Goal: Task Accomplishment & Management: Use online tool/utility

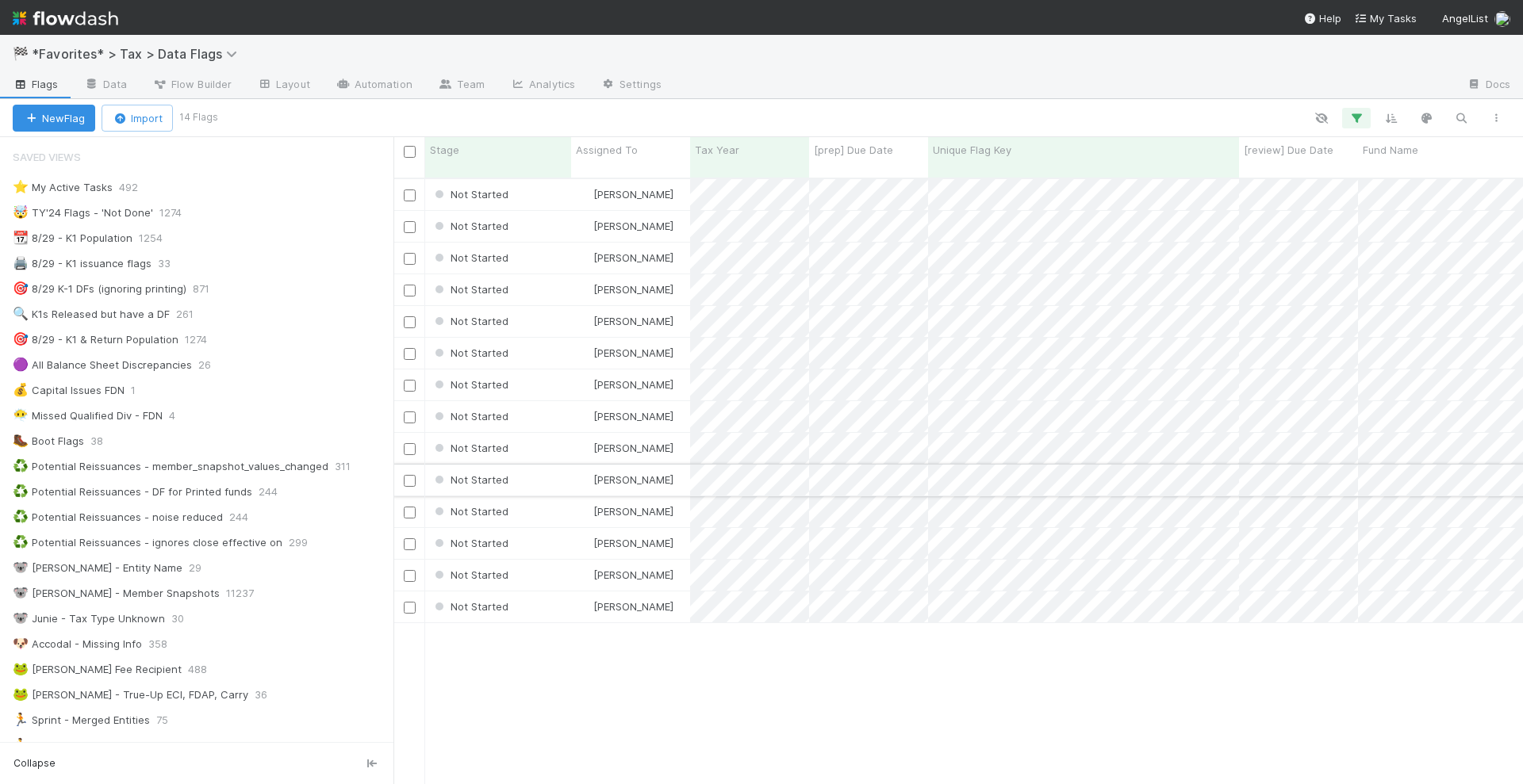
scroll to position [135, 0]
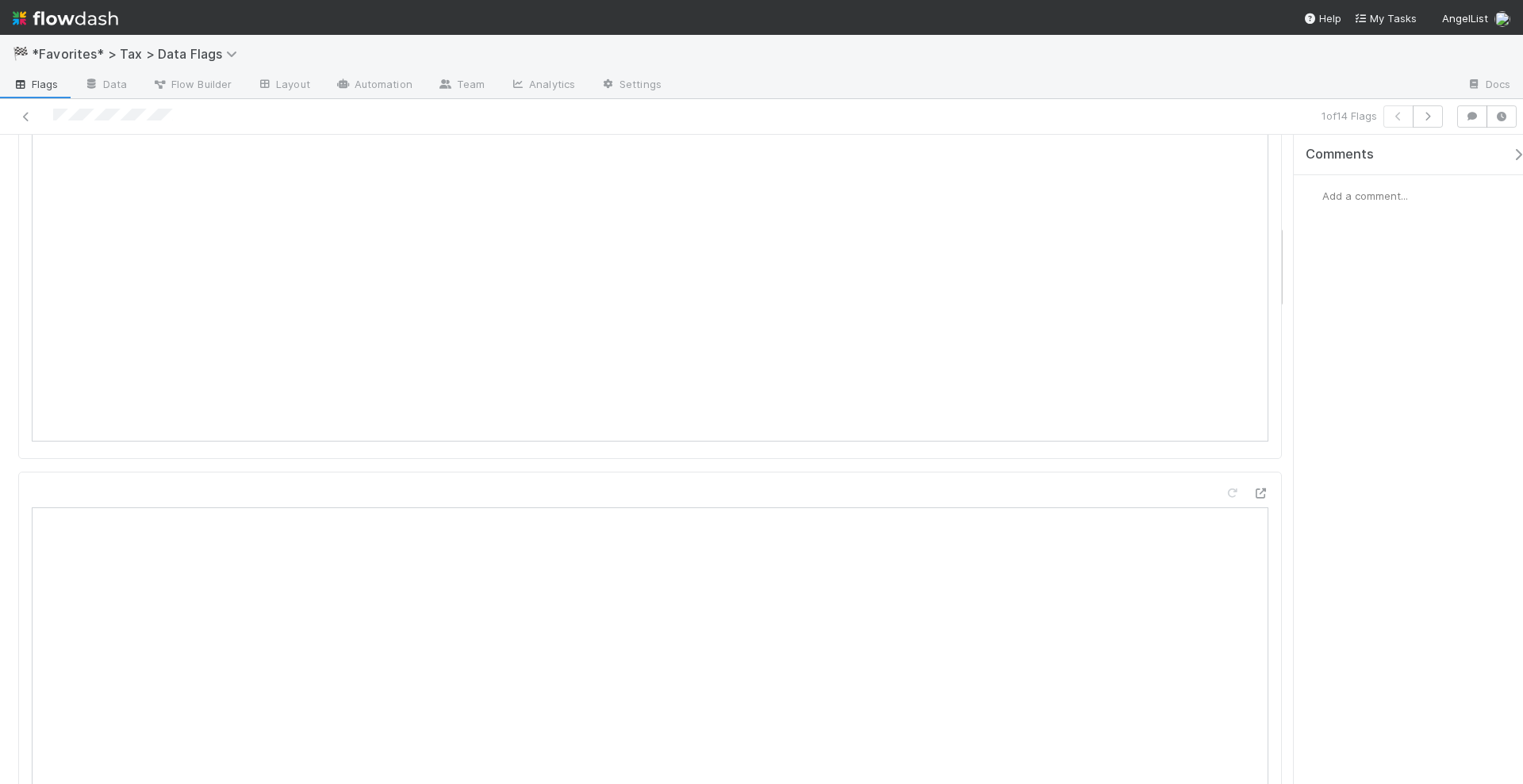
scroll to position [793, 0]
click at [1252, 432] on icon at bounding box center [1260, 437] width 16 height 10
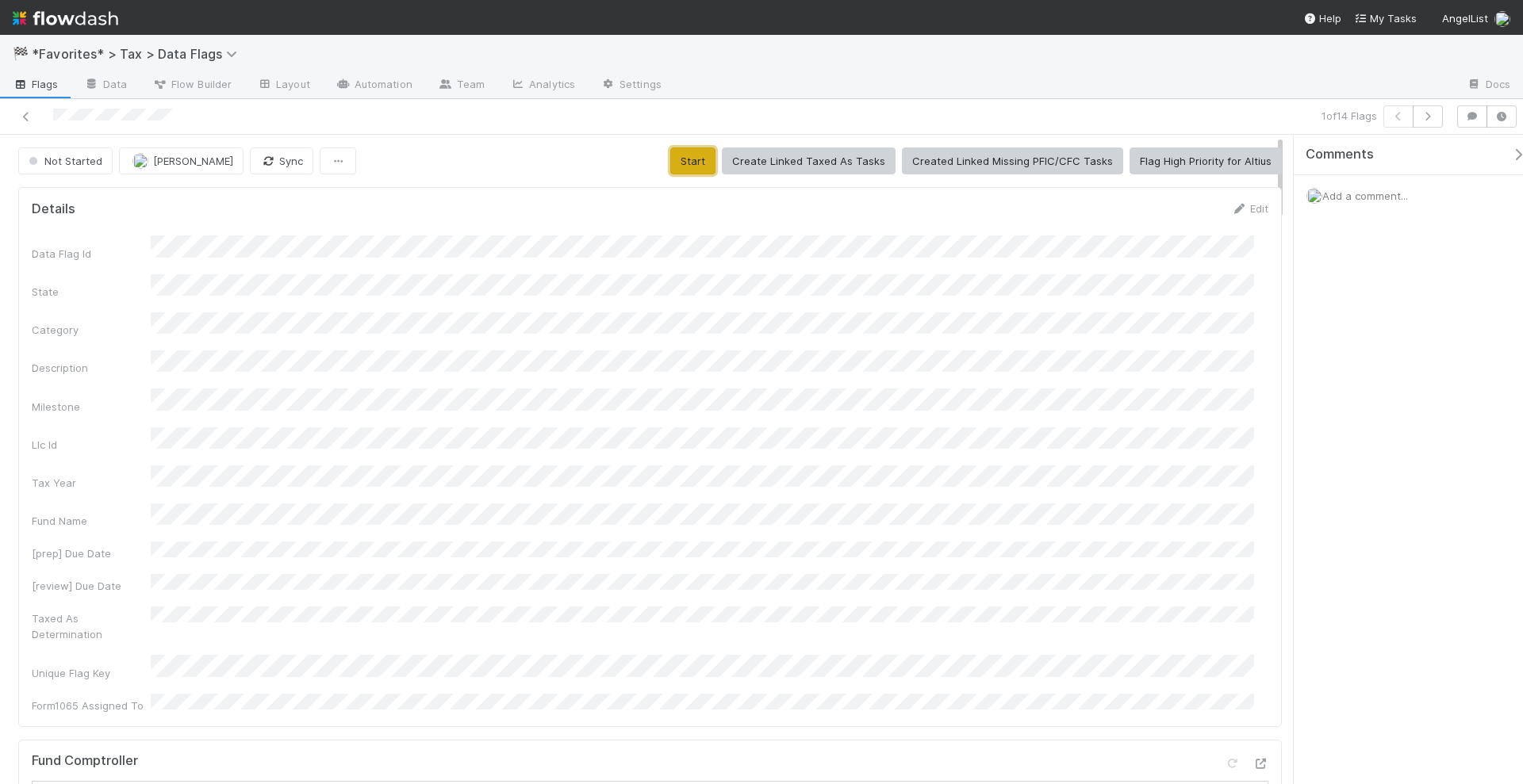
click at [698, 155] on button "Start" at bounding box center [693, 161] width 45 height 27
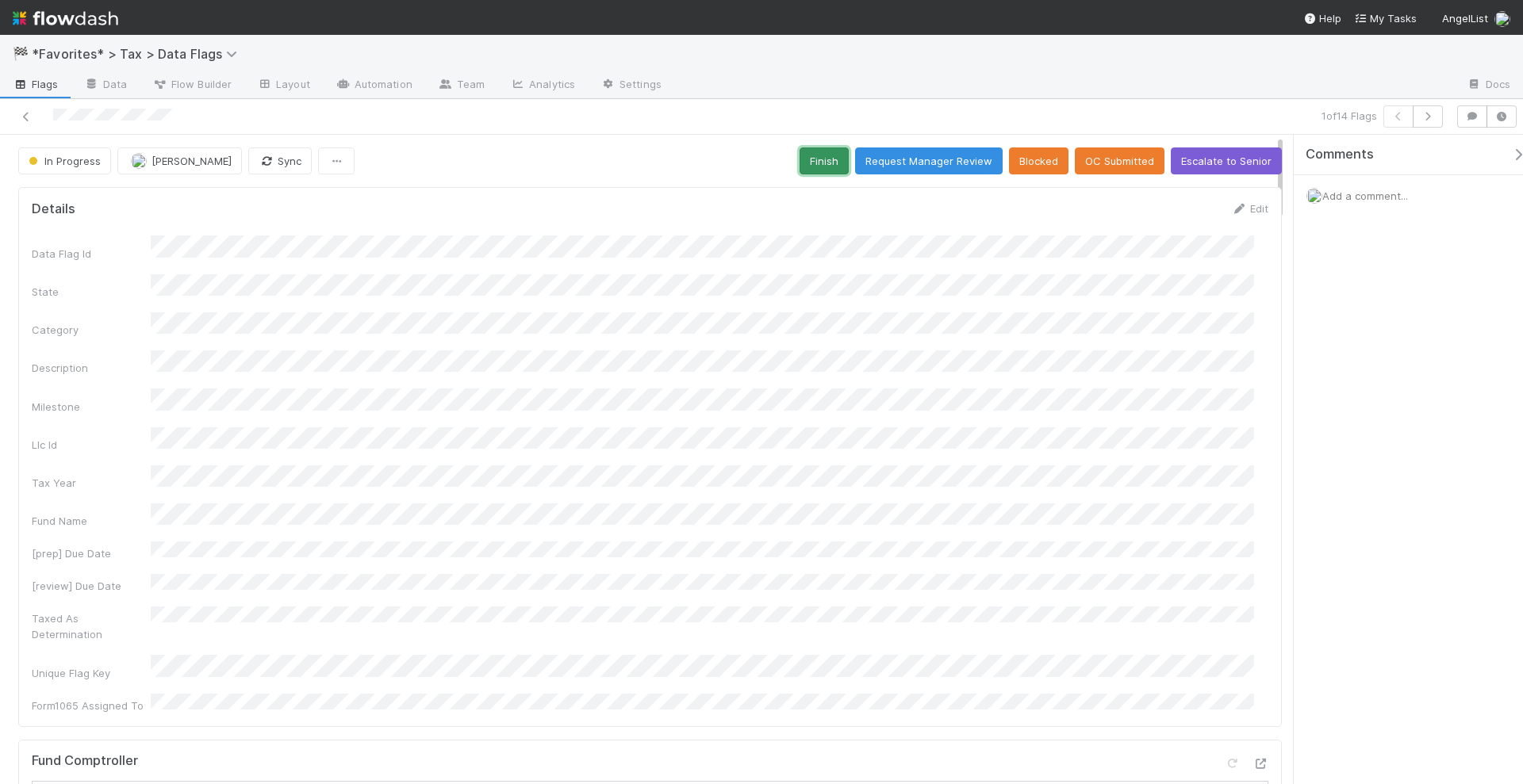
click at [813, 165] on button "Finish" at bounding box center [824, 161] width 49 height 27
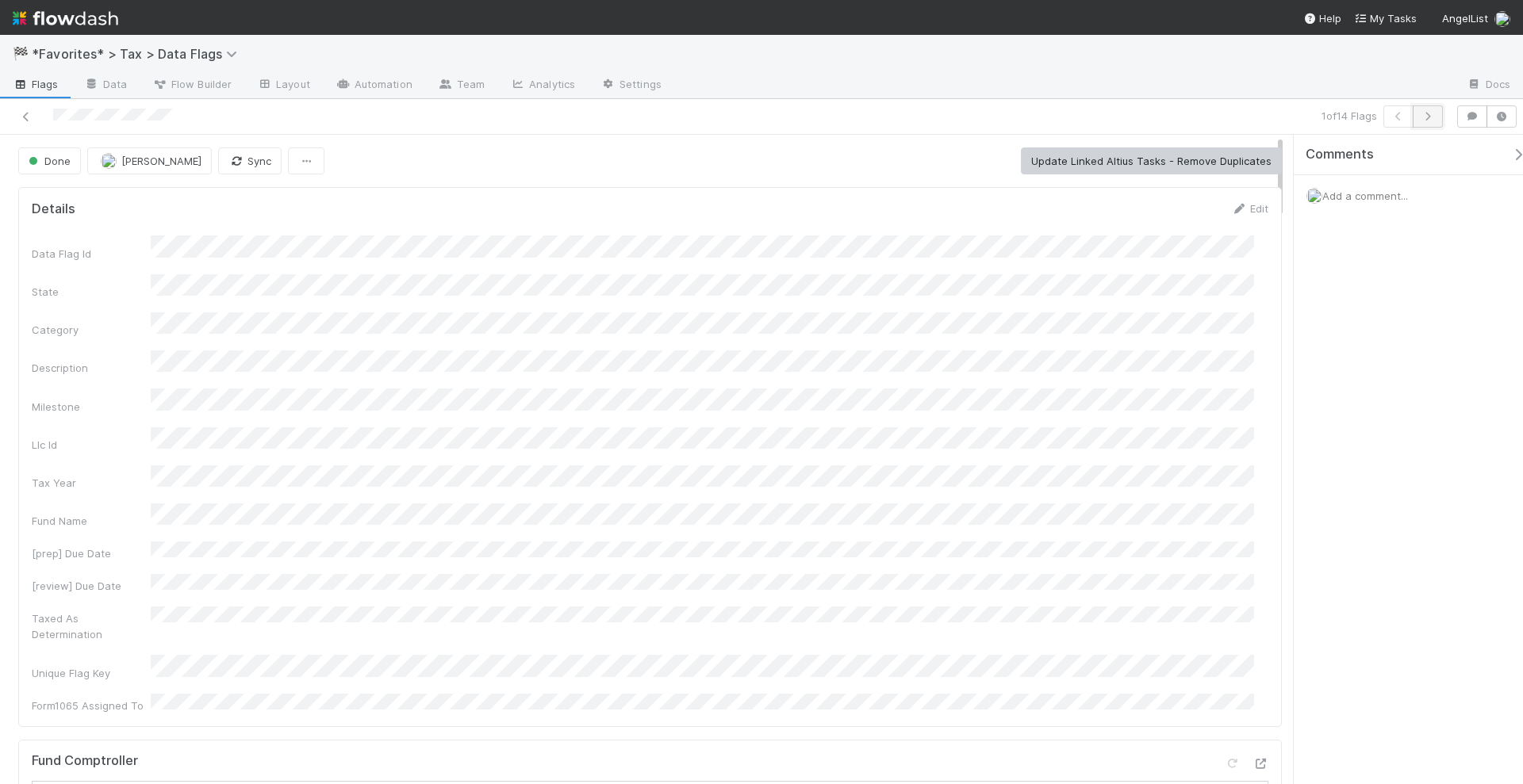
click at [1428, 117] on icon "button" at bounding box center [1427, 116] width 16 height 10
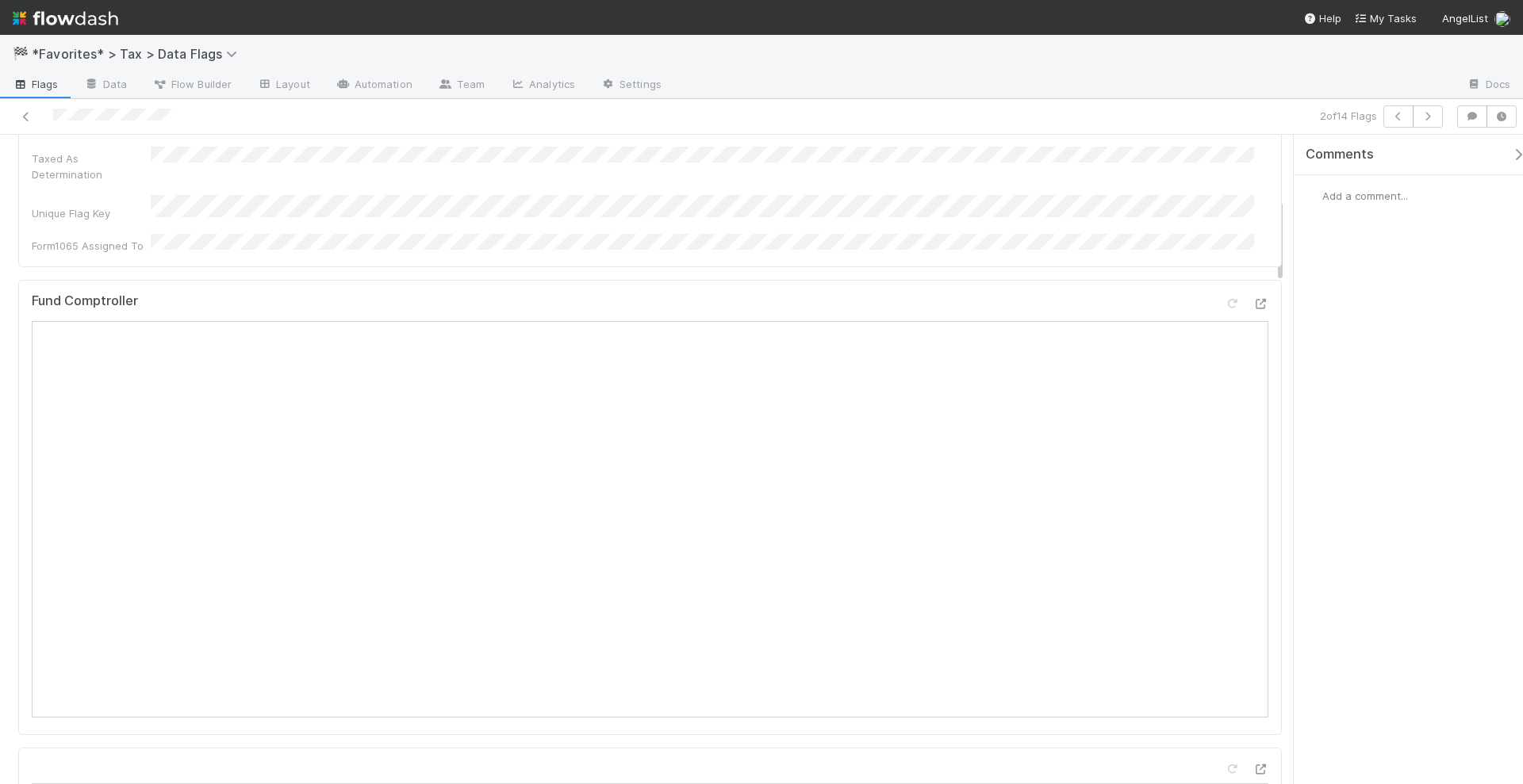
scroll to position [496, 0]
click at [1252, 728] on icon at bounding box center [1260, 734] width 16 height 10
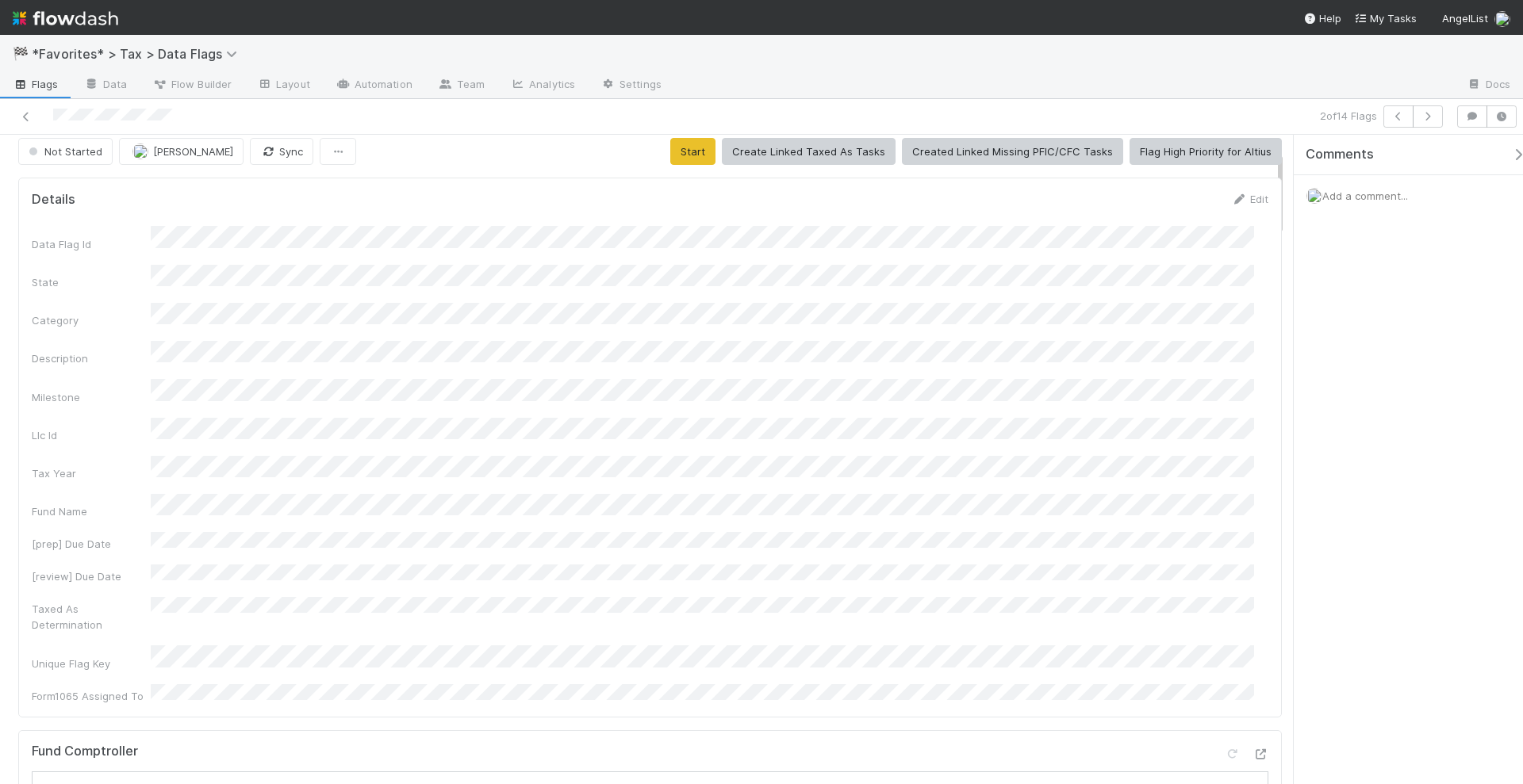
scroll to position [0, 0]
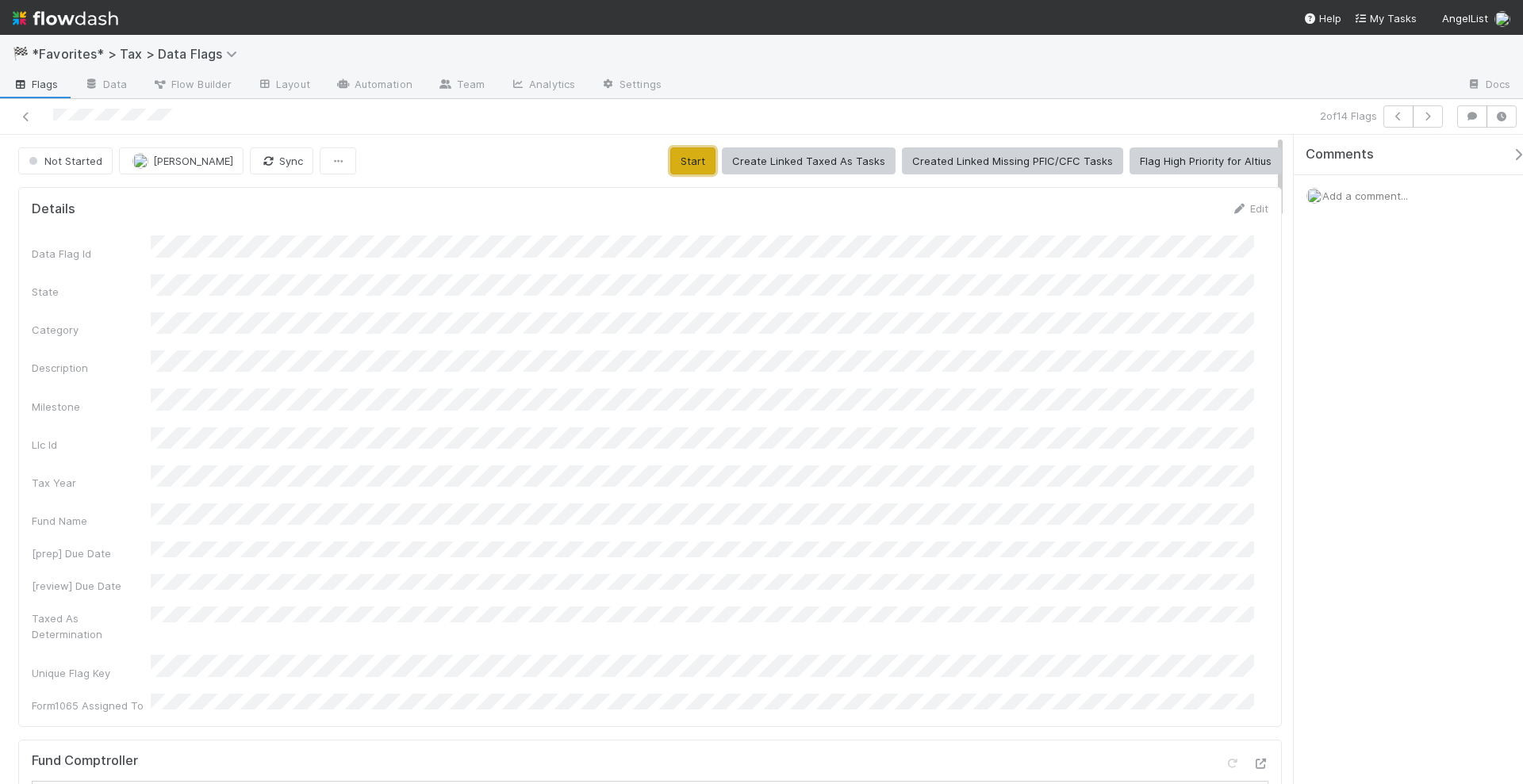
click at [702, 152] on button "Start" at bounding box center [693, 161] width 45 height 27
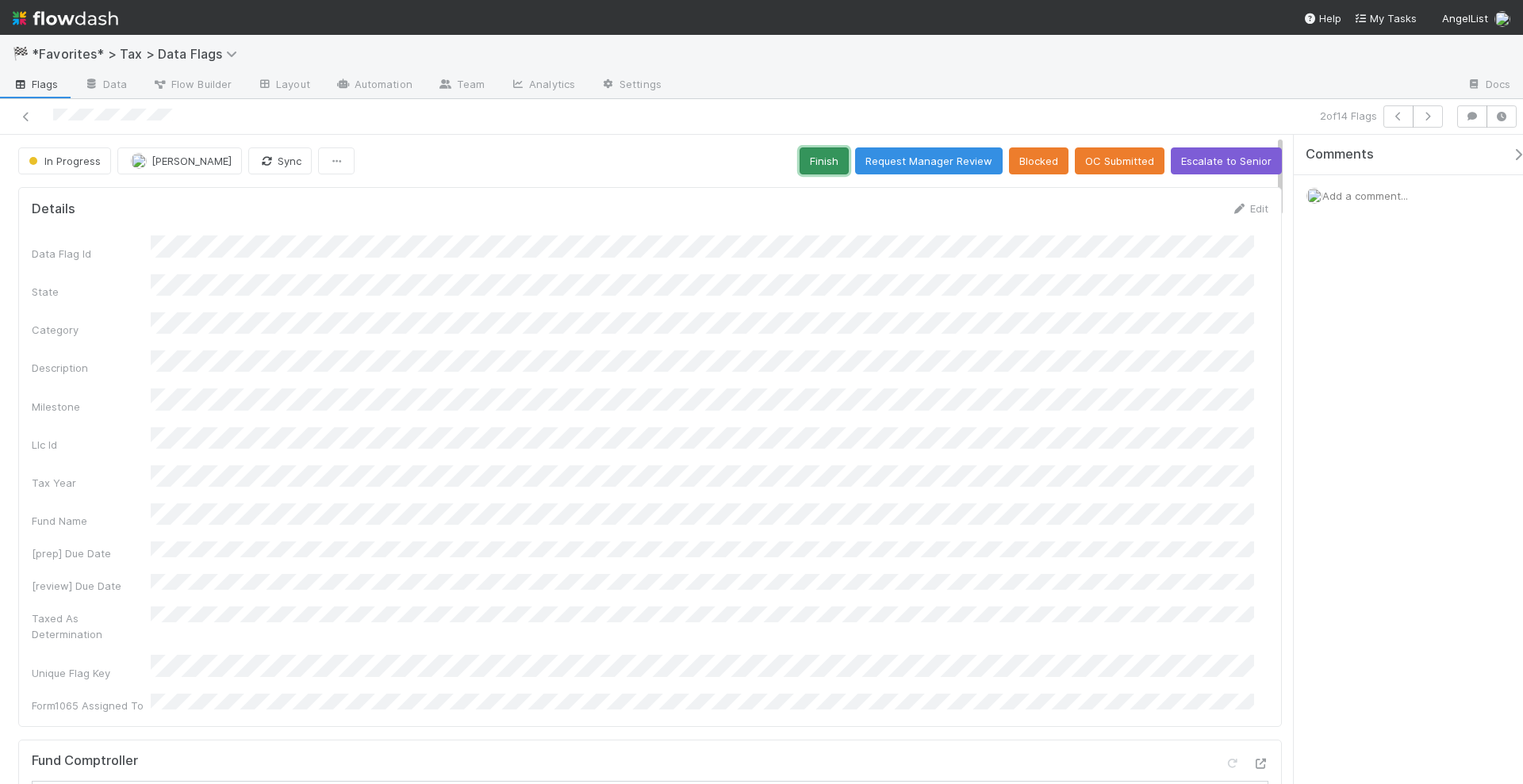
click at [834, 154] on button "Finish" at bounding box center [824, 161] width 49 height 27
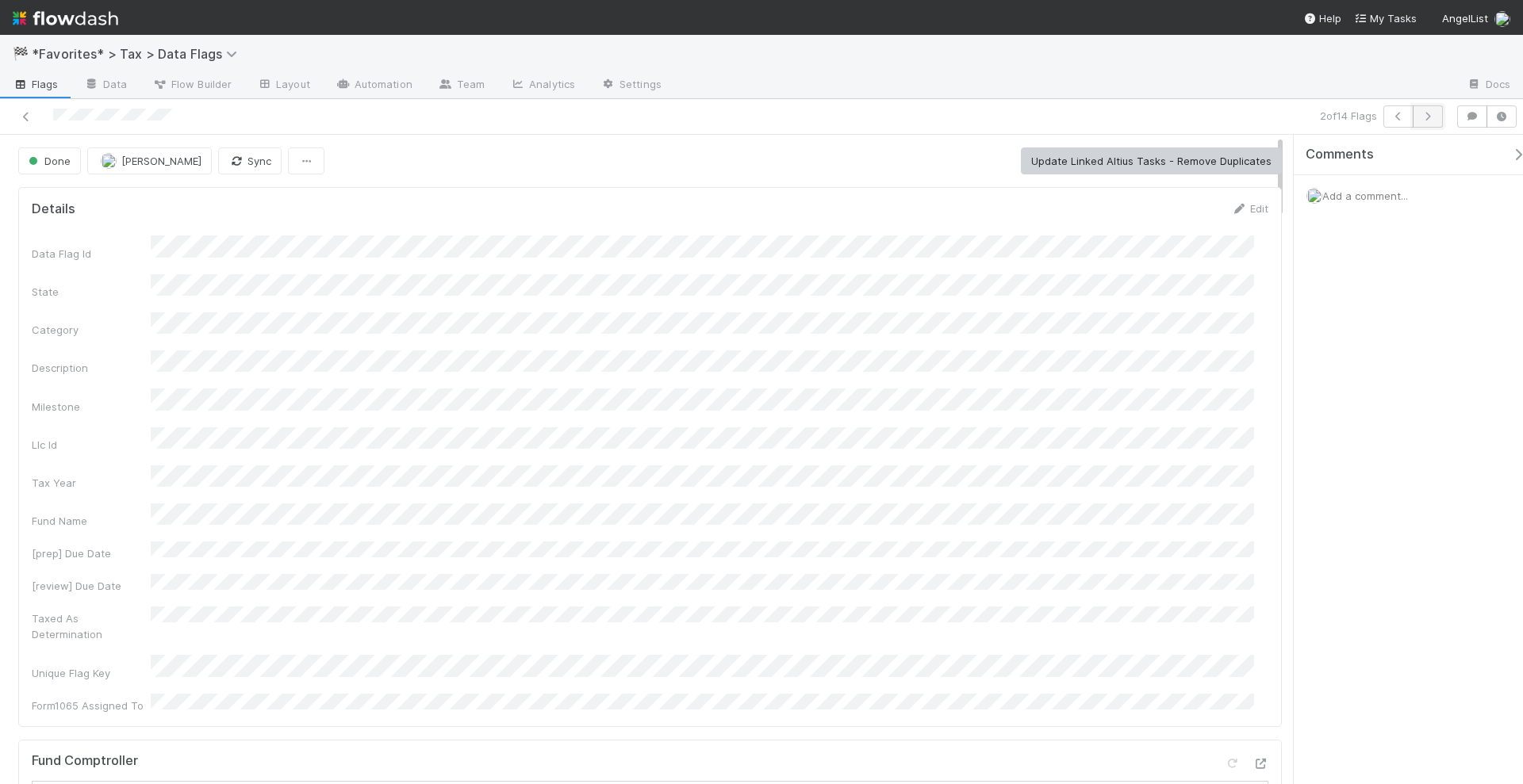
click at [1427, 118] on icon "button" at bounding box center [1427, 116] width 16 height 10
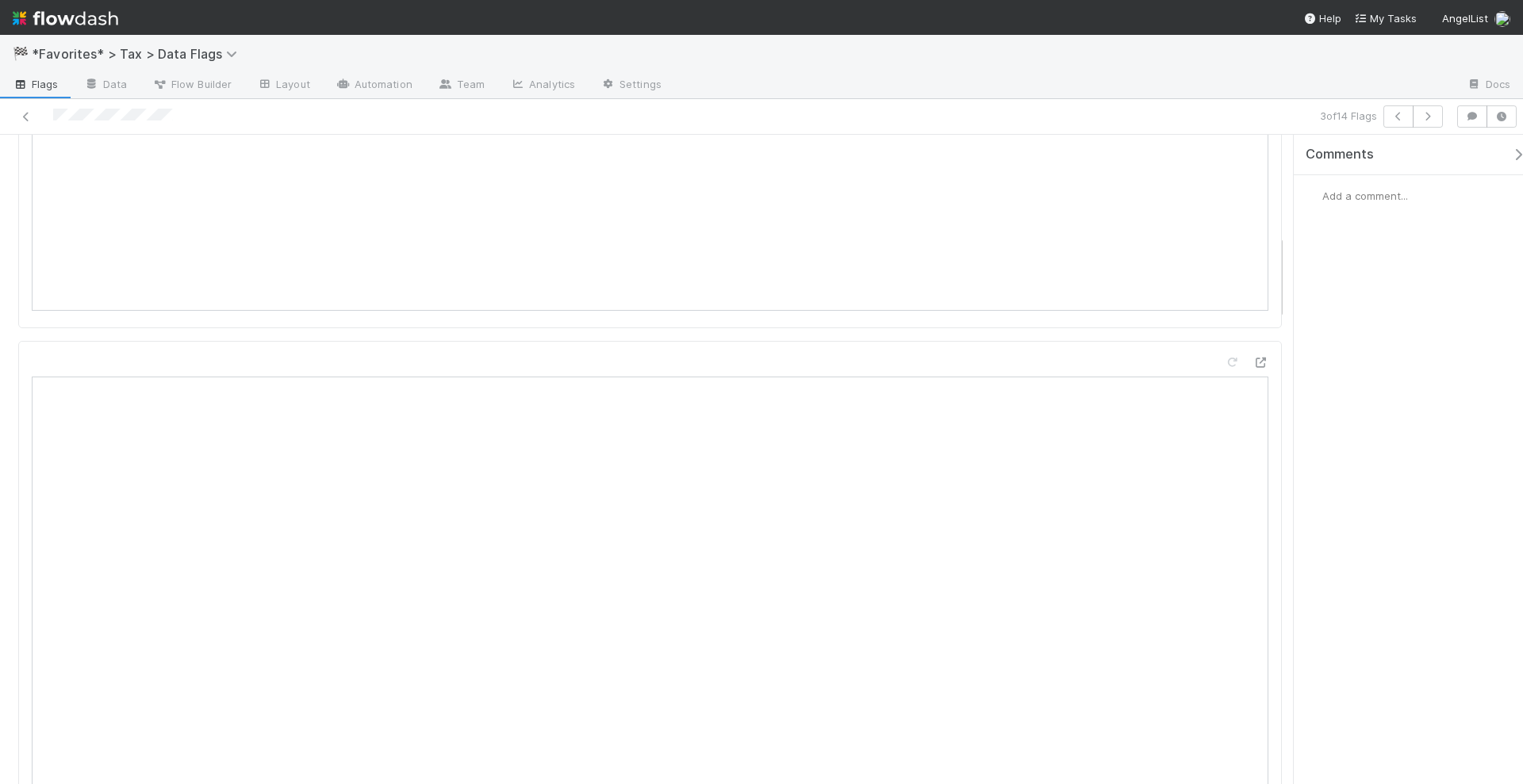
scroll to position [893, 0]
click at [1252, 333] on icon at bounding box center [1260, 338] width 16 height 10
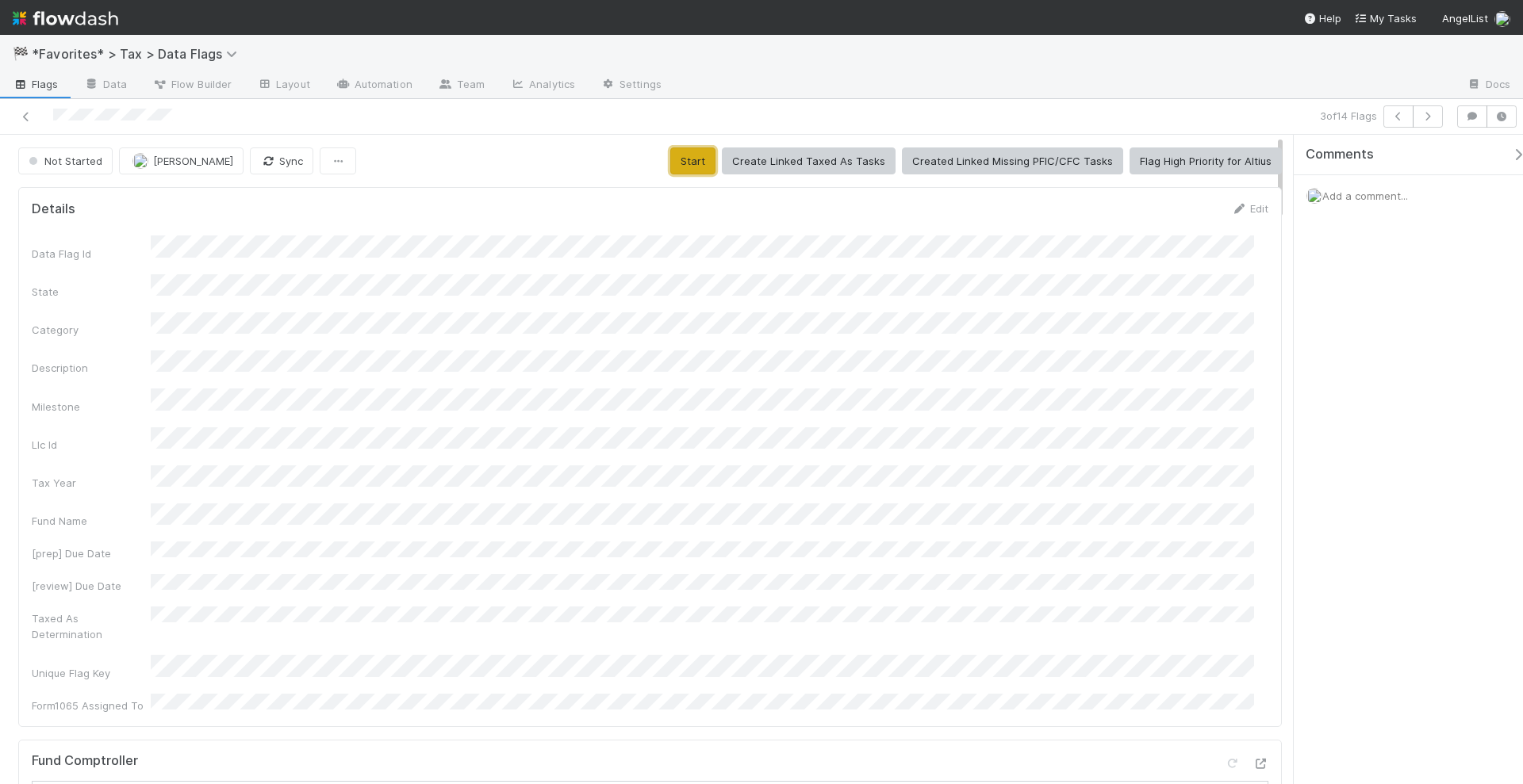
click at [701, 163] on button "Start" at bounding box center [693, 161] width 45 height 27
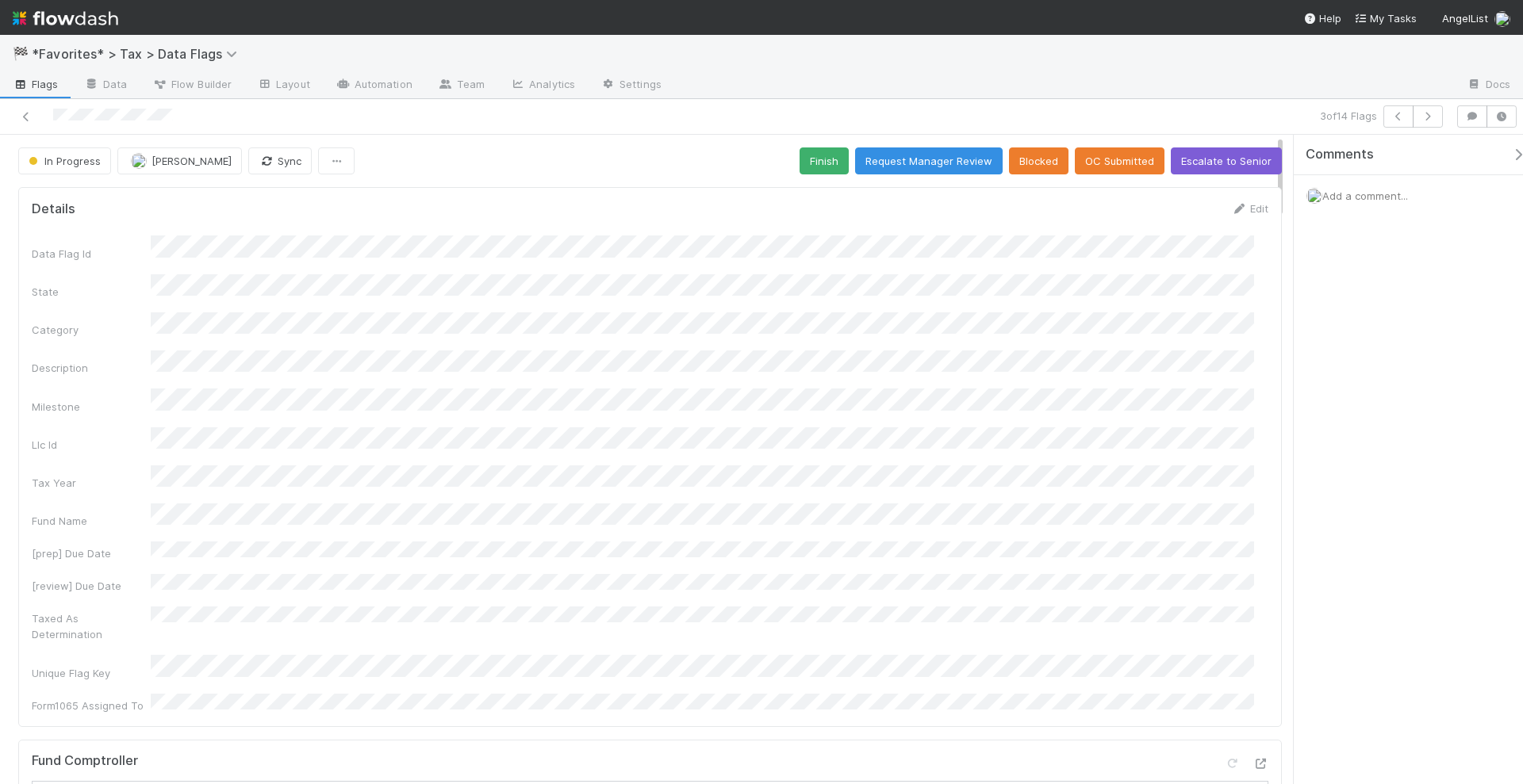
click at [276, 320] on div "Category" at bounding box center [650, 325] width 1236 height 25
copy div
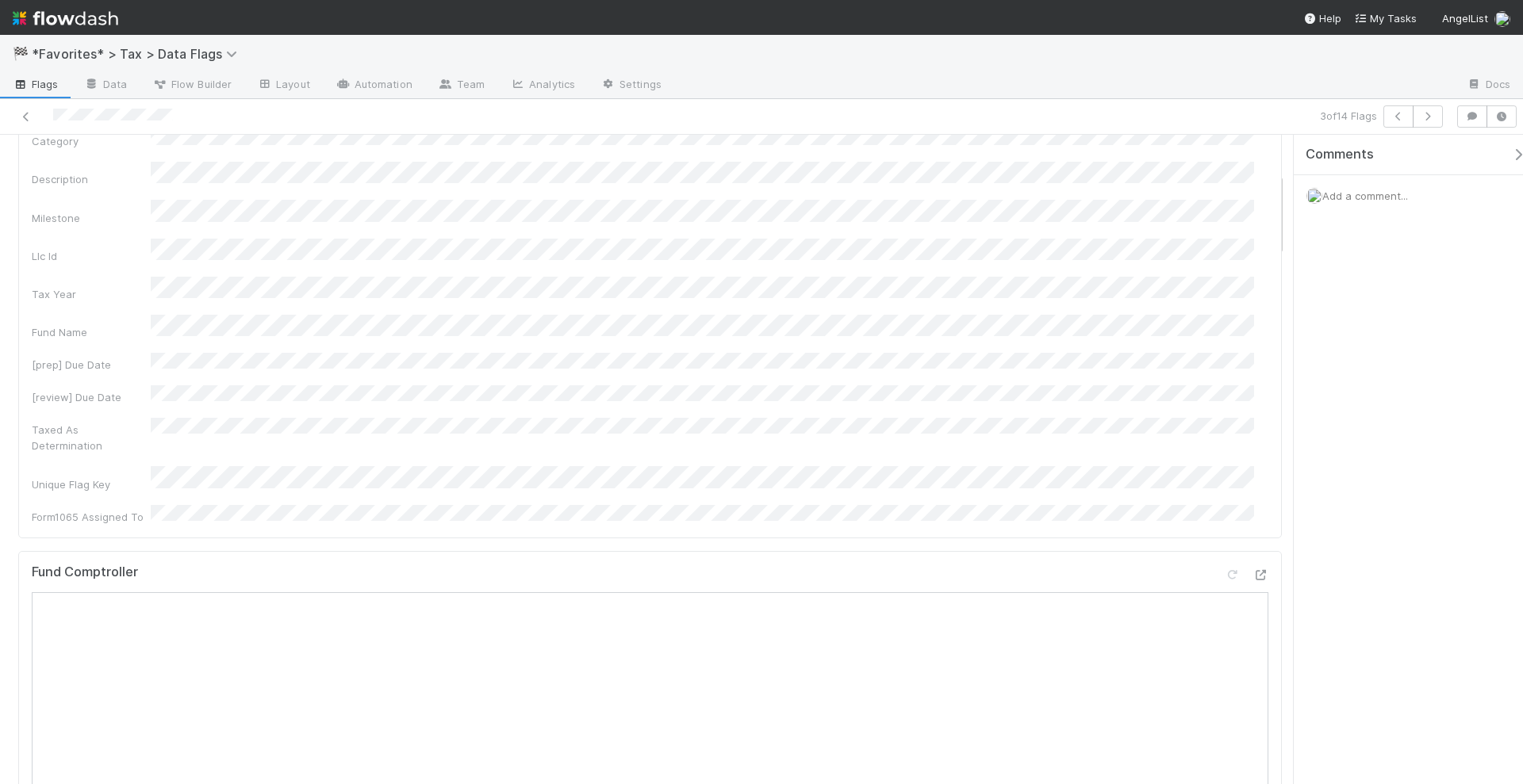
scroll to position [298, 0]
click at [1252, 462] on icon at bounding box center [1260, 467] width 16 height 10
click at [1252, 530] on icon at bounding box center [1260, 536] width 16 height 10
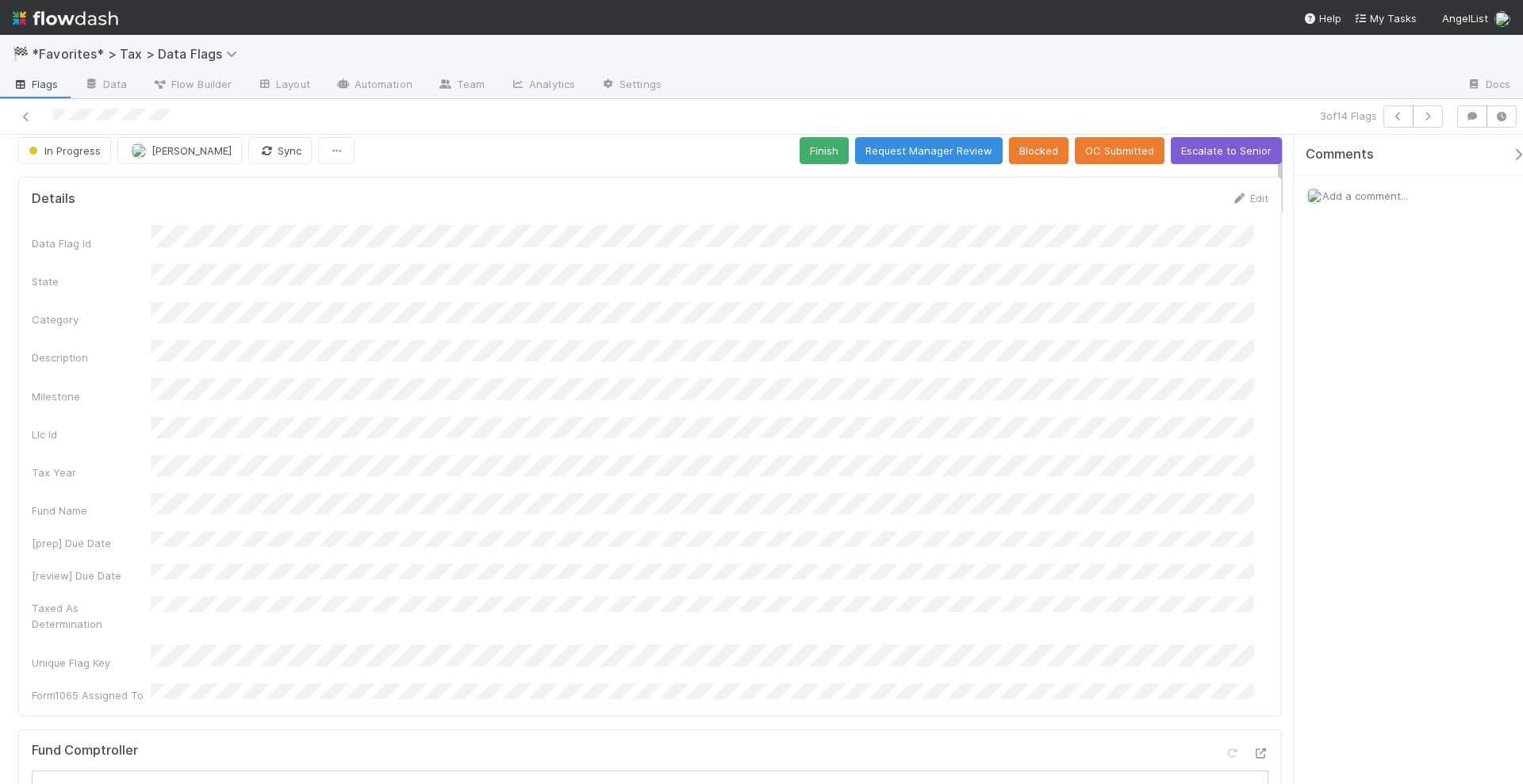
scroll to position [0, 0]
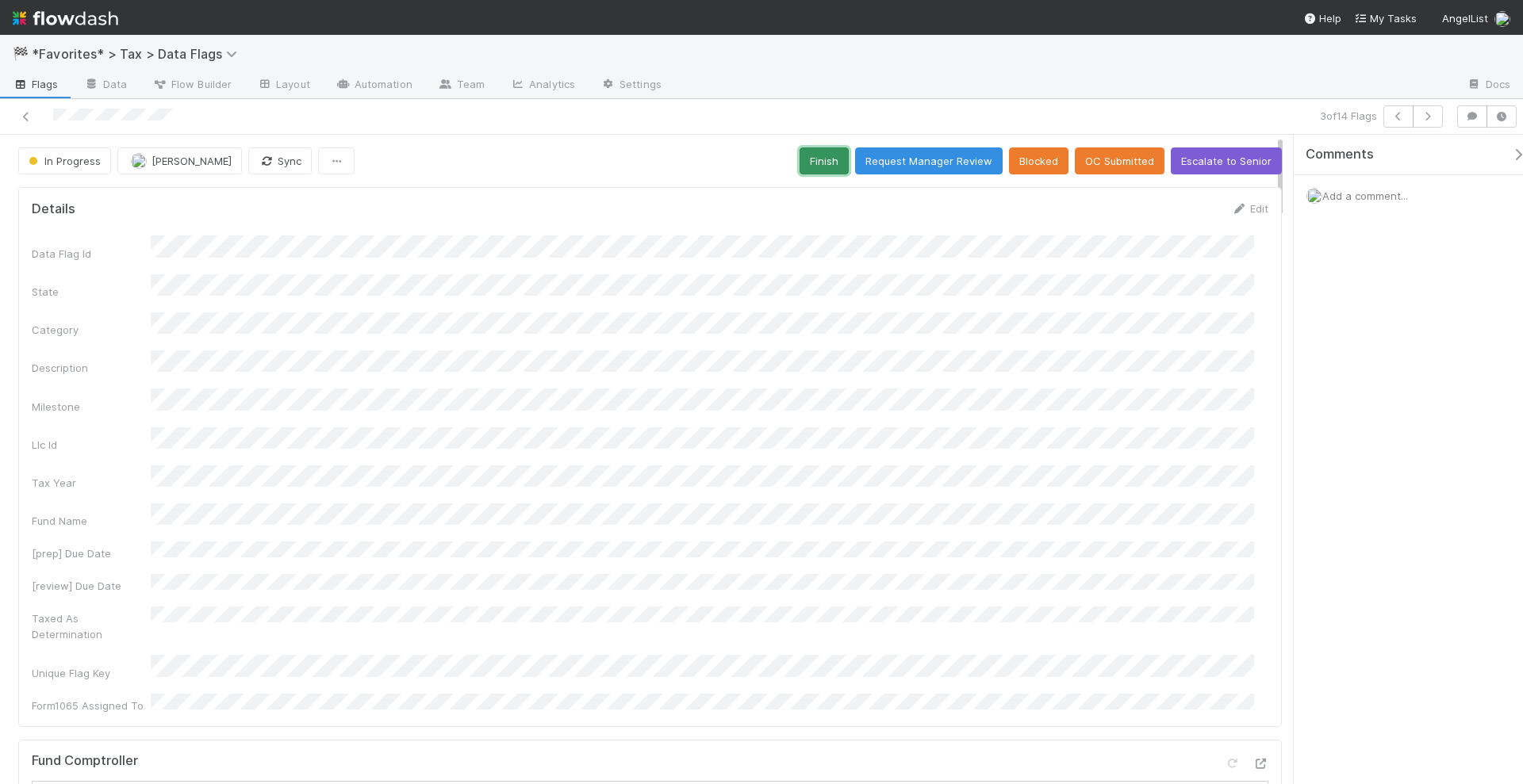
click at [815, 155] on button "Finish" at bounding box center [824, 161] width 49 height 27
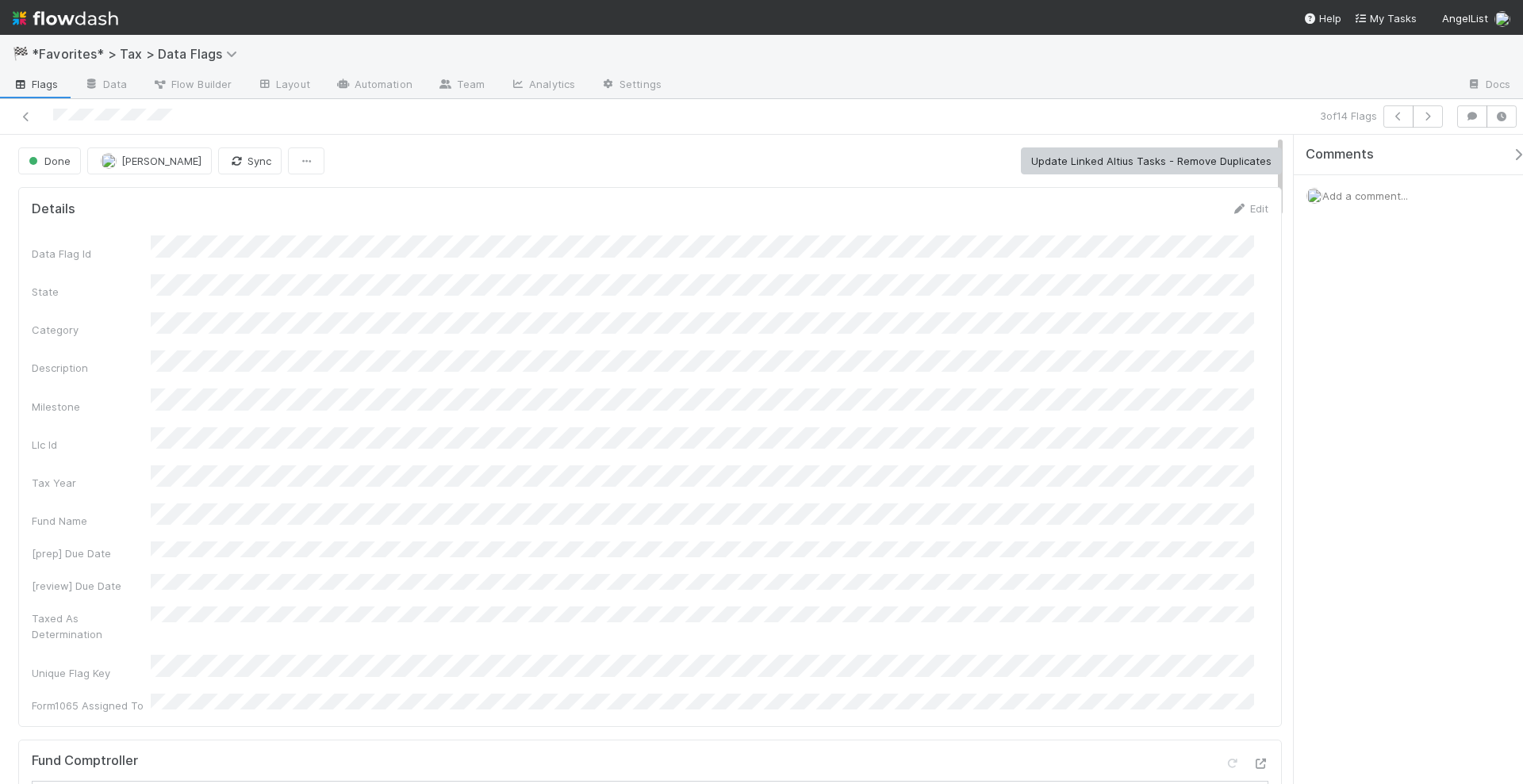
click at [957, 506] on div "Data Flag Id State Category Description Milestone Llc Id Tax Year Fund Name [pr…" at bounding box center [650, 474] width 1236 height 478
click at [1434, 122] on button "button" at bounding box center [1427, 116] width 30 height 23
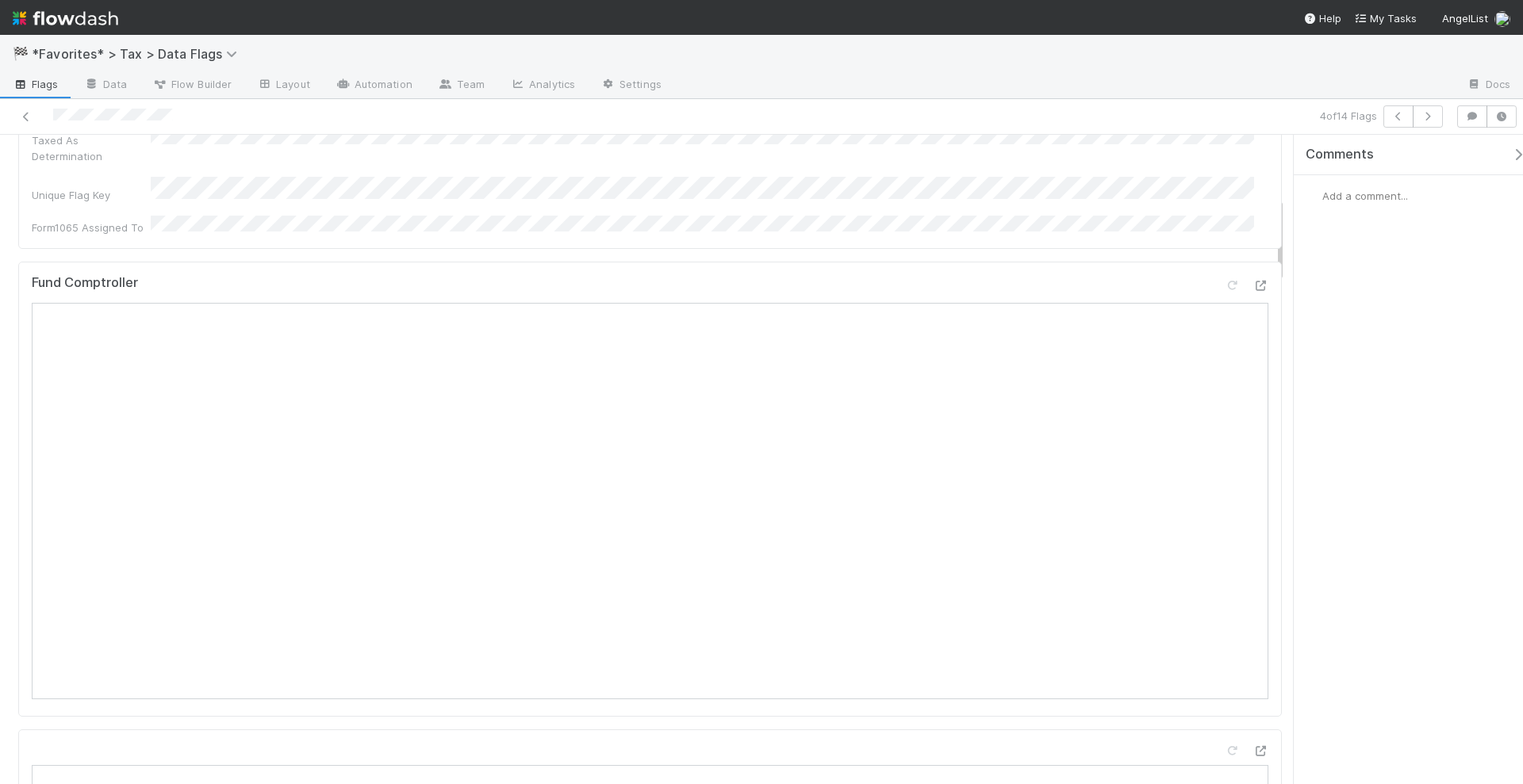
scroll to position [496, 0]
click at [1252, 726] on div at bounding box center [1260, 734] width 16 height 16
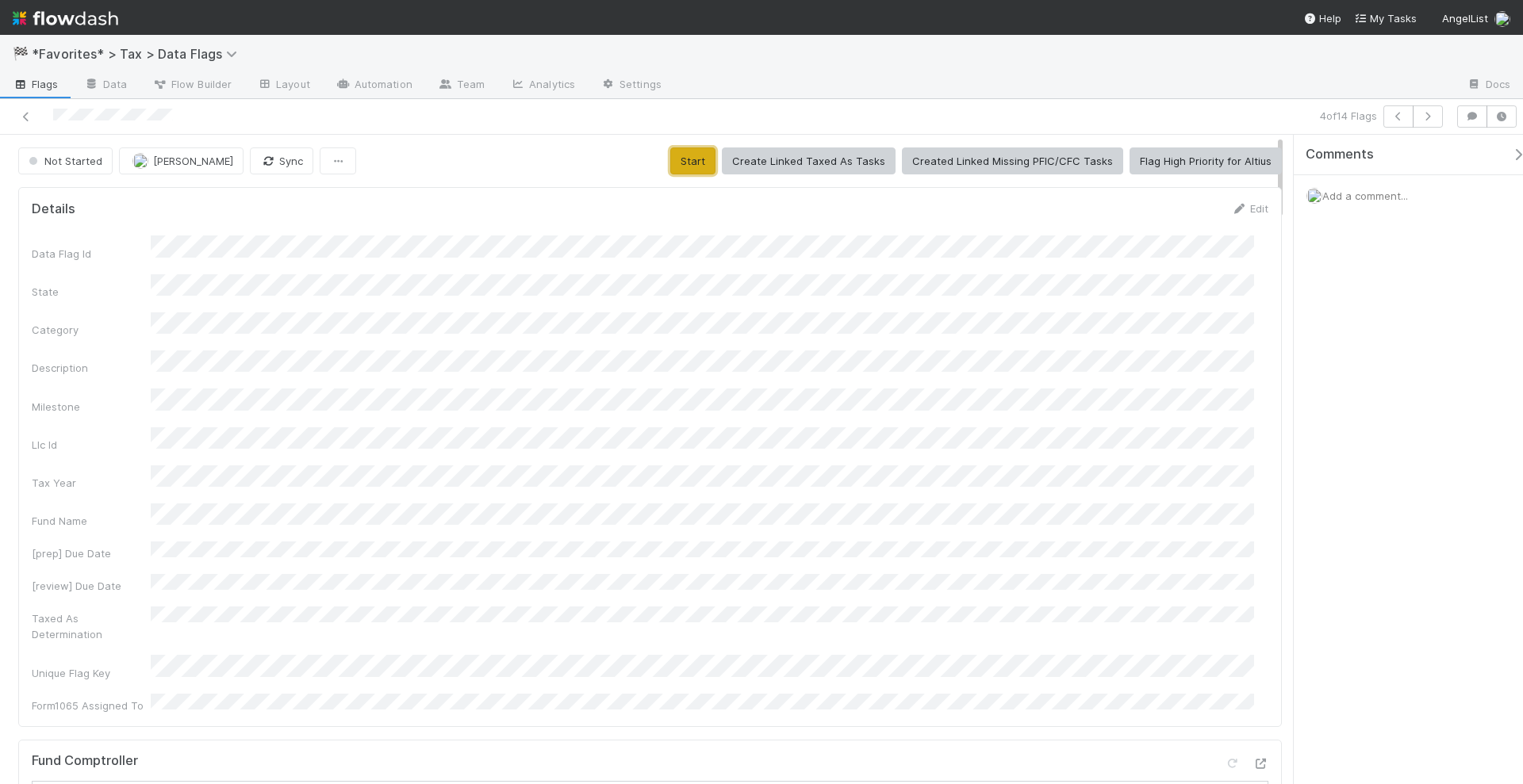
click at [687, 160] on button "Start" at bounding box center [693, 161] width 45 height 27
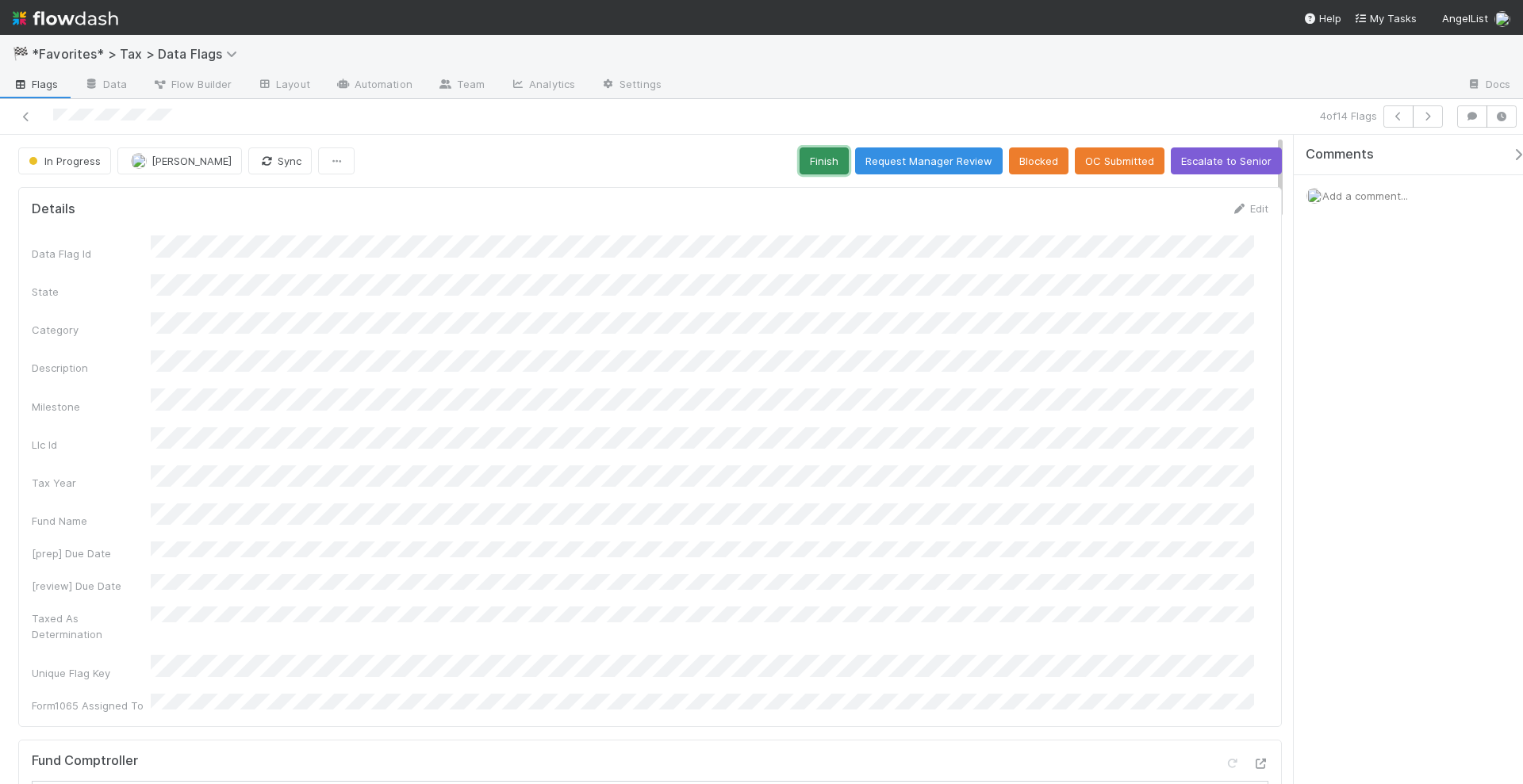
click at [805, 169] on button "Finish" at bounding box center [824, 161] width 49 height 27
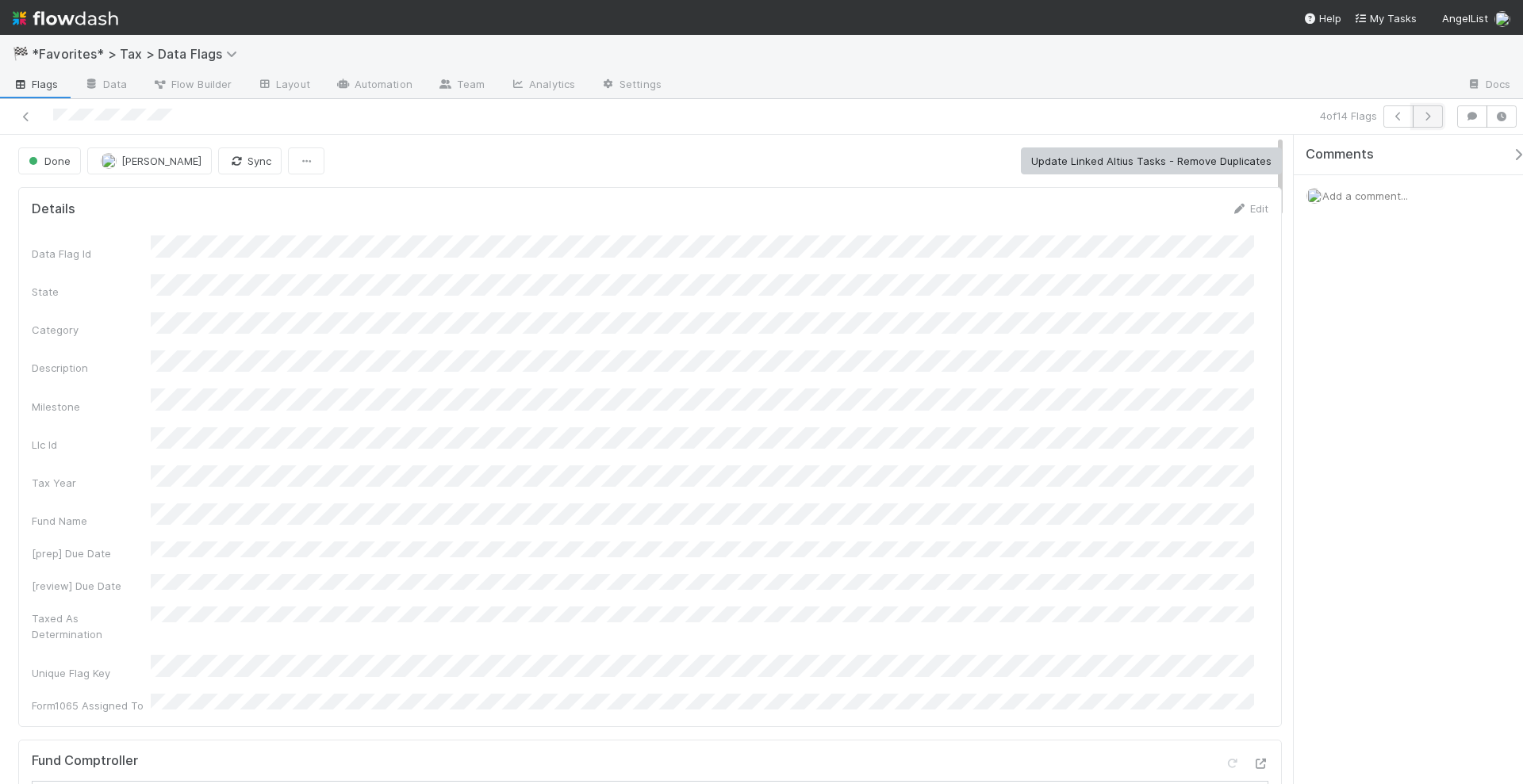
click at [1429, 122] on button "button" at bounding box center [1427, 116] width 30 height 23
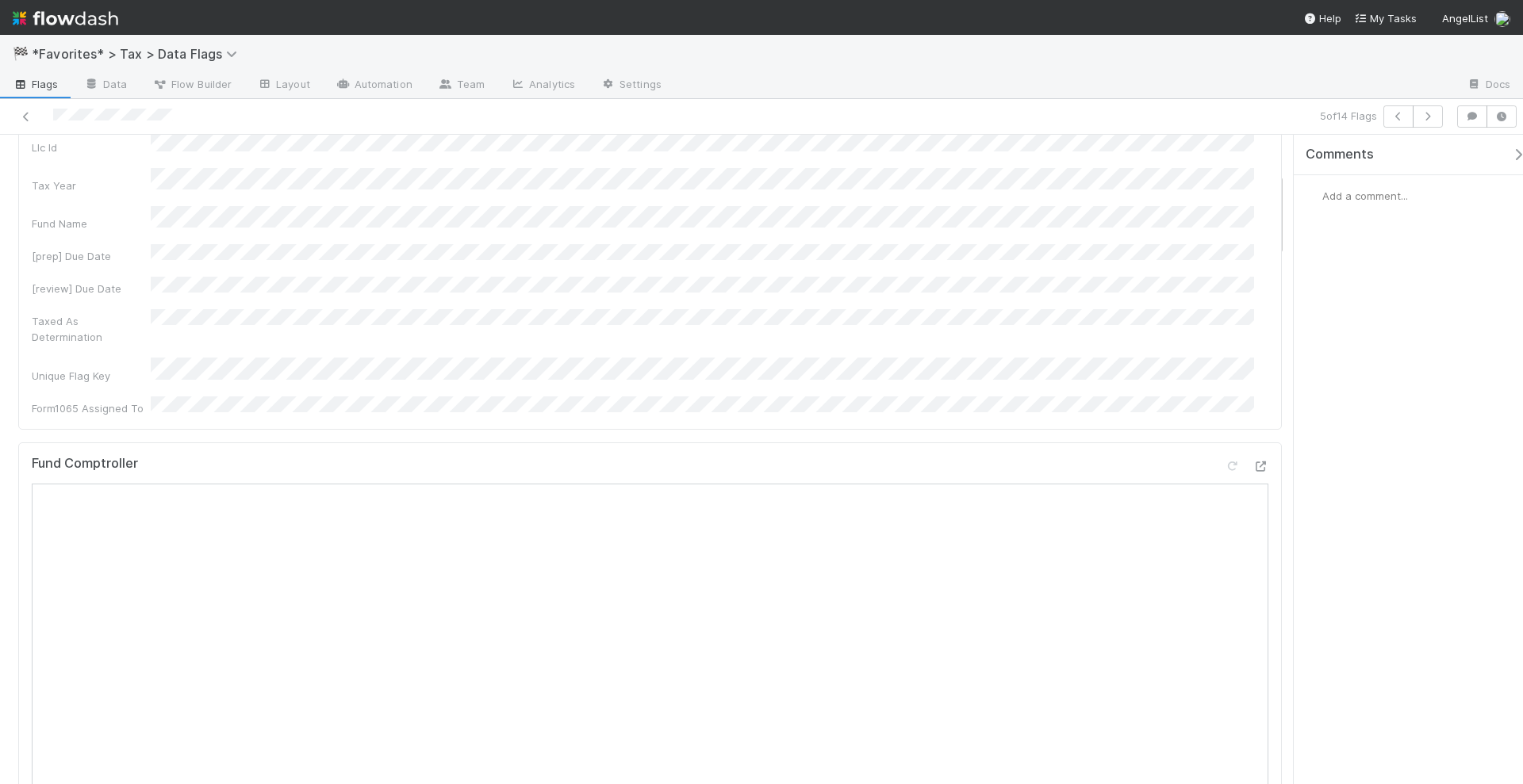
scroll to position [595, 0]
click at [1252, 629] on icon at bounding box center [1260, 635] width 16 height 10
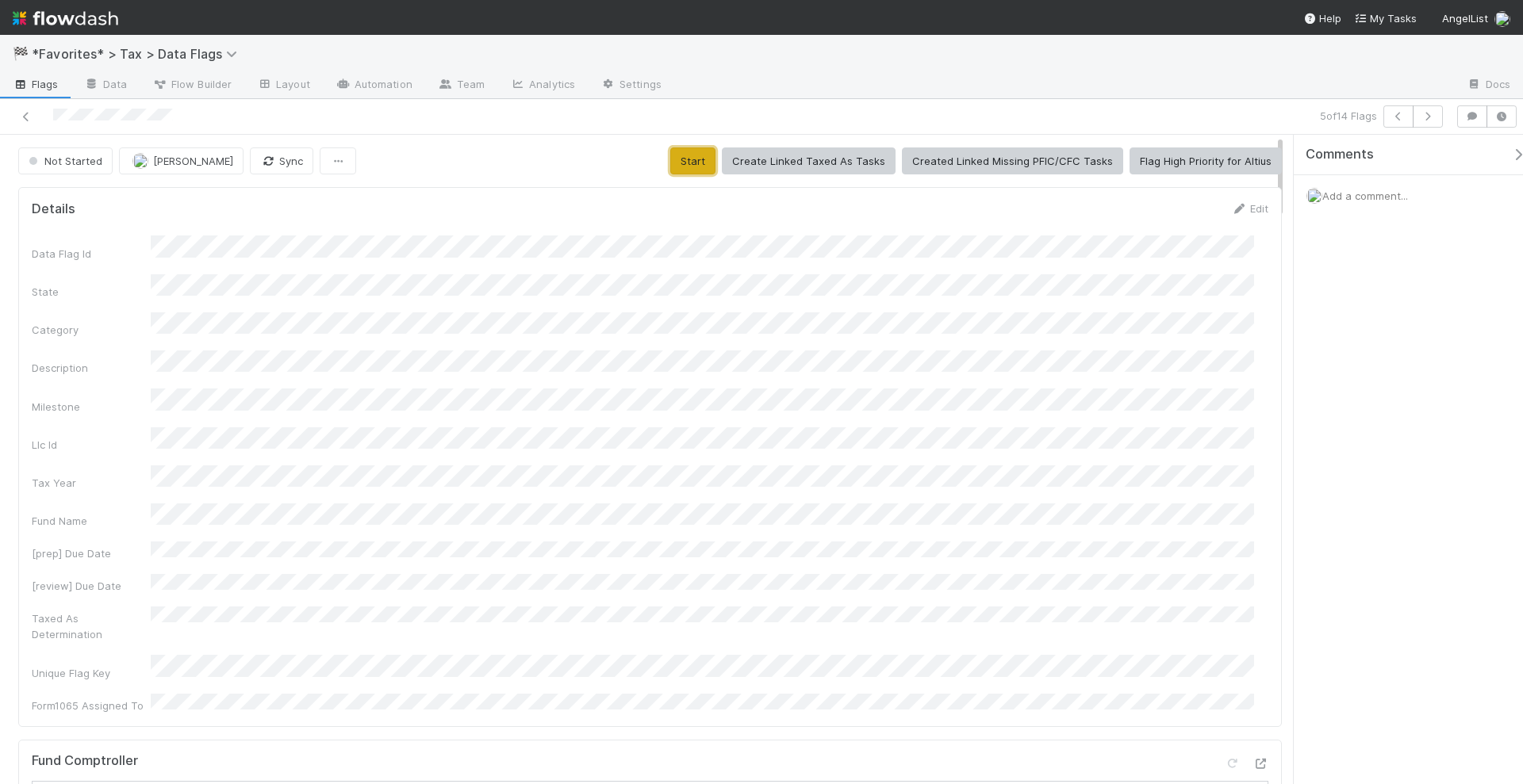
click at [703, 155] on button "Start" at bounding box center [693, 161] width 45 height 27
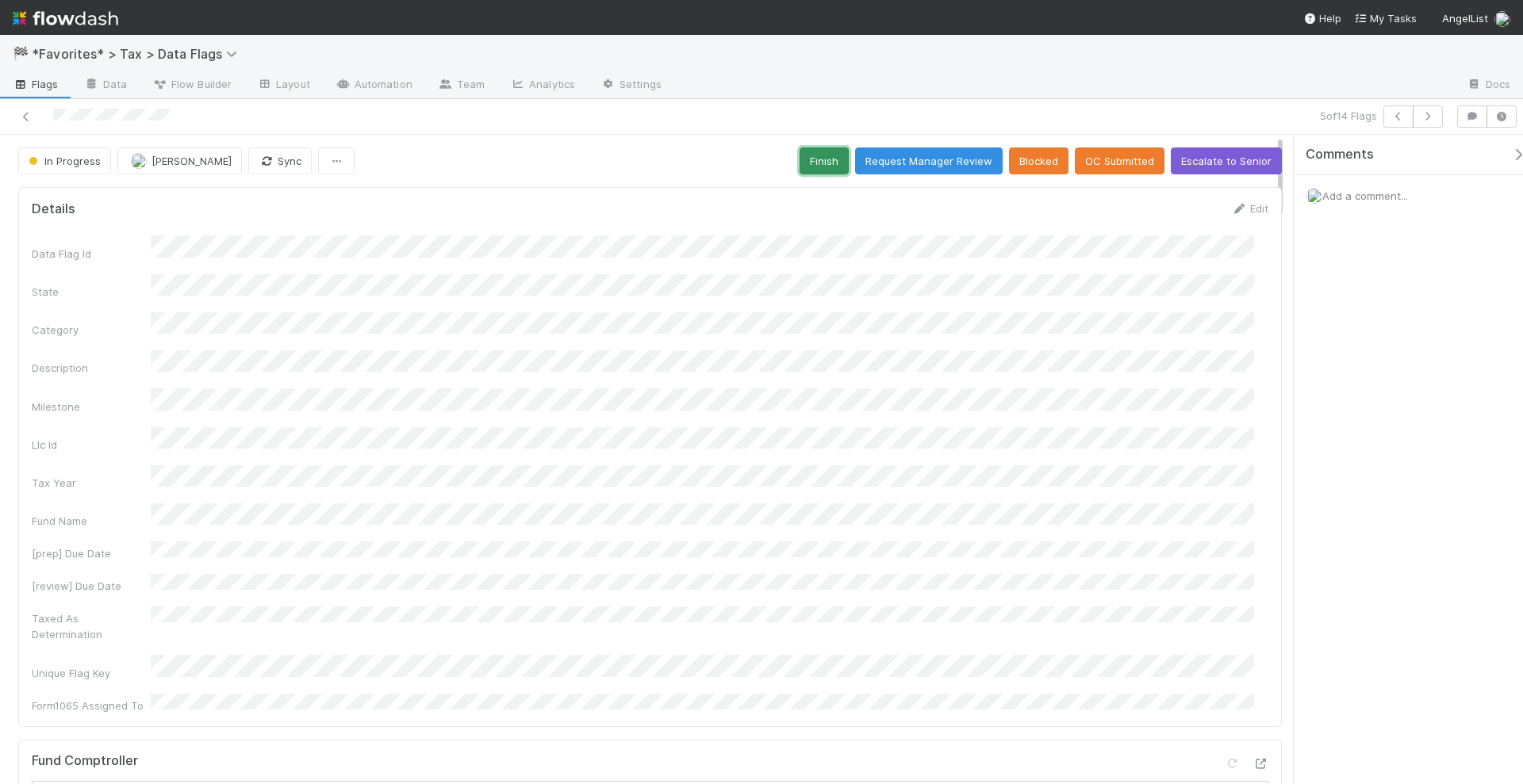
click at [808, 161] on button "Finish" at bounding box center [824, 161] width 49 height 27
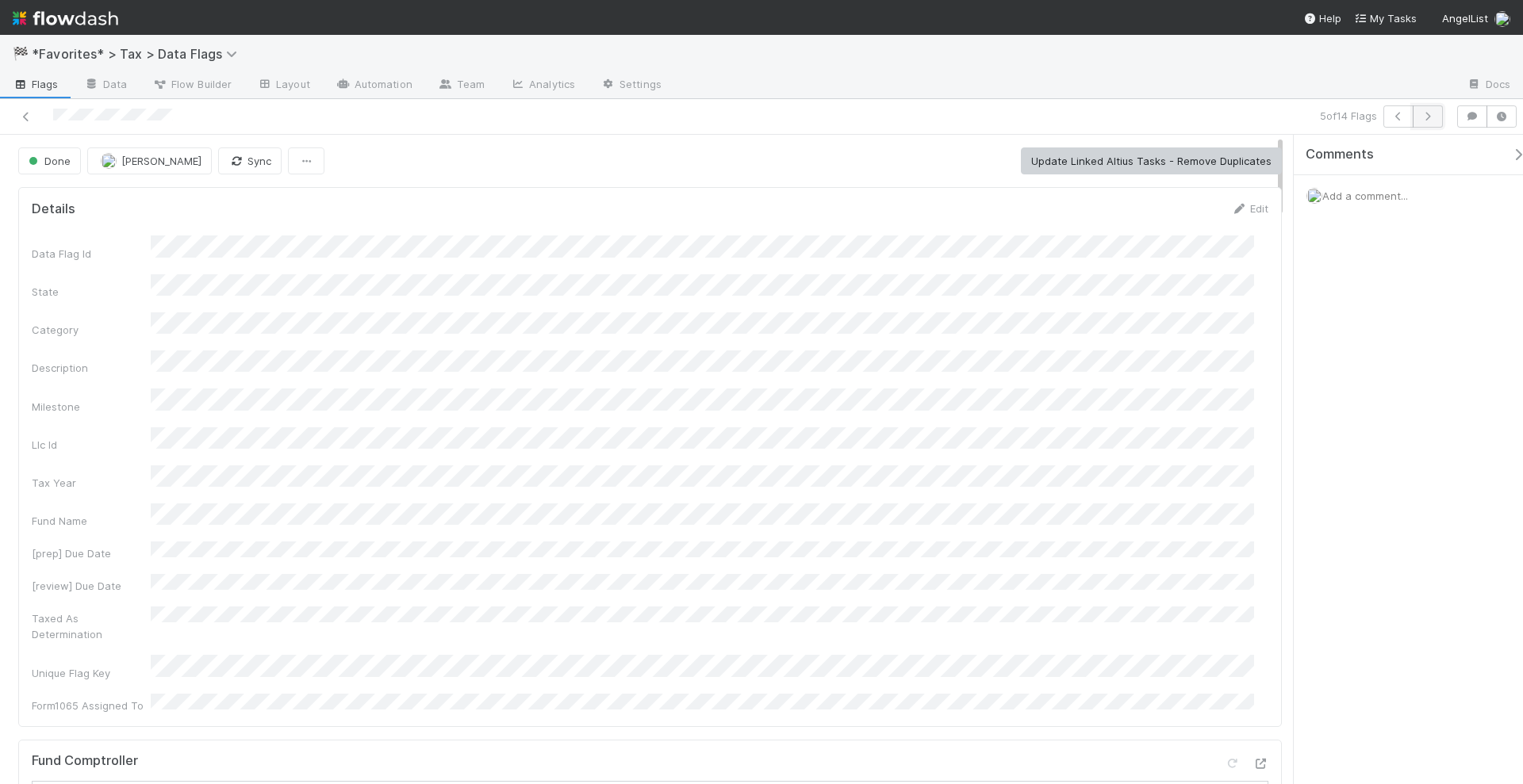
click at [1430, 112] on icon "button" at bounding box center [1427, 116] width 16 height 10
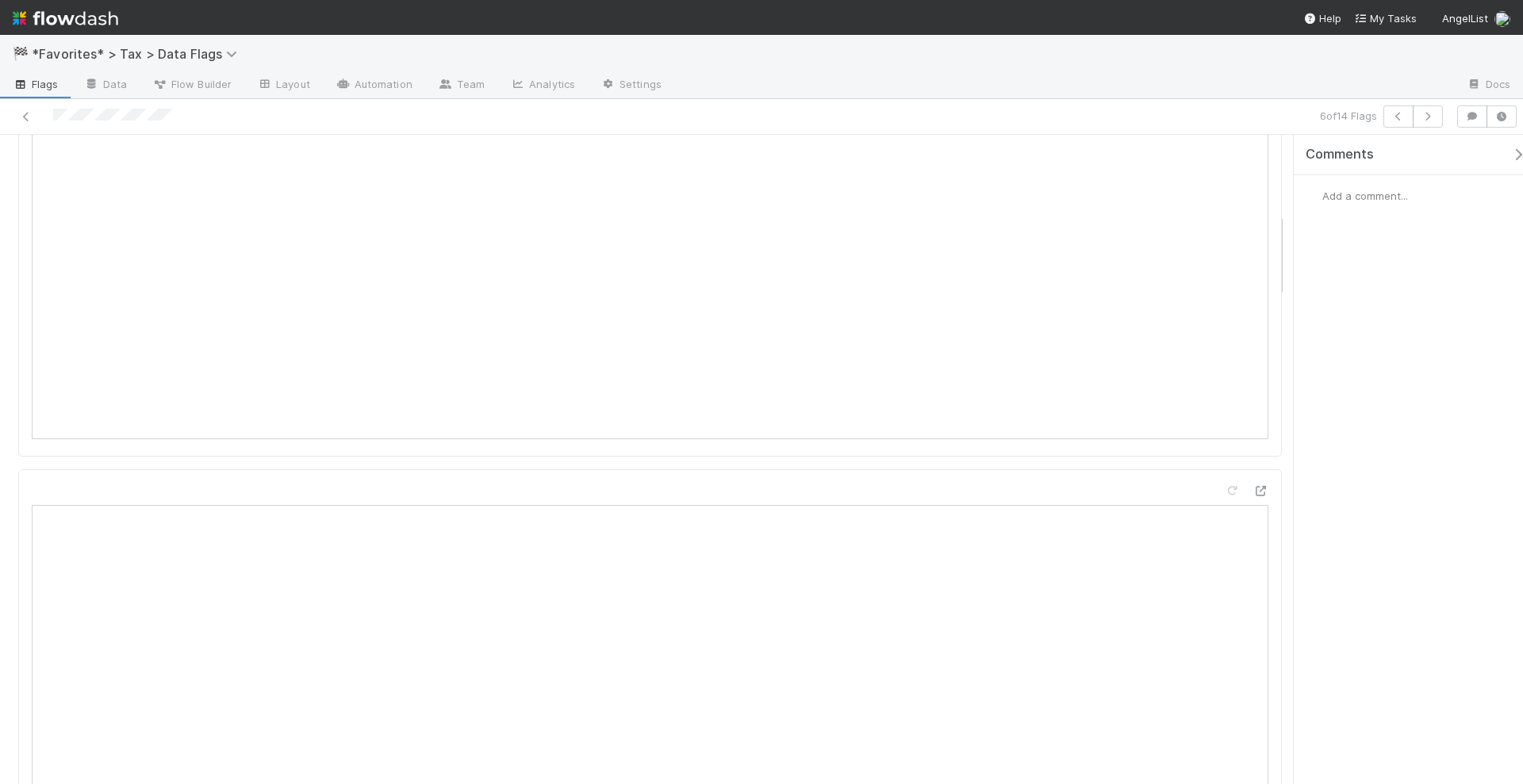
scroll to position [793, 0]
click at [1252, 432] on icon at bounding box center [1260, 437] width 16 height 10
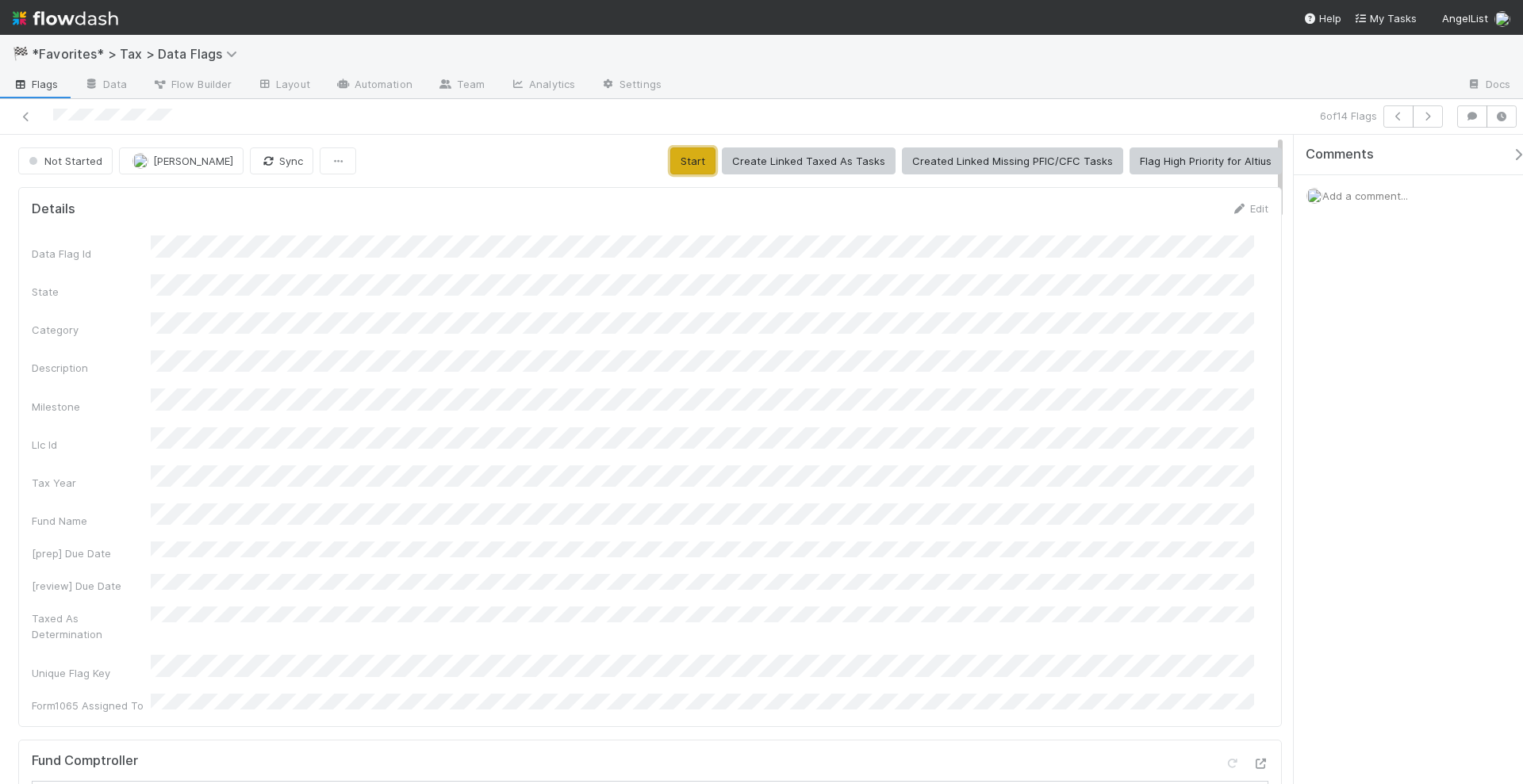
click at [676, 148] on button "Start" at bounding box center [693, 161] width 45 height 27
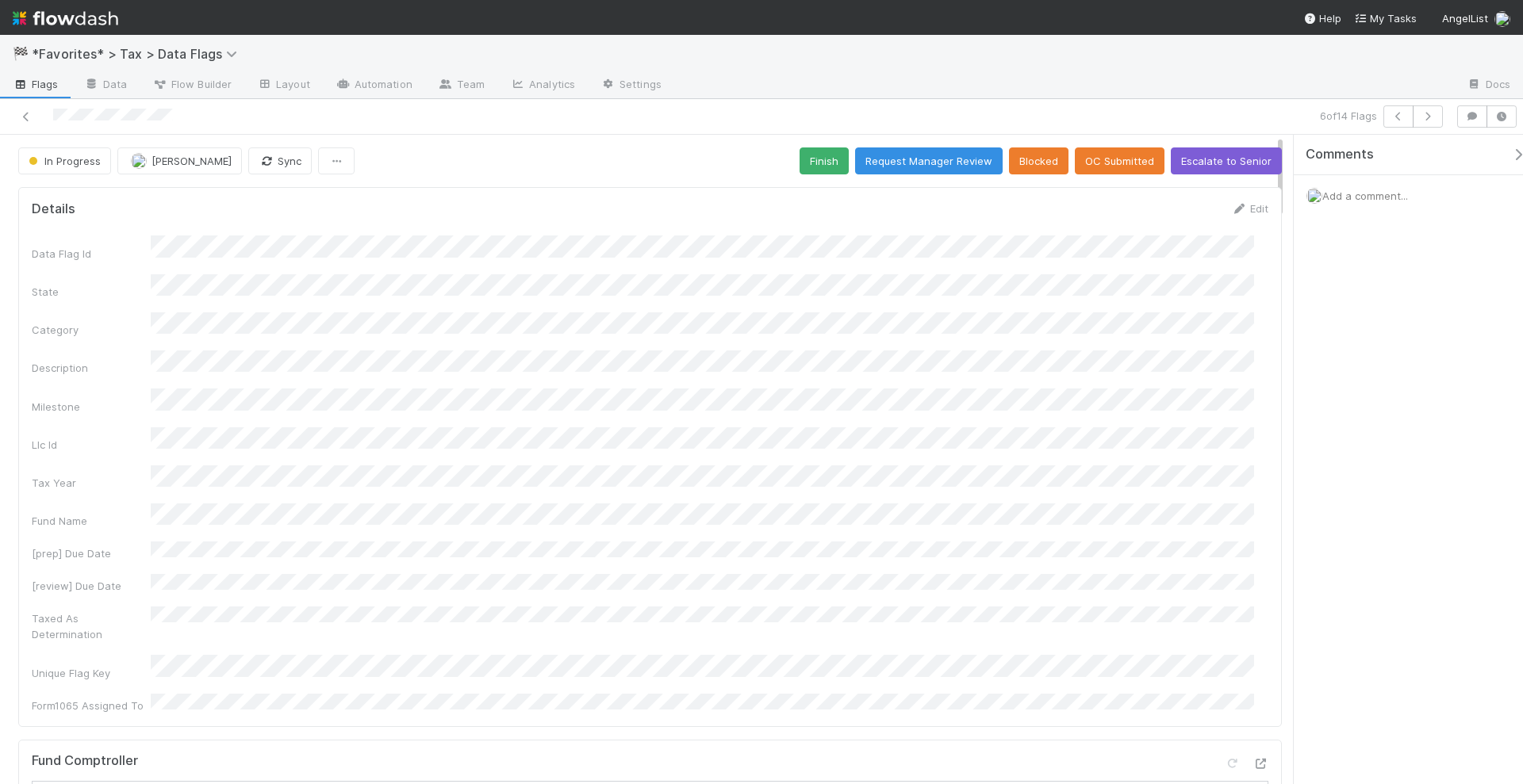
click at [940, 429] on div "Data Flag Id State Category Description Milestone Llc Id Tax Year Fund Name [pr…" at bounding box center [650, 474] width 1236 height 478
click at [821, 162] on button "Finish" at bounding box center [824, 161] width 49 height 27
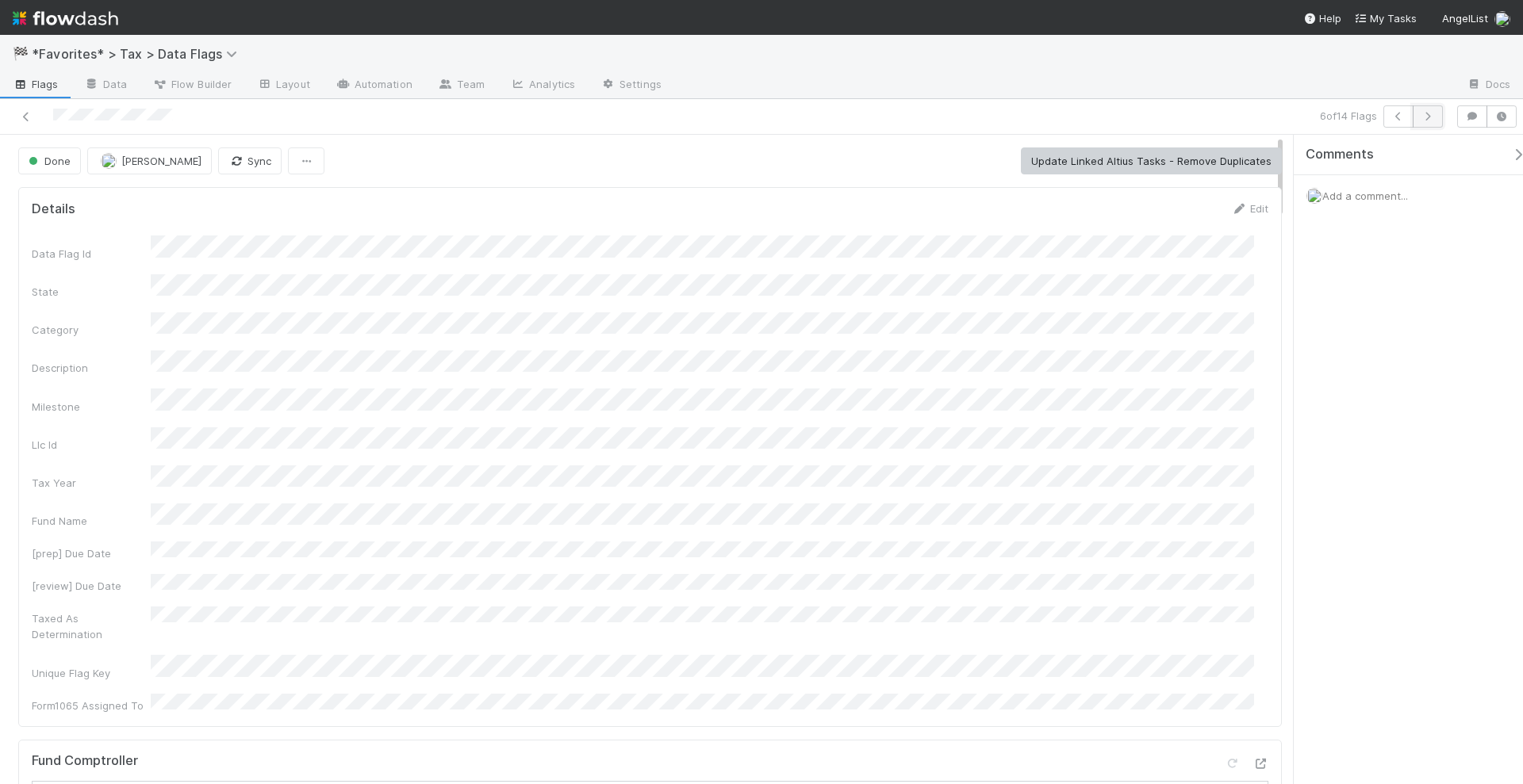
click at [1433, 115] on icon "button" at bounding box center [1427, 116] width 16 height 10
click at [694, 162] on button "Start" at bounding box center [693, 161] width 45 height 27
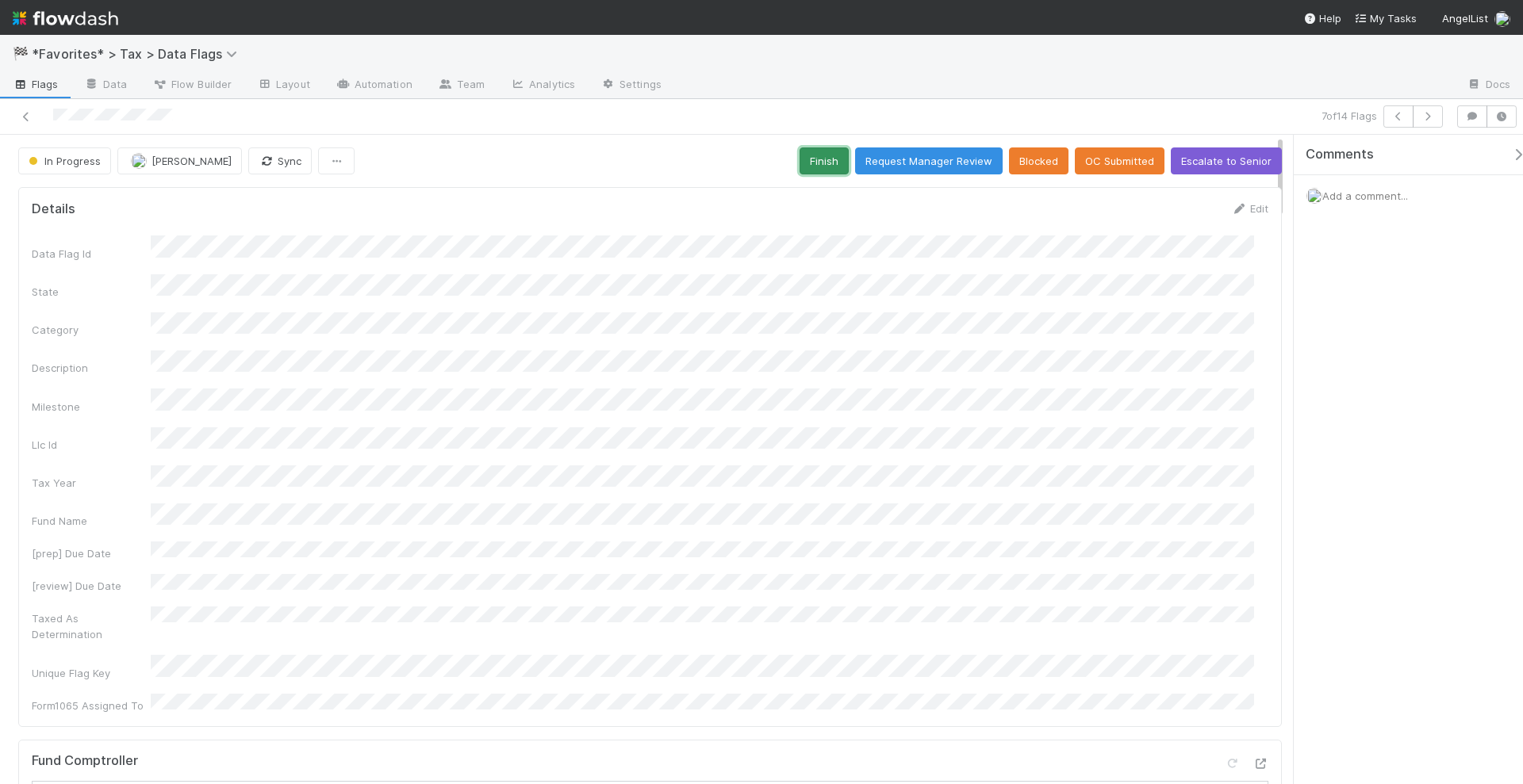
click at [834, 160] on button "Finish" at bounding box center [824, 161] width 49 height 27
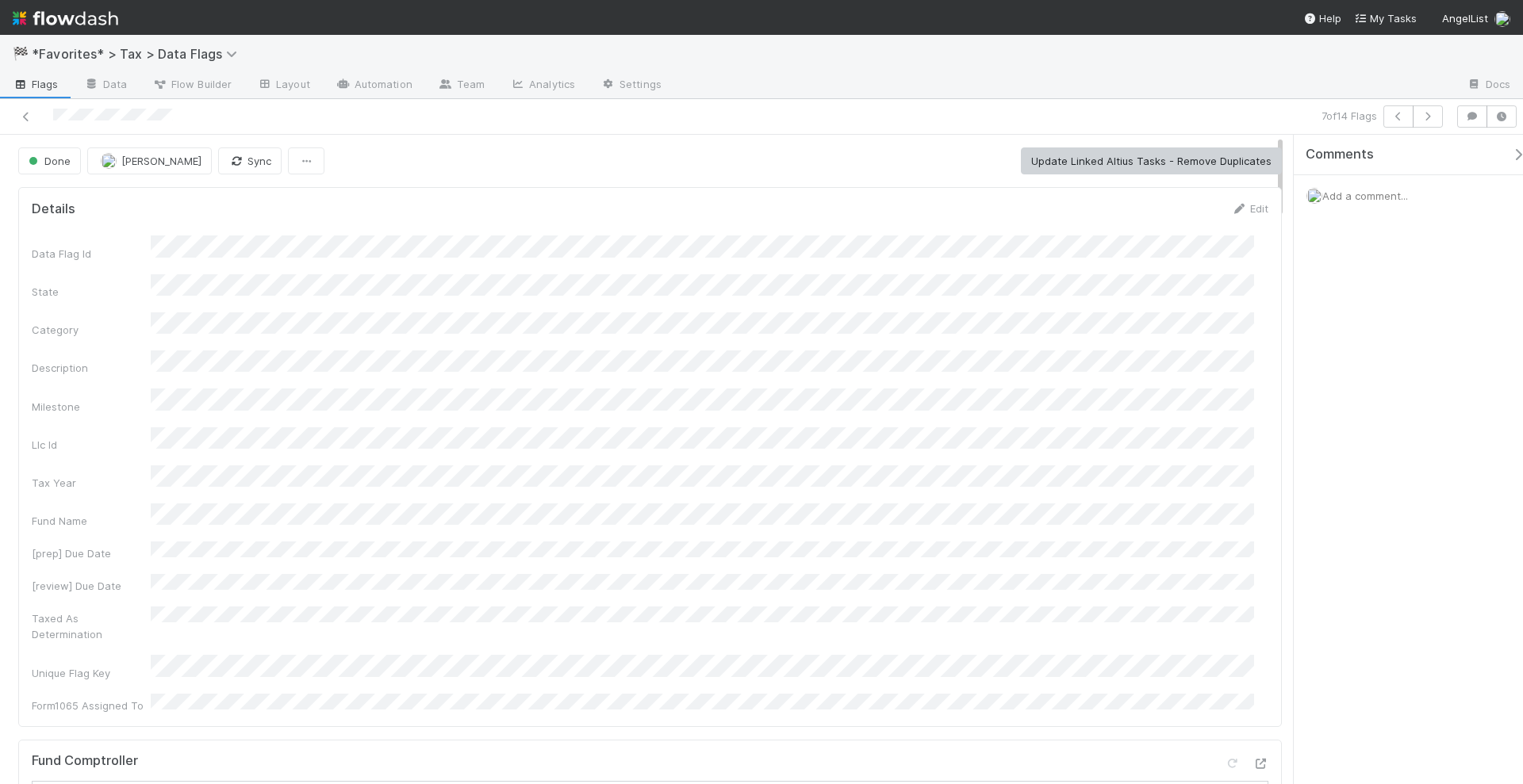
click at [933, 332] on div "Data Flag Id State Category Description Milestone Llc Id Tax Year Fund Name [pr…" at bounding box center [650, 474] width 1236 height 478
click at [1427, 115] on icon "button" at bounding box center [1427, 116] width 16 height 10
click at [692, 161] on button "Start" at bounding box center [693, 161] width 45 height 27
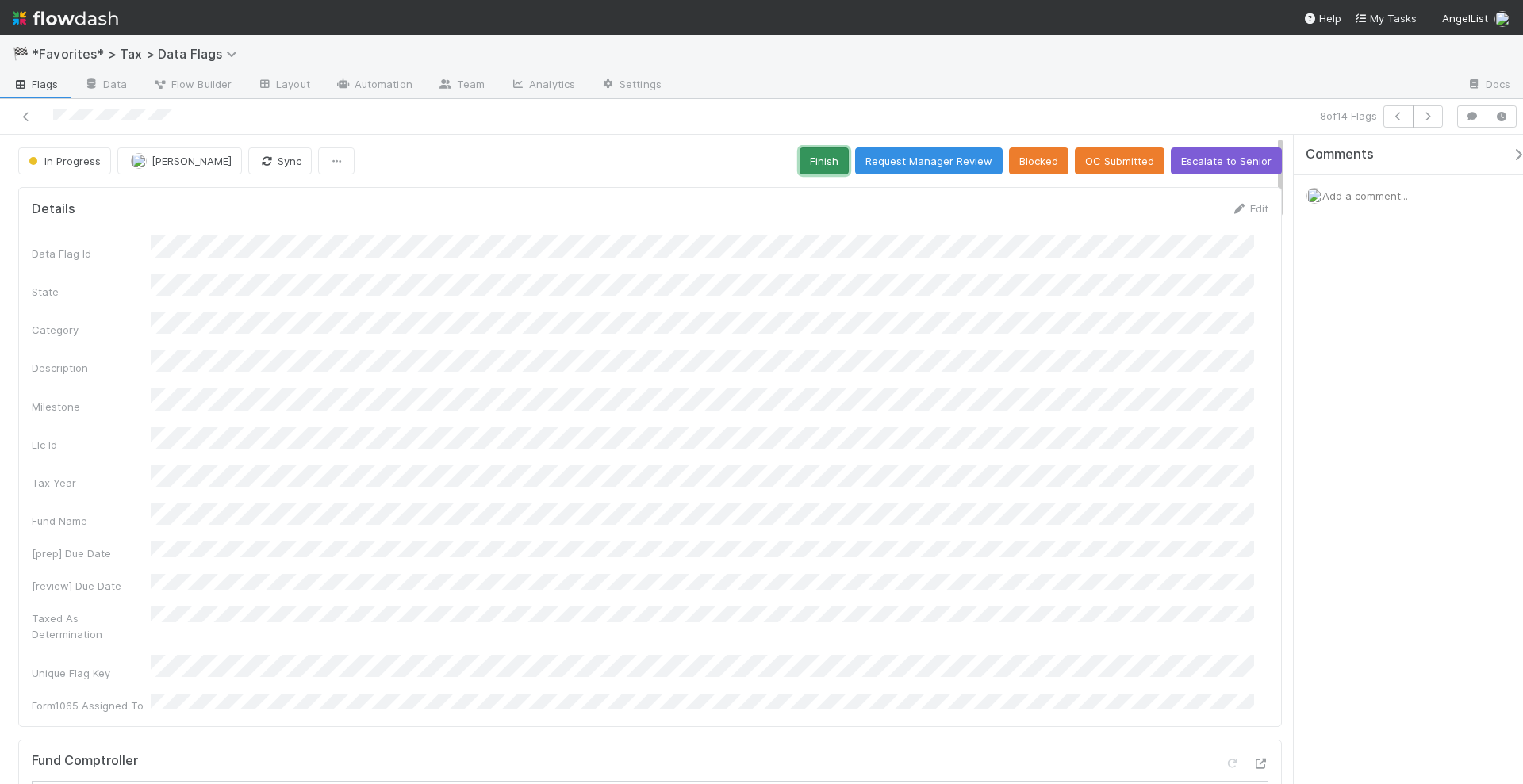
click at [801, 153] on button "Finish" at bounding box center [824, 161] width 49 height 27
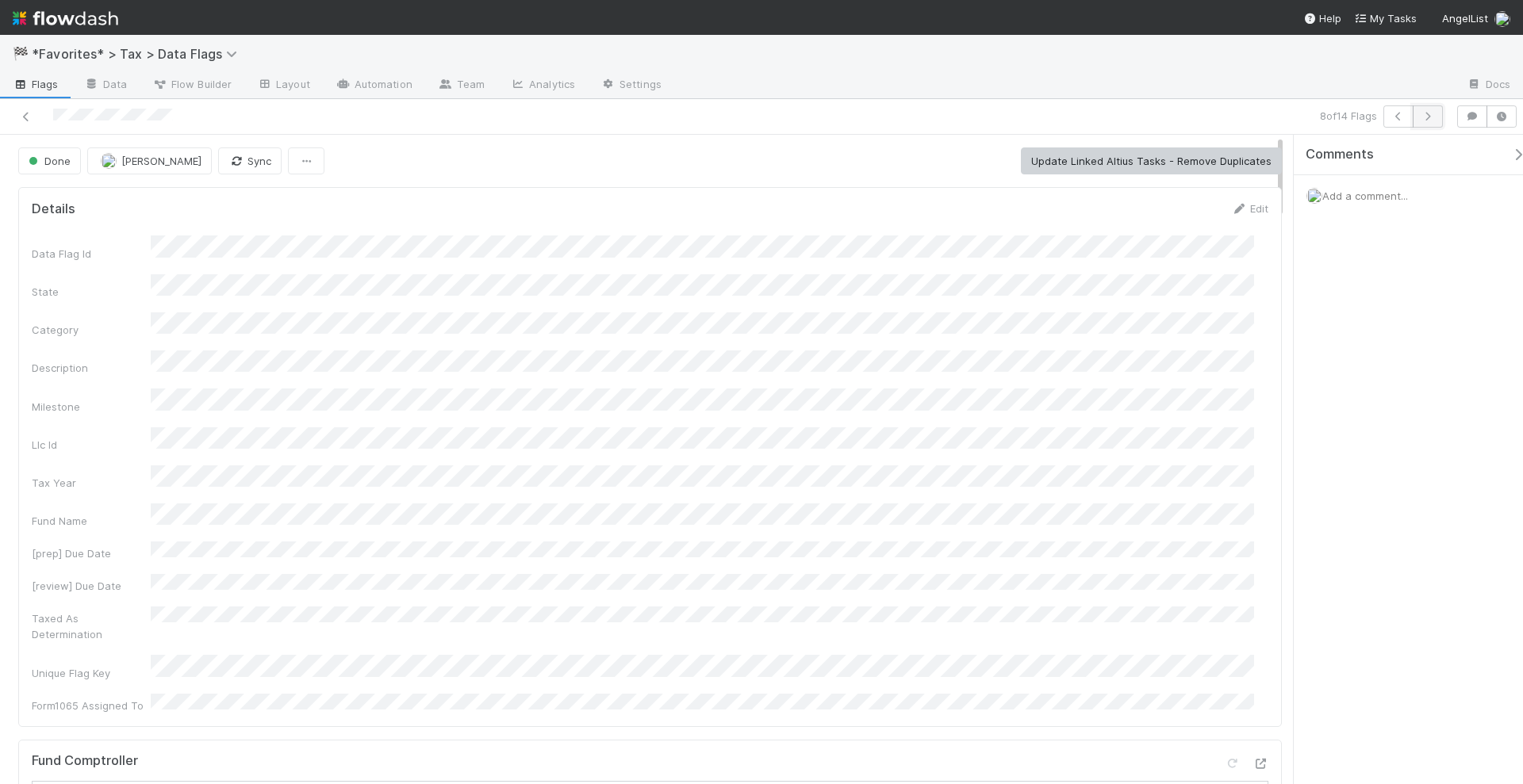
click at [1433, 117] on icon "button" at bounding box center [1427, 116] width 16 height 10
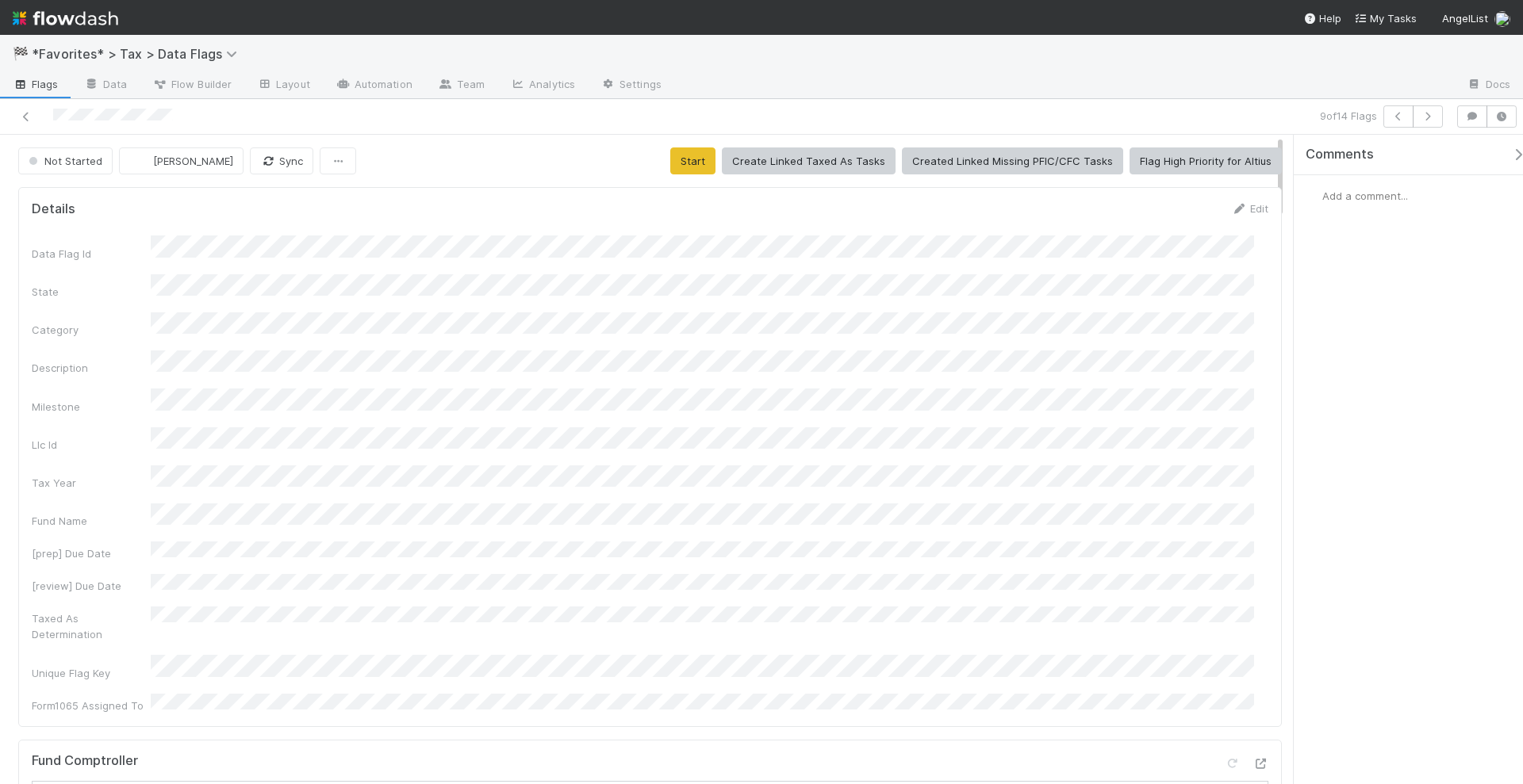
click at [684, 150] on button "Start" at bounding box center [693, 161] width 45 height 27
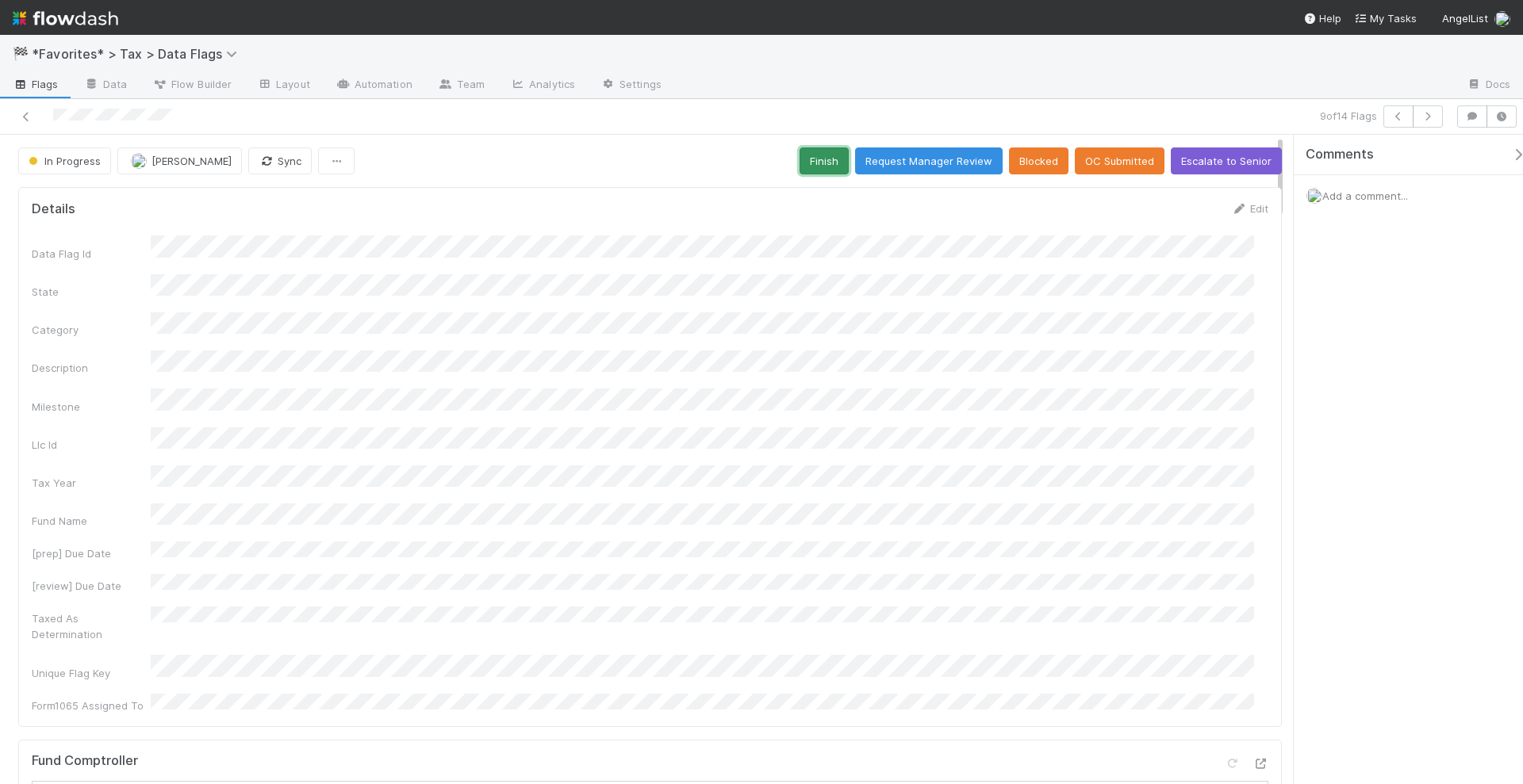
click at [820, 161] on button "Finish" at bounding box center [824, 161] width 49 height 27
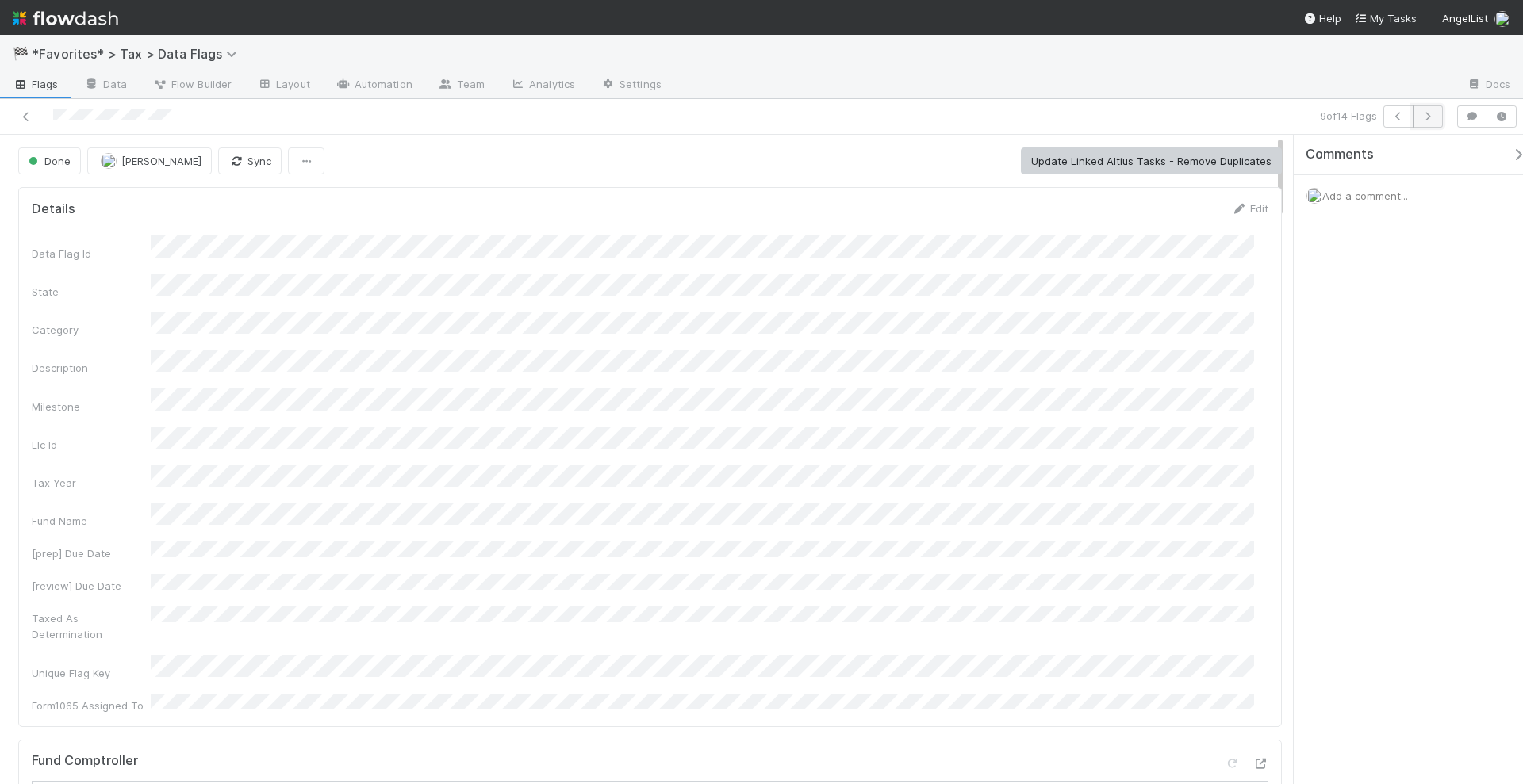
click at [1434, 116] on icon "button" at bounding box center [1427, 116] width 16 height 10
click at [702, 167] on button "Start" at bounding box center [693, 161] width 45 height 27
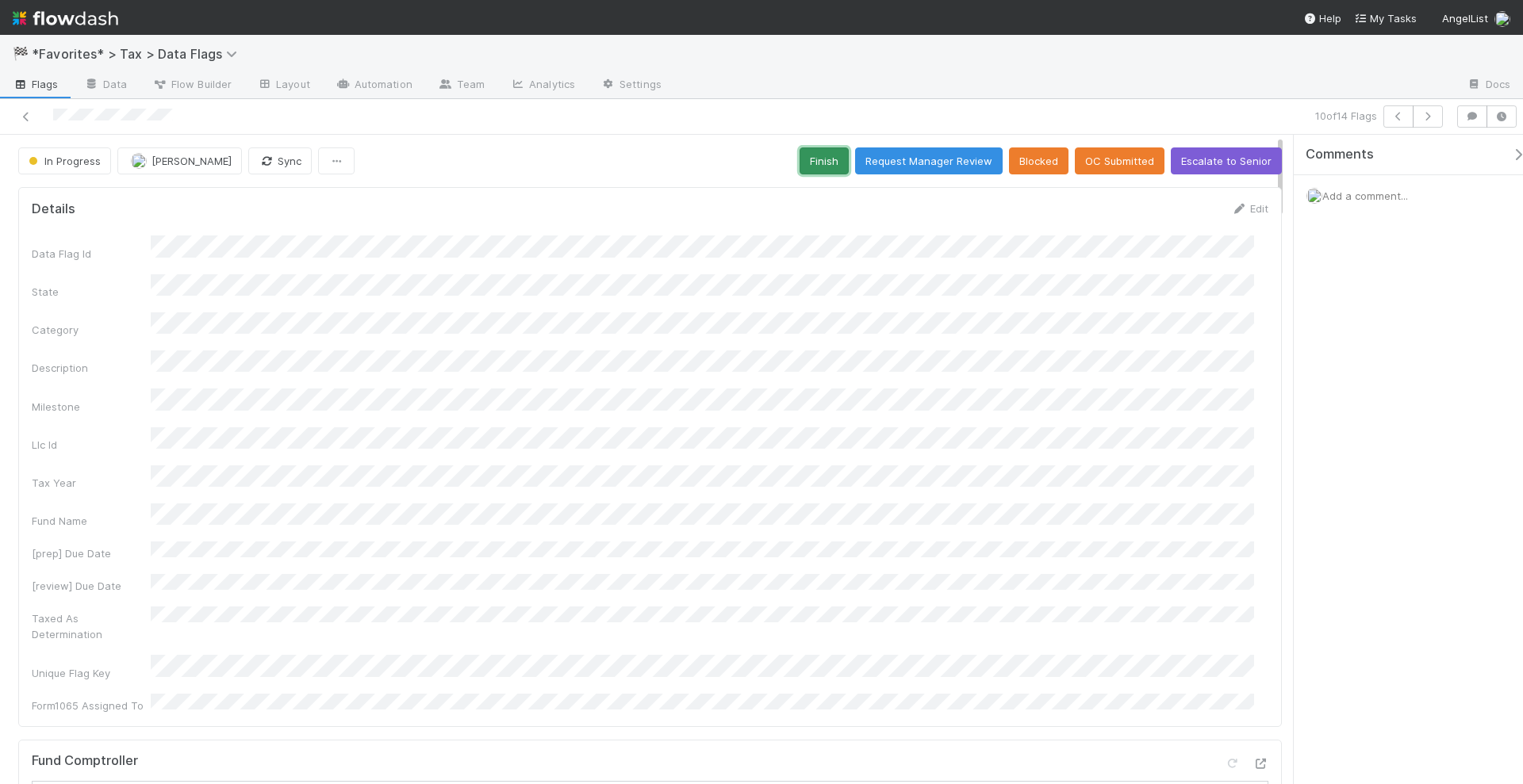
click at [808, 163] on button "Finish" at bounding box center [824, 161] width 49 height 27
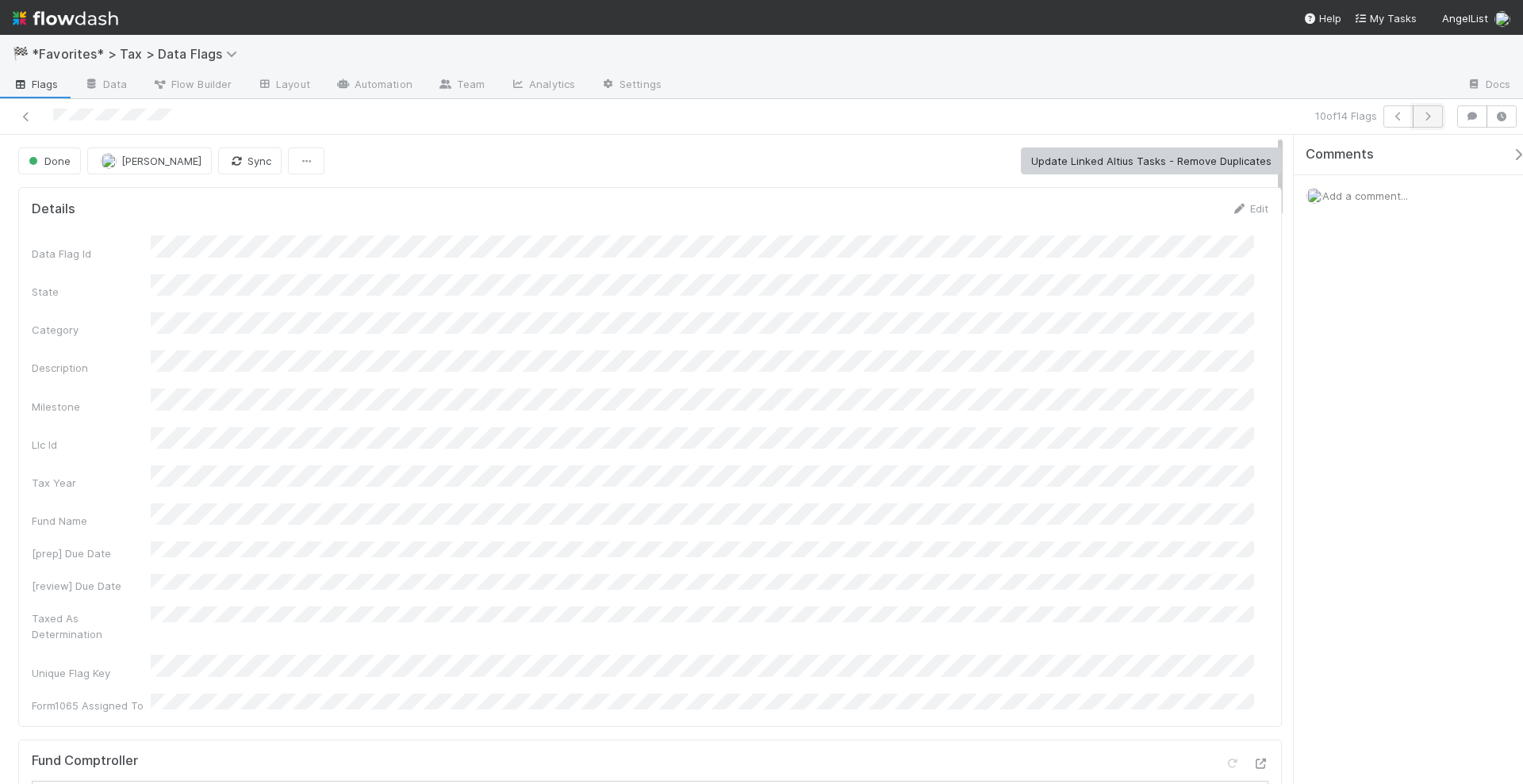
click at [1427, 123] on button "button" at bounding box center [1427, 116] width 30 height 23
click at [686, 155] on button "Start" at bounding box center [693, 161] width 45 height 27
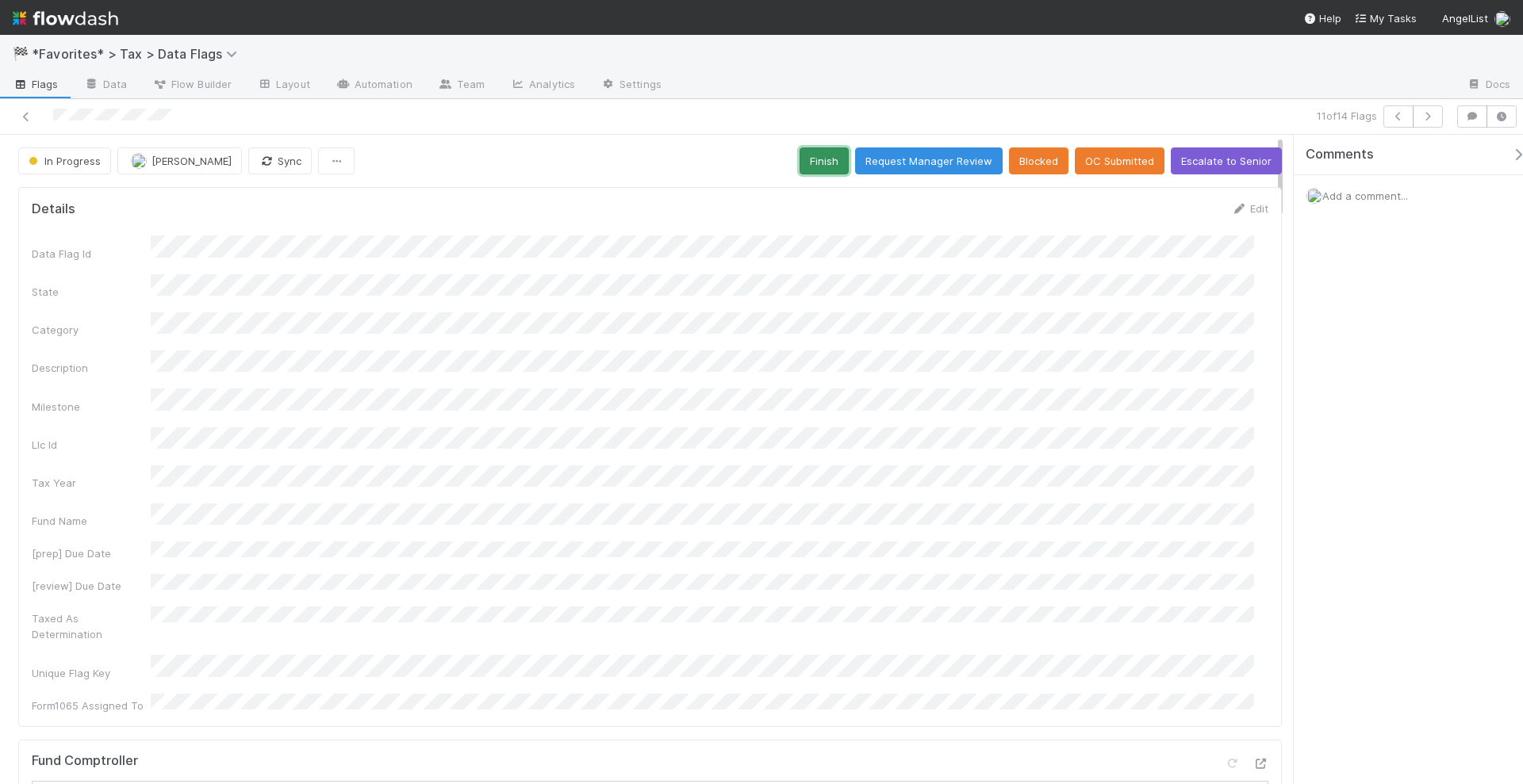
click at [802, 161] on button "Finish" at bounding box center [824, 161] width 49 height 27
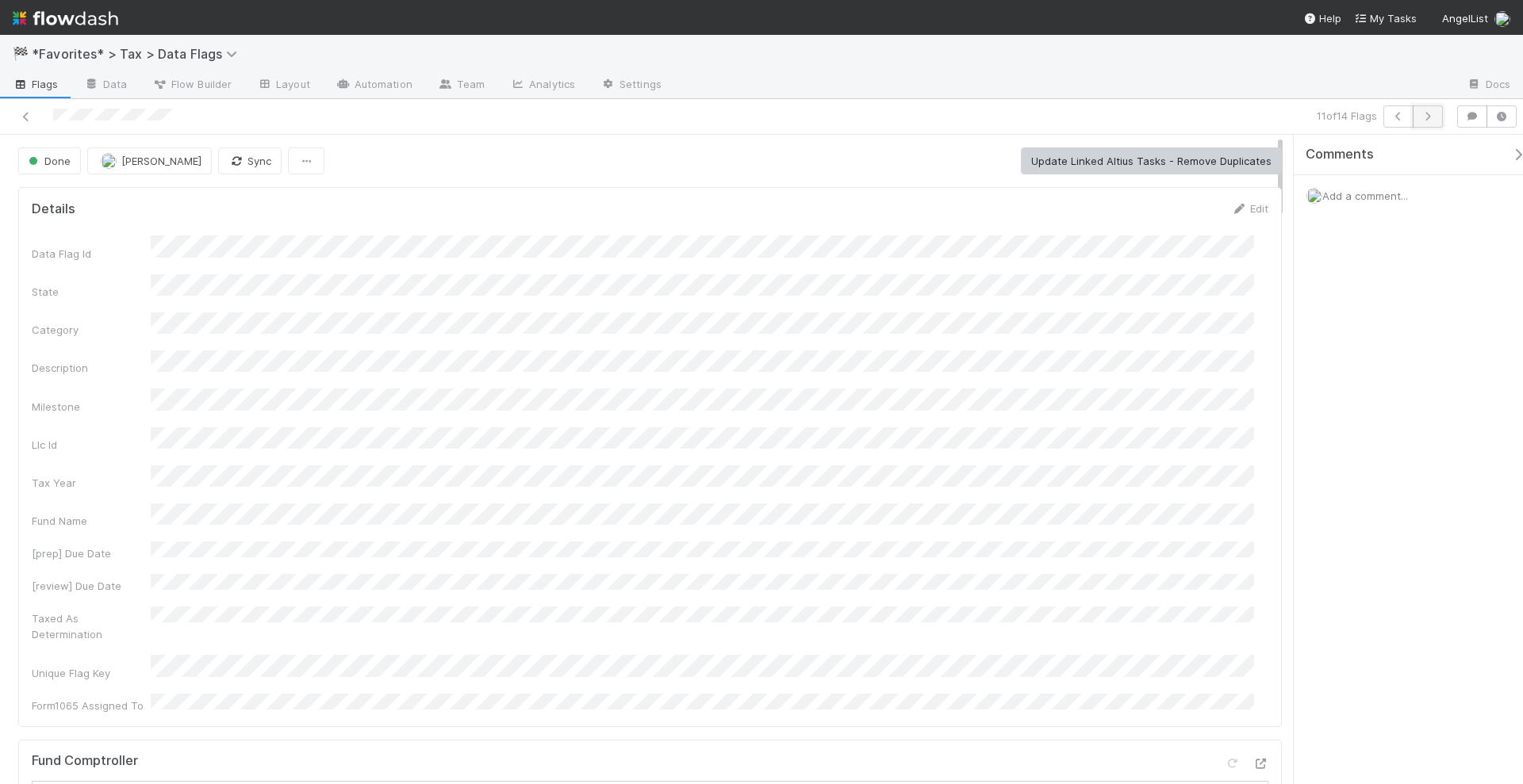
click at [1437, 122] on button "button" at bounding box center [1427, 116] width 30 height 23
click at [700, 157] on button "Start" at bounding box center [693, 161] width 45 height 27
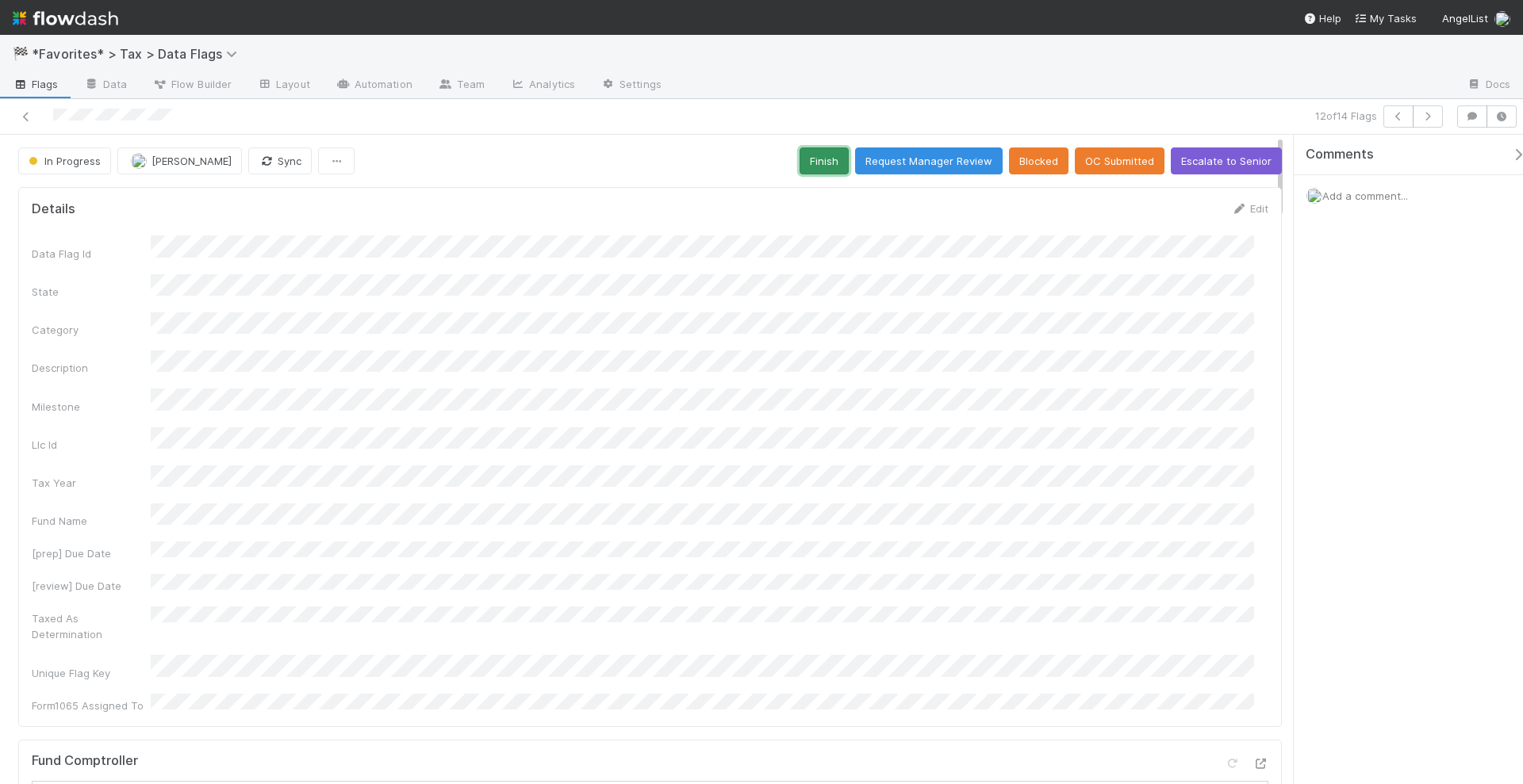
click at [825, 163] on button "Finish" at bounding box center [824, 161] width 49 height 27
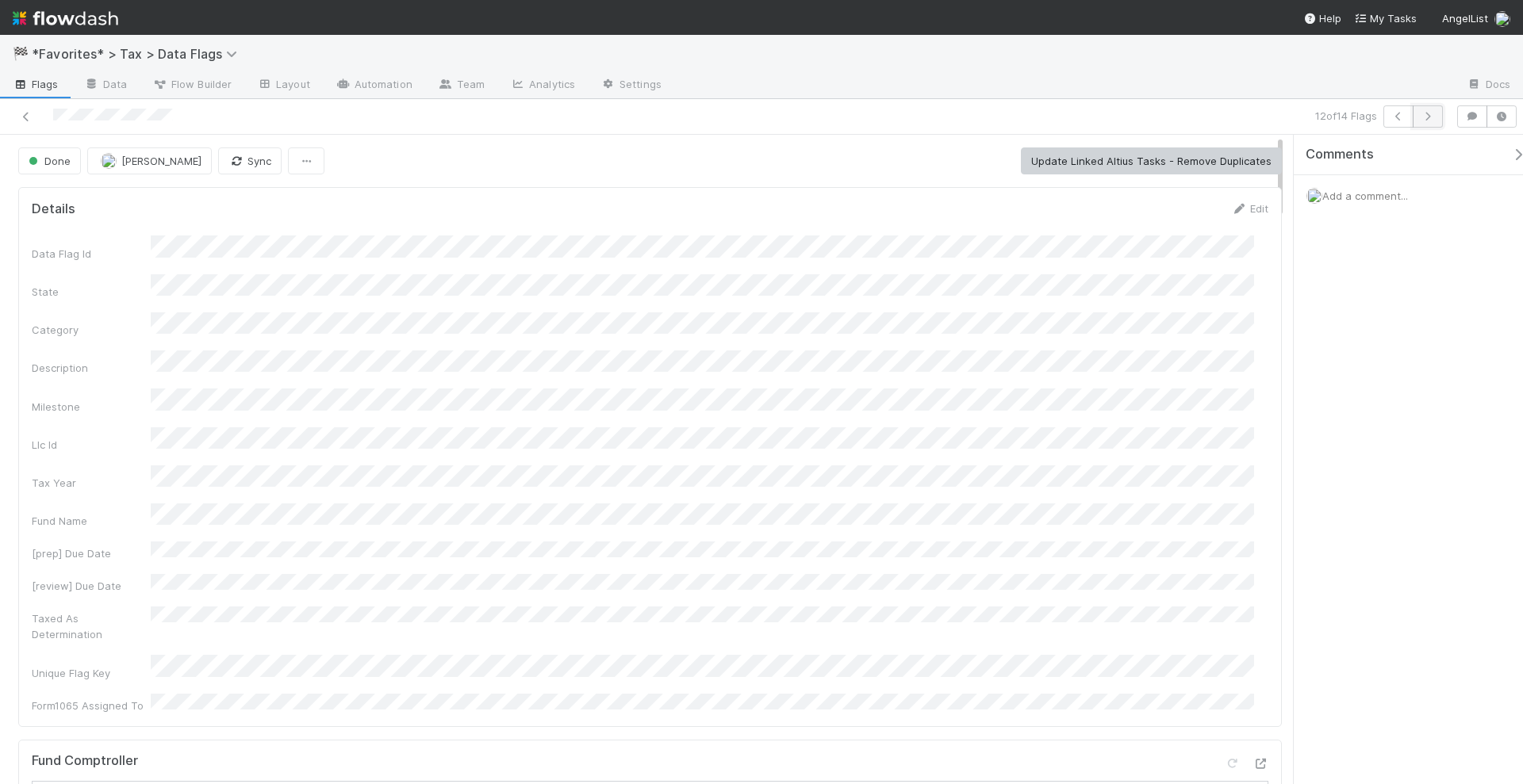
click at [1435, 114] on icon "button" at bounding box center [1427, 116] width 16 height 10
click at [702, 154] on button "Start" at bounding box center [693, 161] width 45 height 27
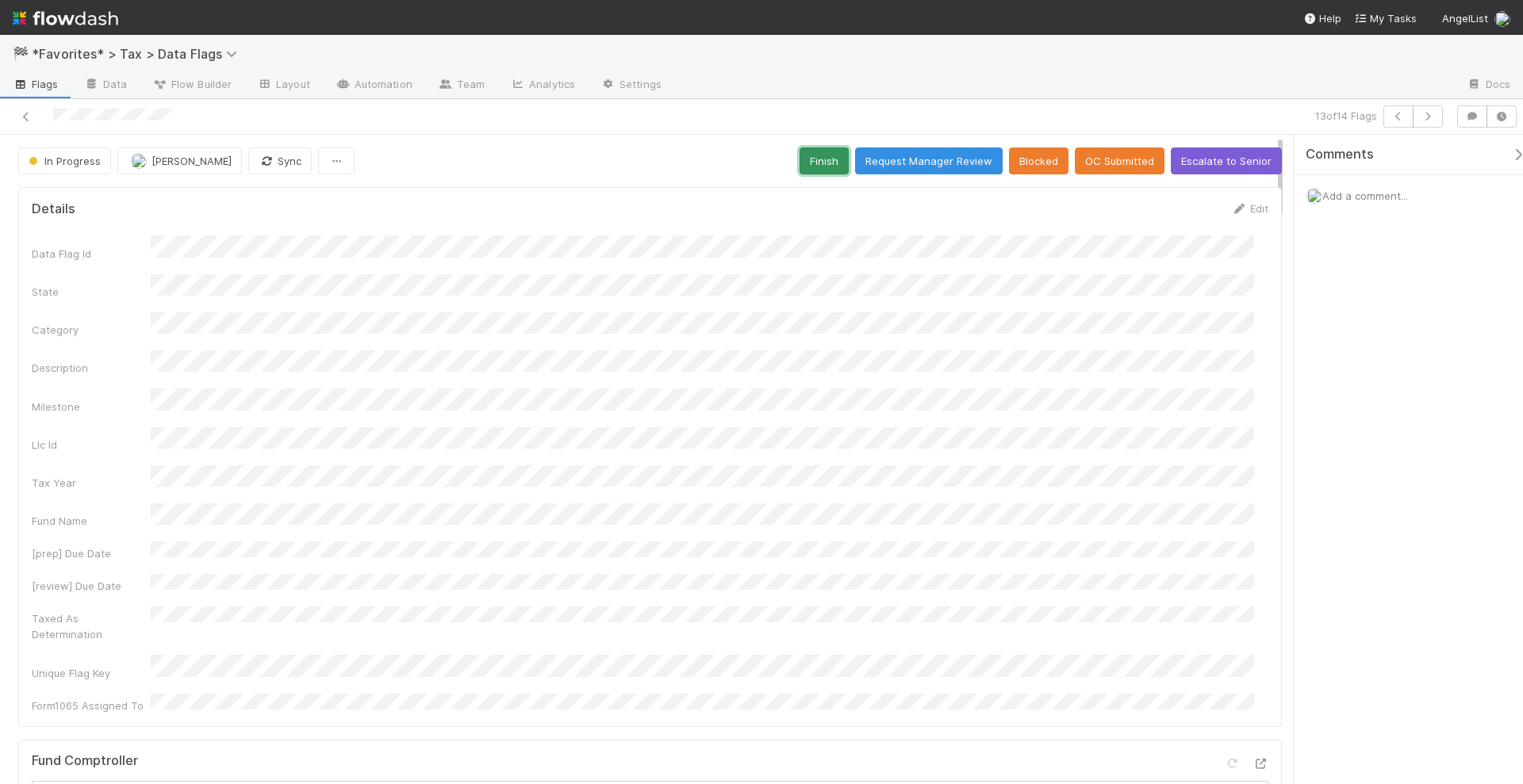
click at [822, 160] on button "Finish" at bounding box center [824, 161] width 49 height 27
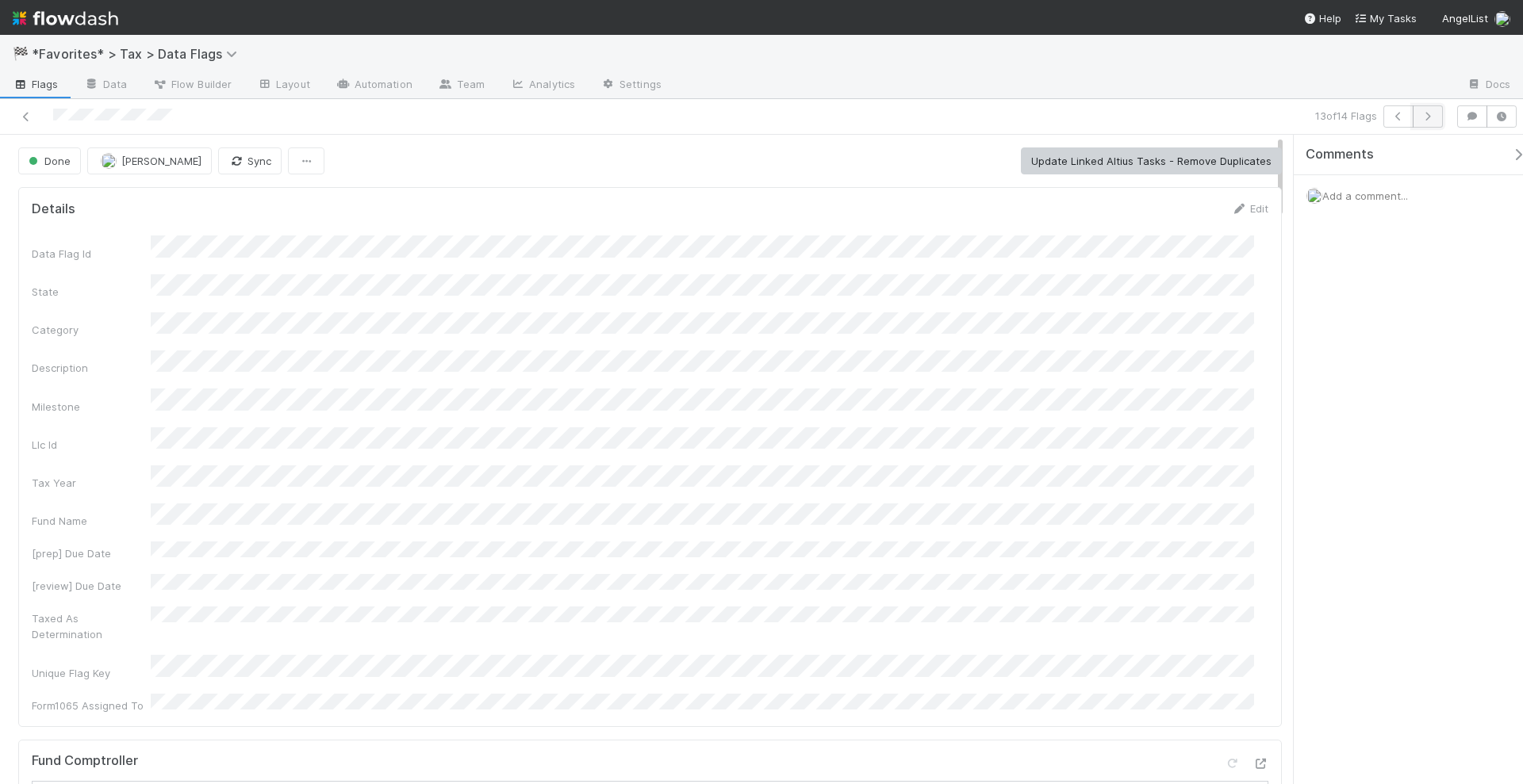
click at [1435, 117] on icon "button" at bounding box center [1427, 116] width 16 height 10
click at [700, 161] on button "Start" at bounding box center [693, 161] width 45 height 27
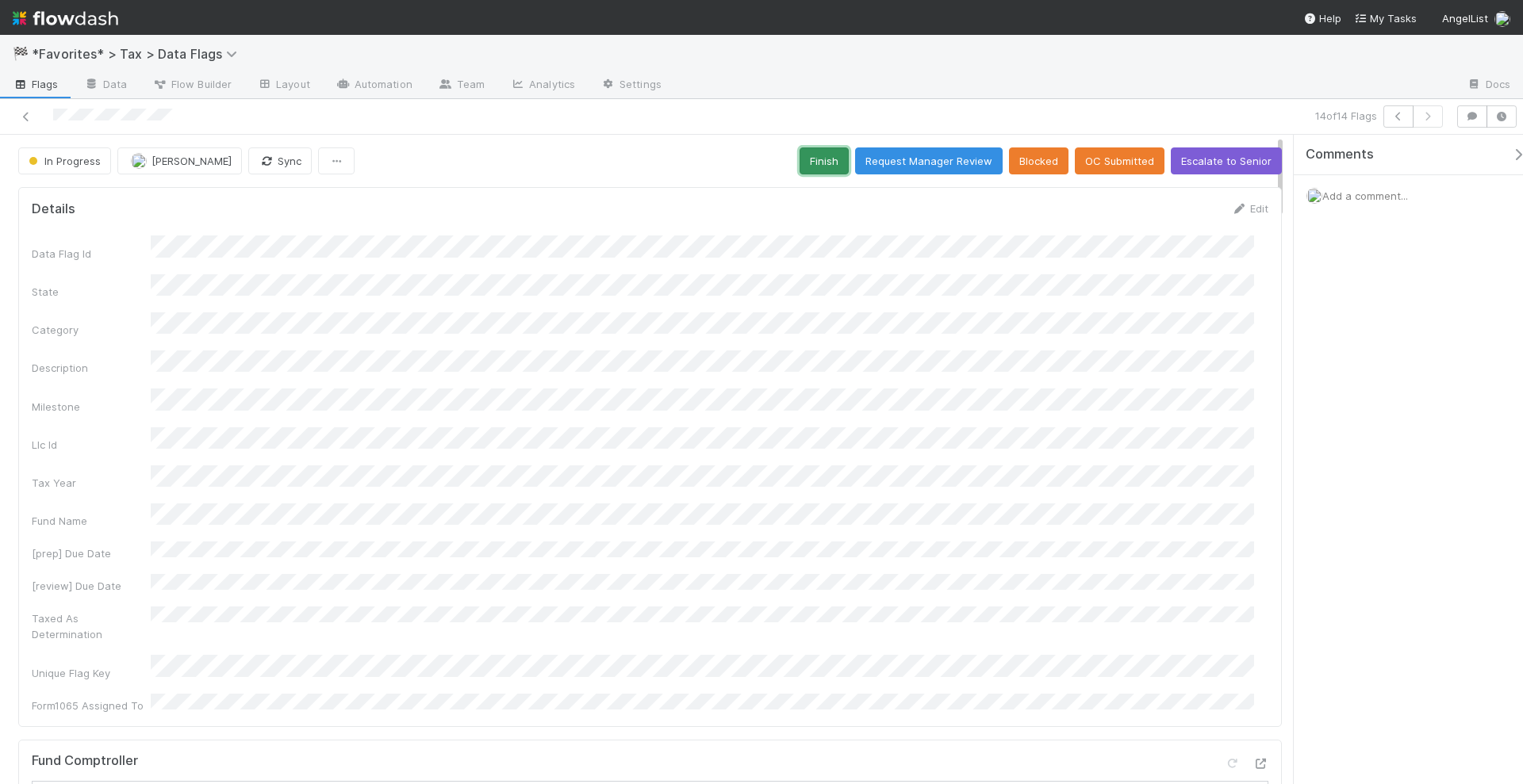
click at [826, 161] on button "Finish" at bounding box center [824, 161] width 49 height 27
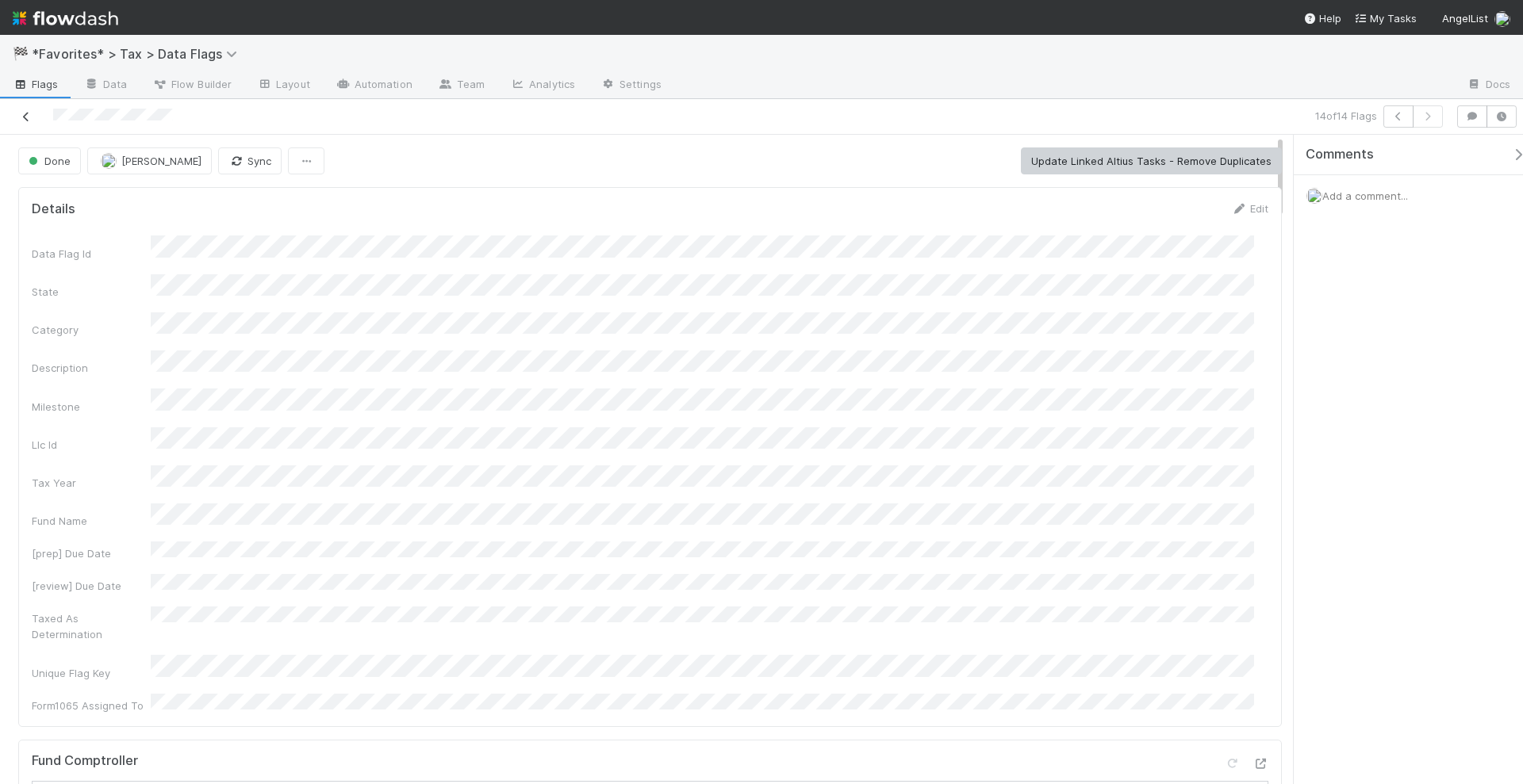
click at [24, 115] on icon at bounding box center [26, 117] width 16 height 10
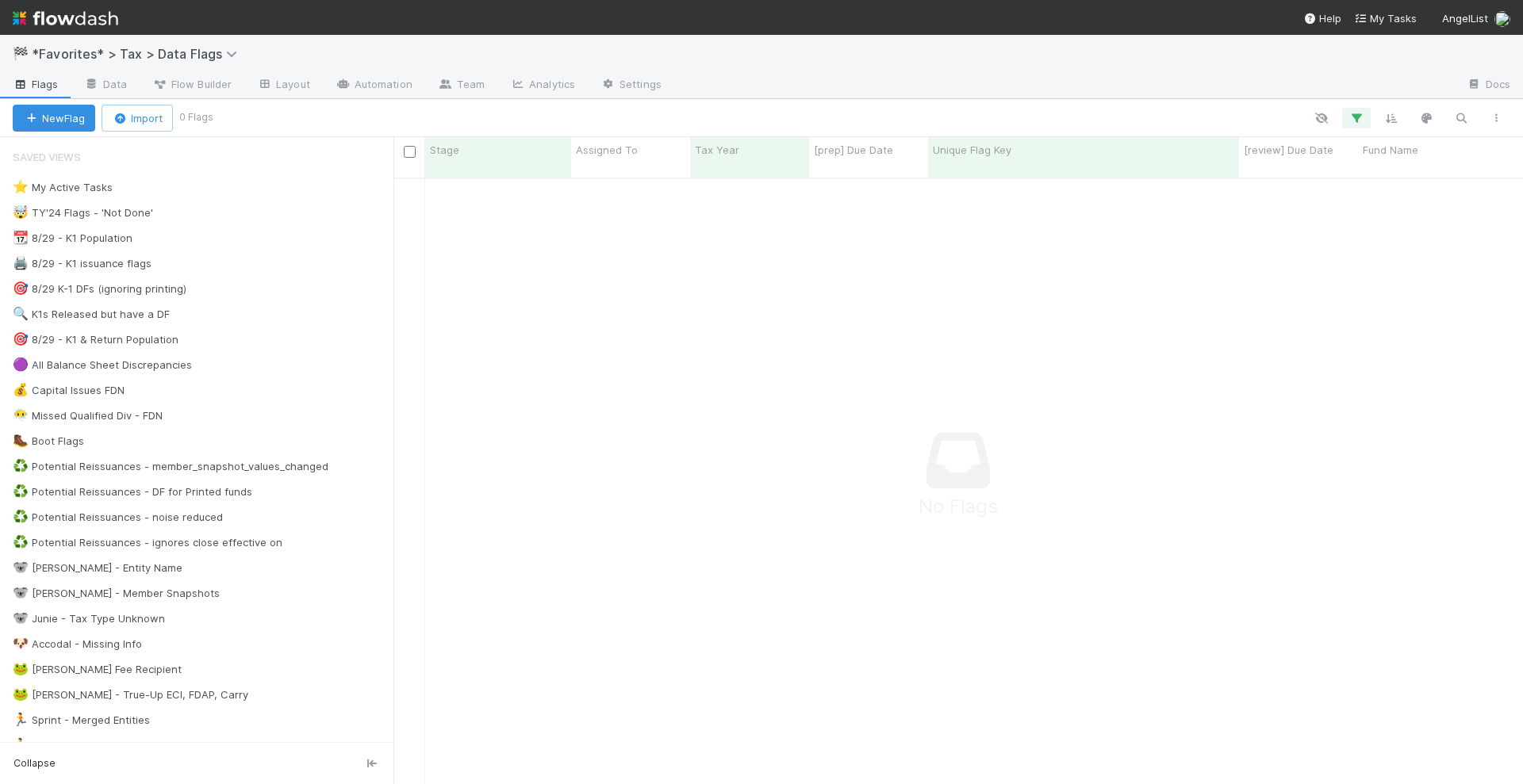
scroll to position [590, 1099]
click at [1353, 122] on icon "button" at bounding box center [1356, 118] width 16 height 14
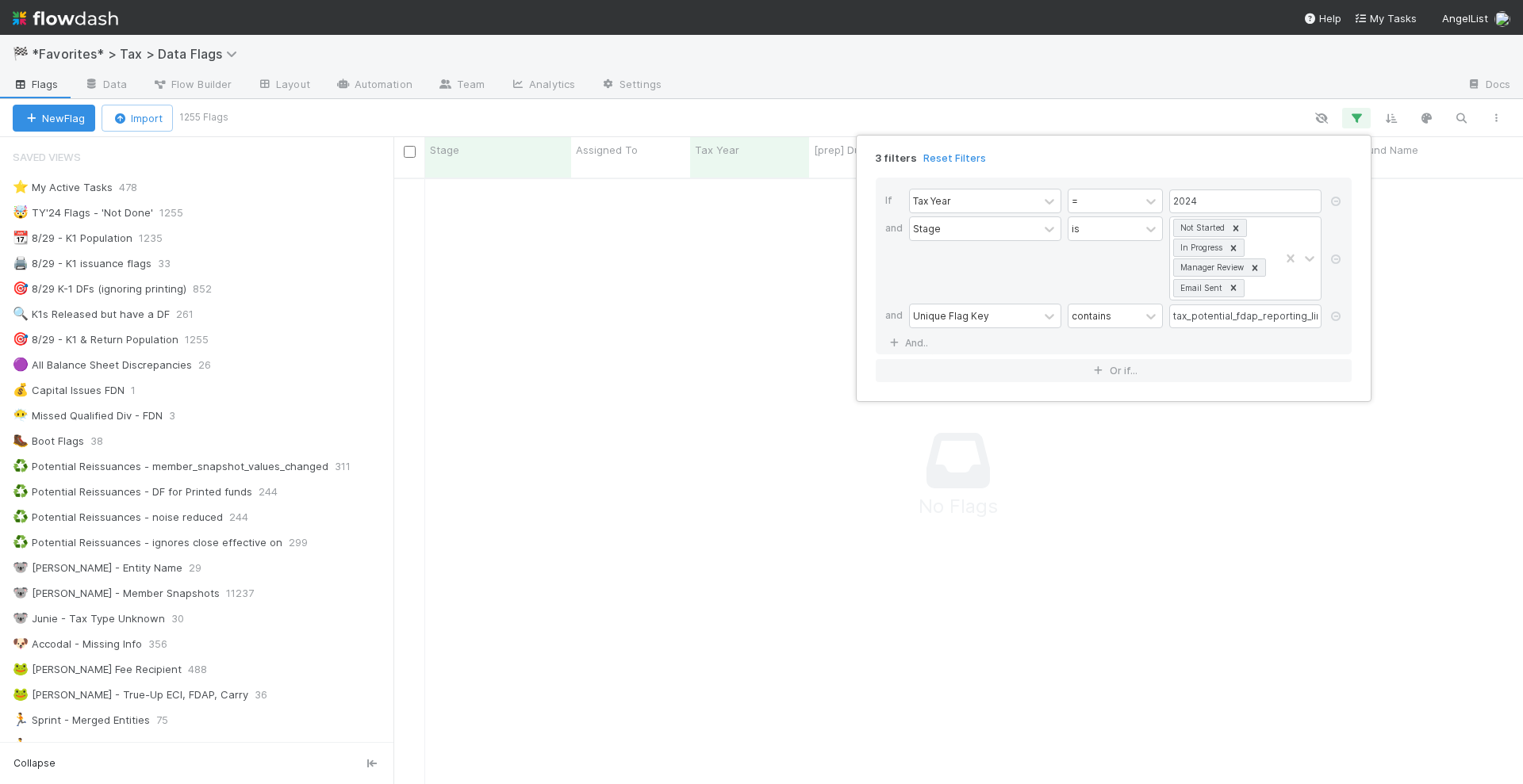
click at [392, 42] on div "3 filters Reset Filters If Tax Year = 2024 and Stage is Not Started In Progress…" at bounding box center [762, 392] width 1523 height 784
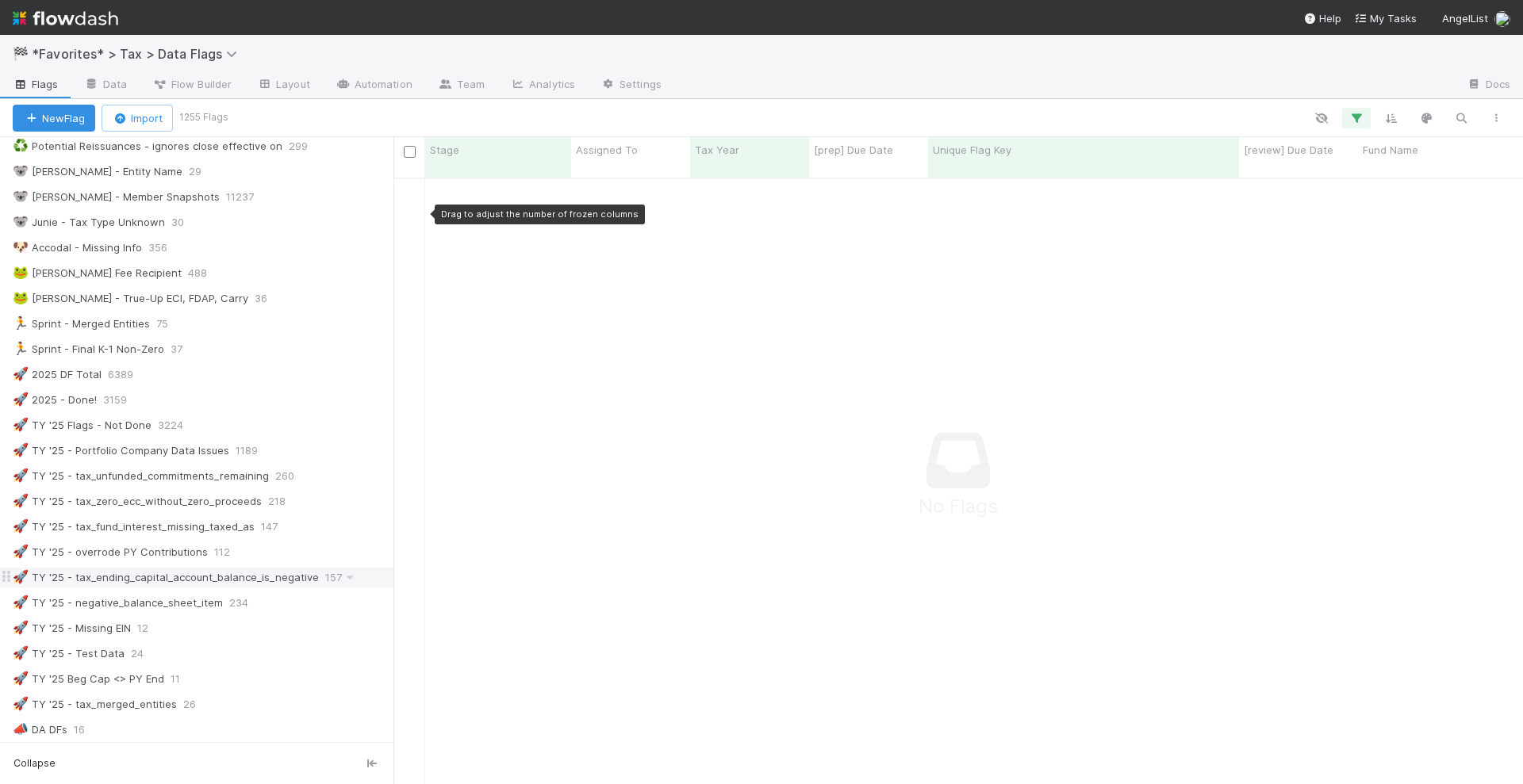
scroll to position [694, 0]
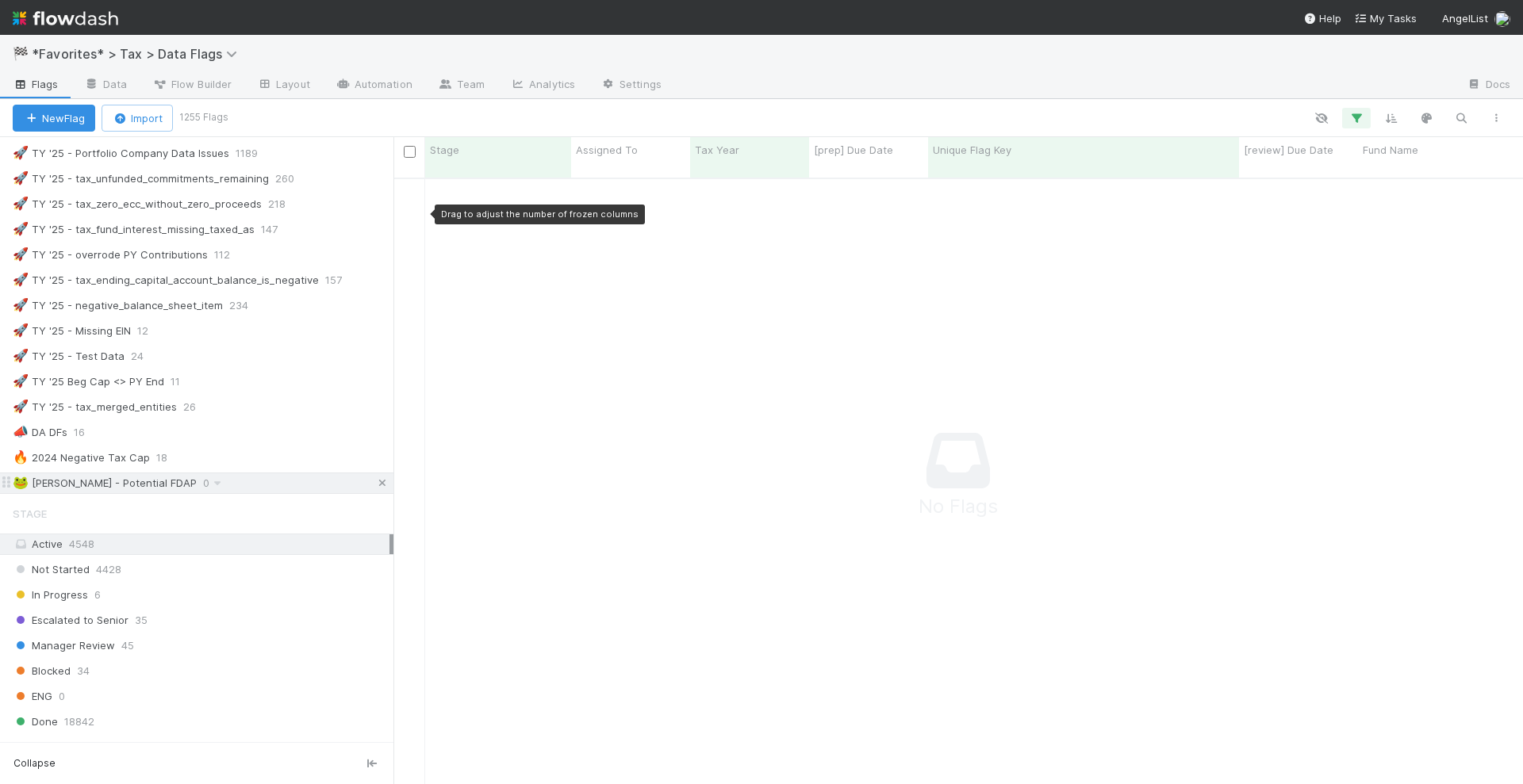
click at [374, 478] on icon at bounding box center [382, 484] width 16 height 10
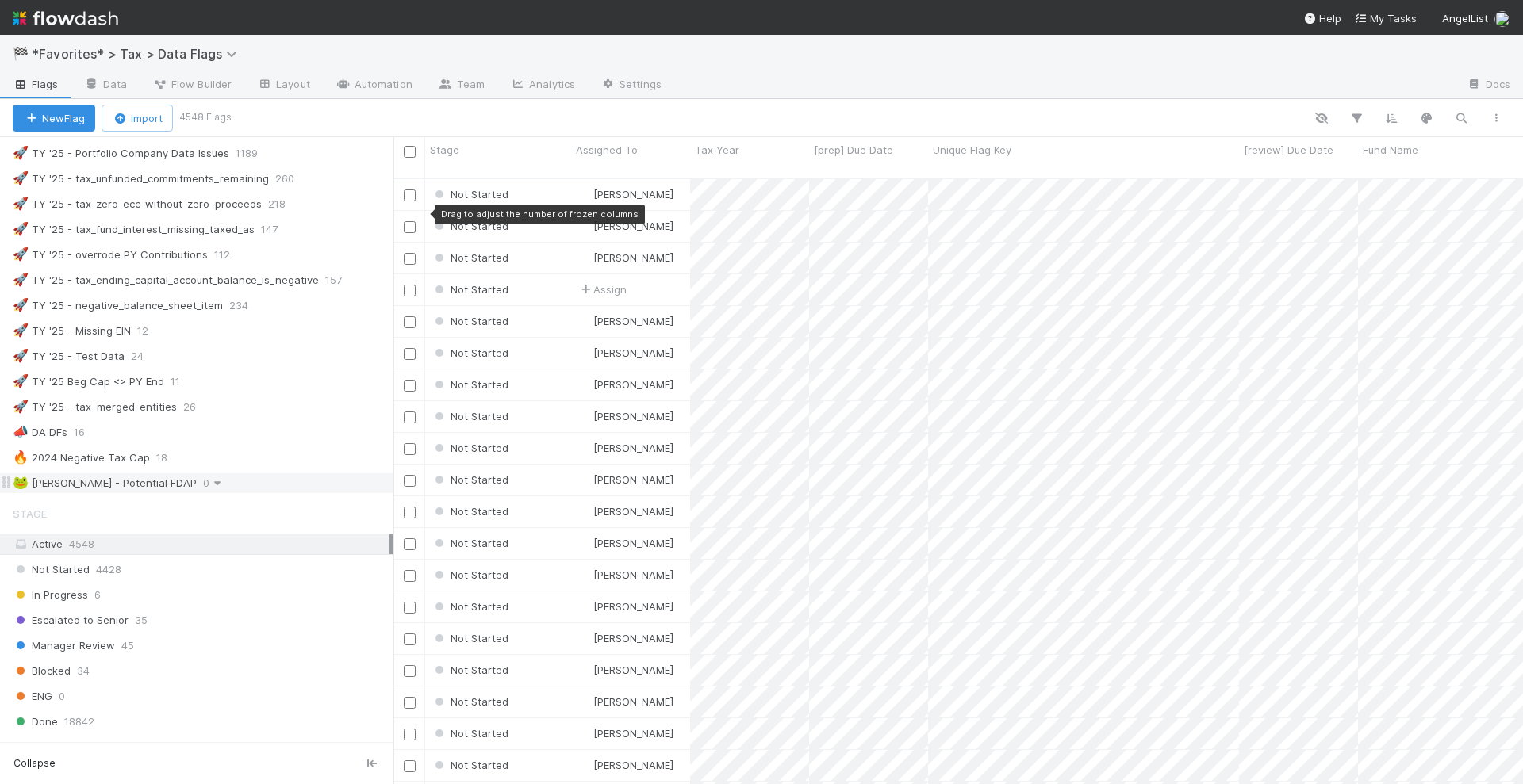
click at [209, 478] on icon at bounding box center [217, 484] width 16 height 10
click at [208, 576] on span "Delete this view" at bounding box center [231, 580] width 80 height 13
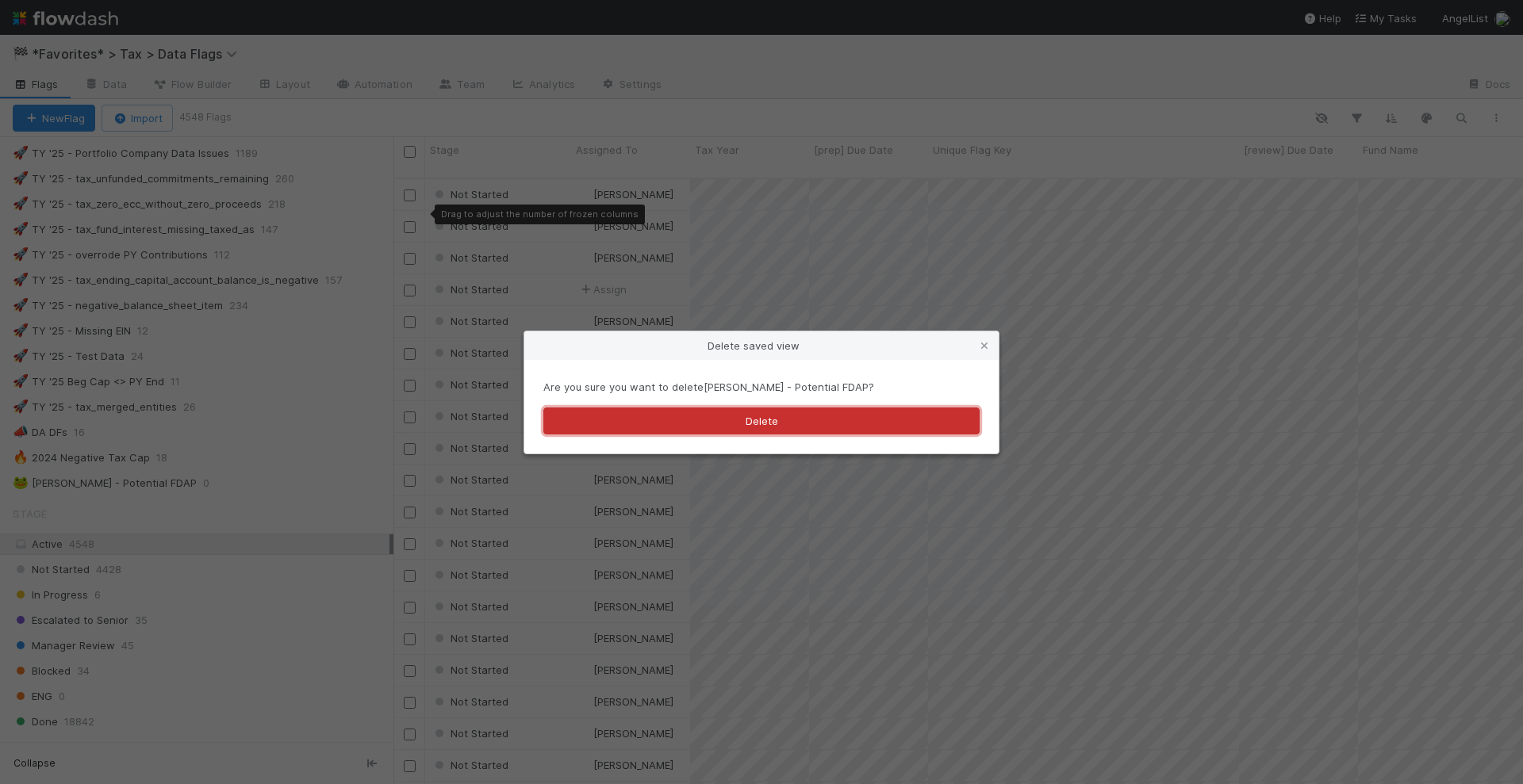
click at [713, 417] on button "Delete" at bounding box center [762, 420] width 436 height 27
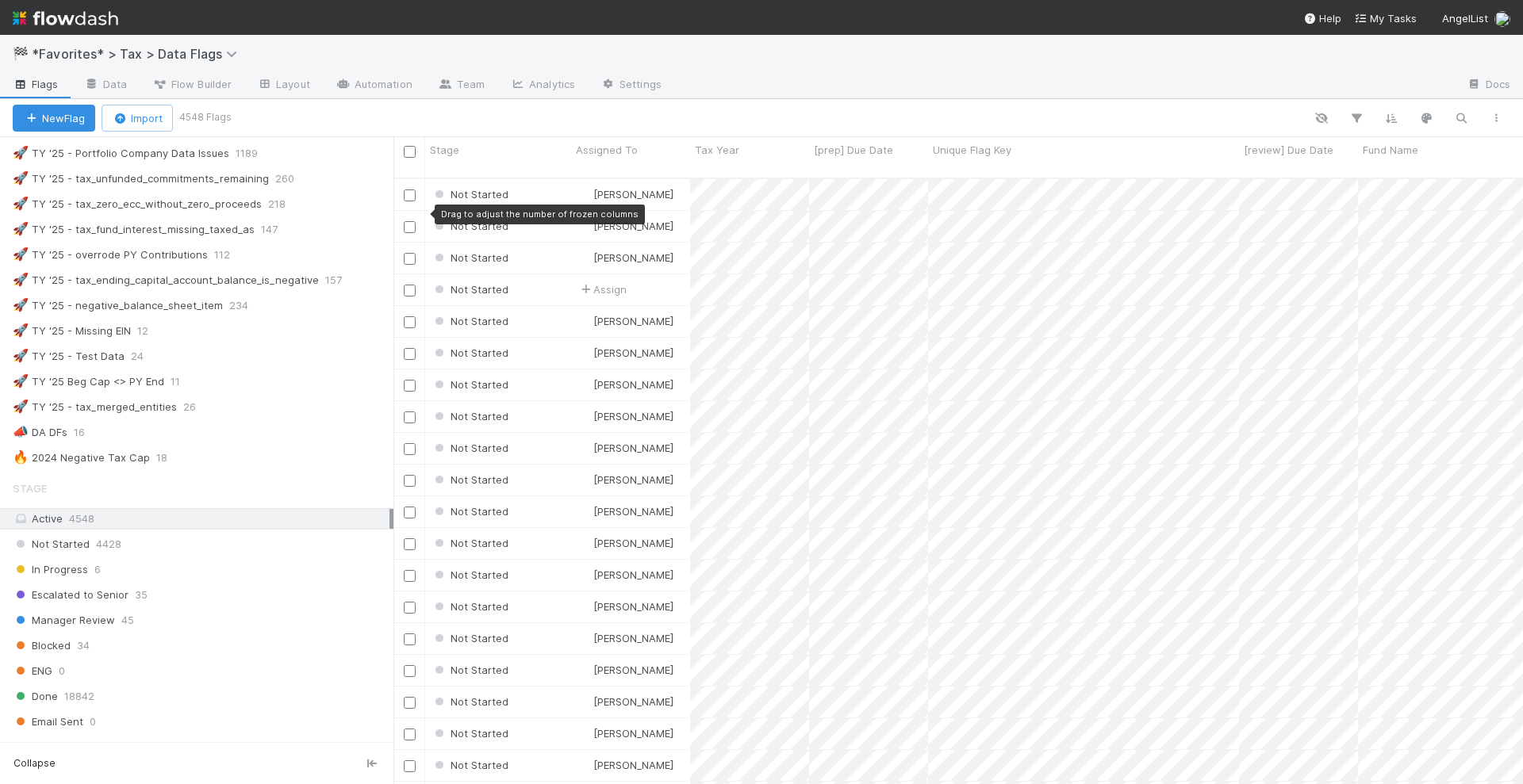
click at [102, 23] on img at bounding box center [65, 17] width 105 height 27
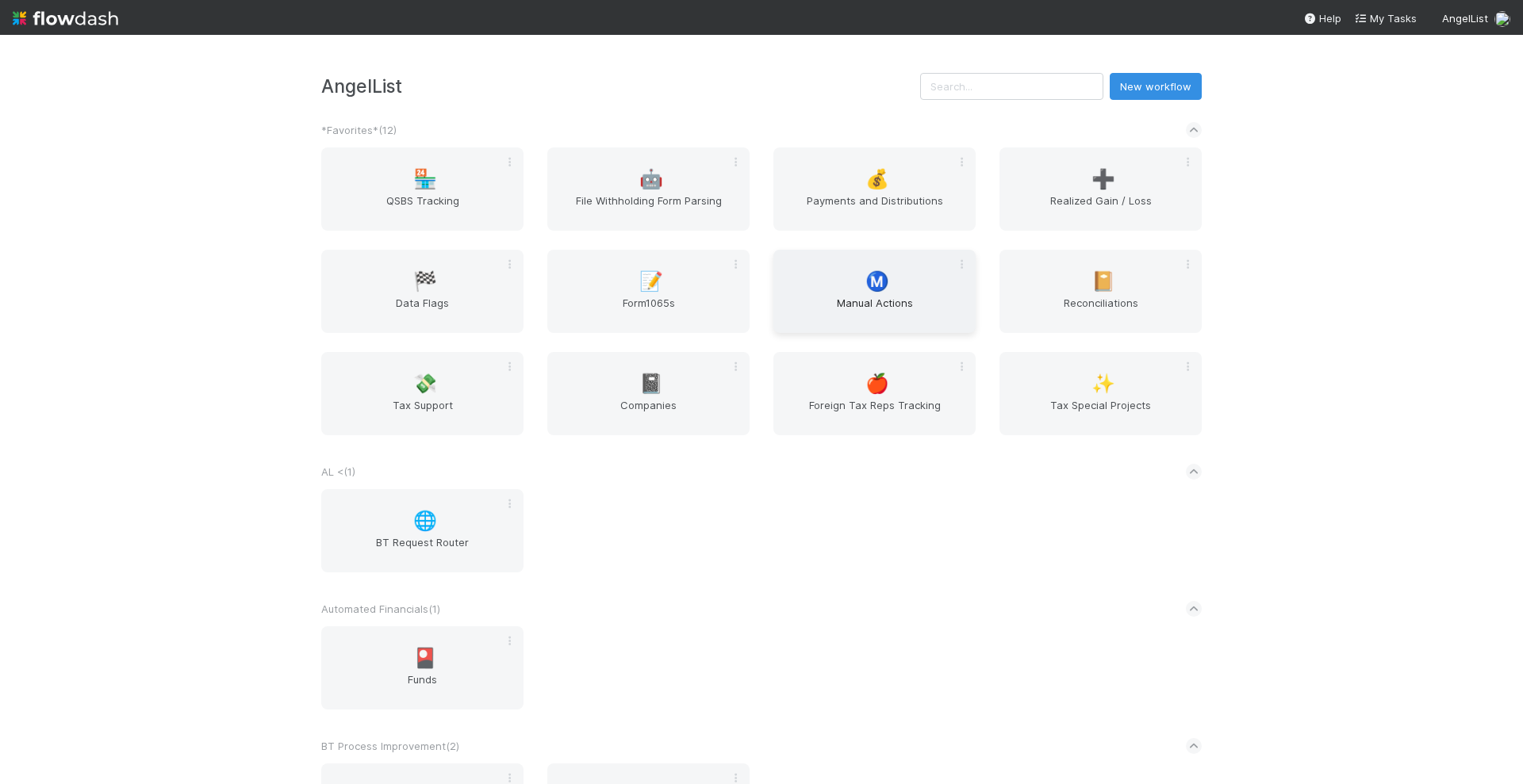
click at [867, 278] on span "Ⓜ️" at bounding box center [876, 281] width 23 height 21
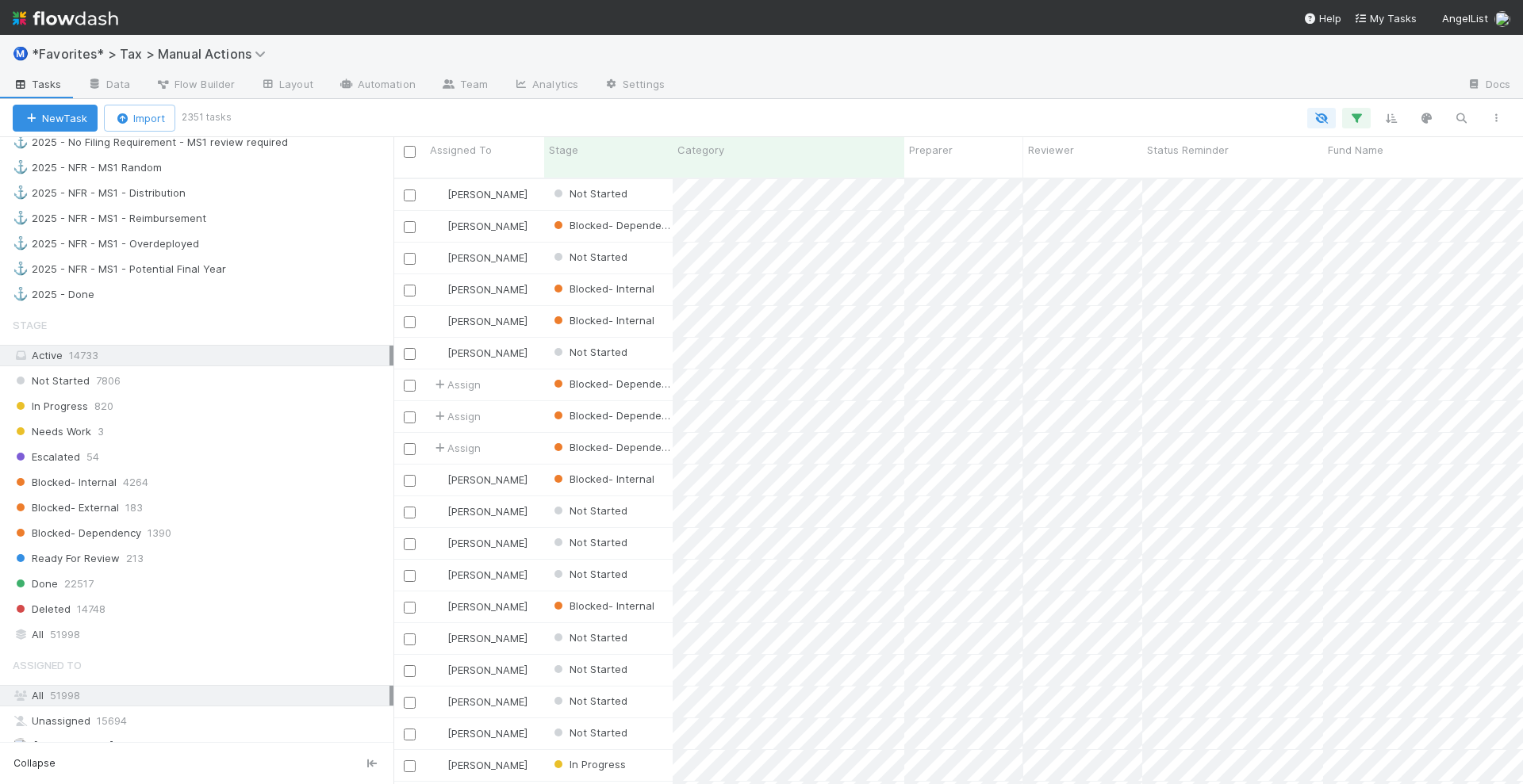
scroll to position [1487, 0]
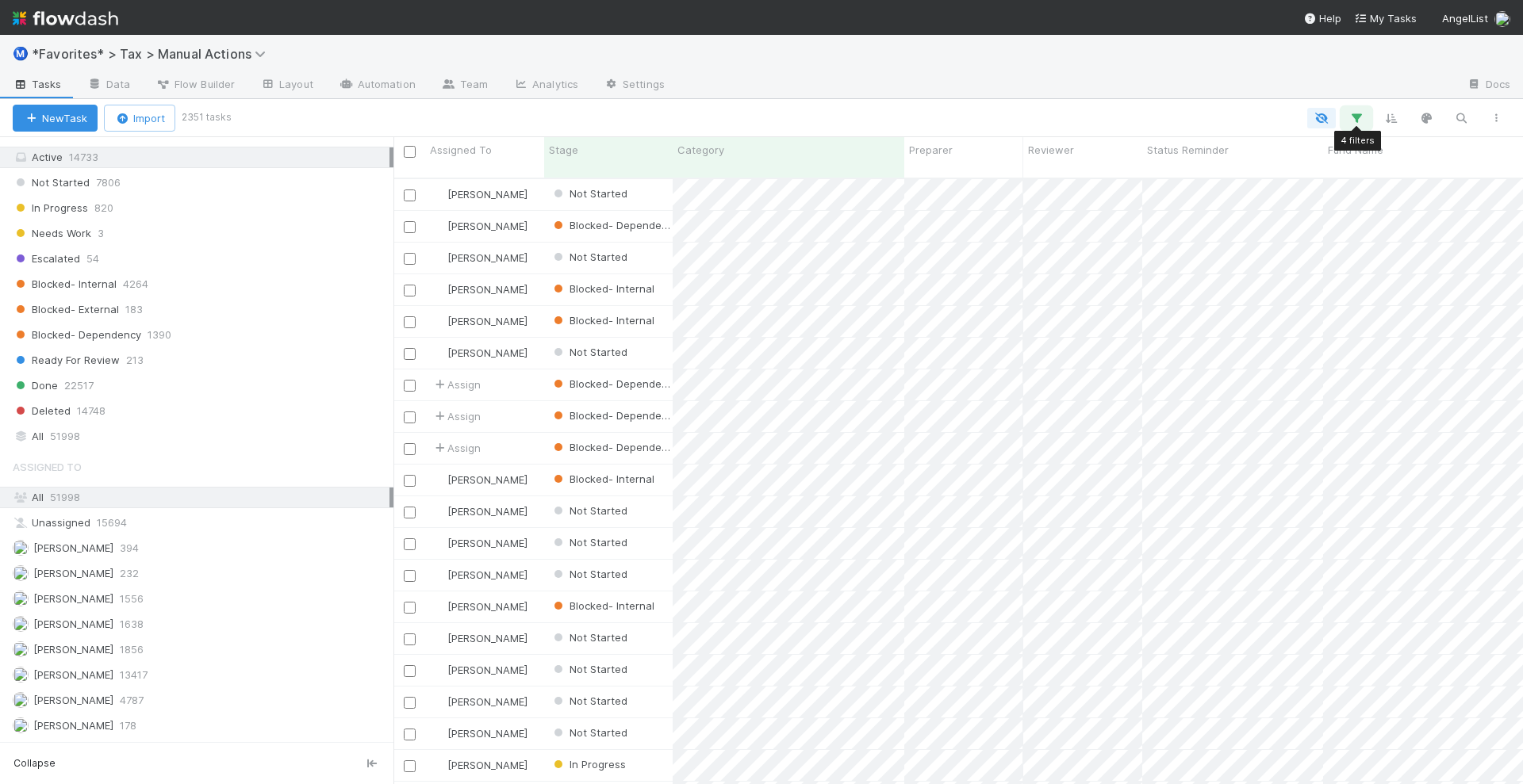
click at [1353, 120] on icon "button" at bounding box center [1356, 118] width 16 height 14
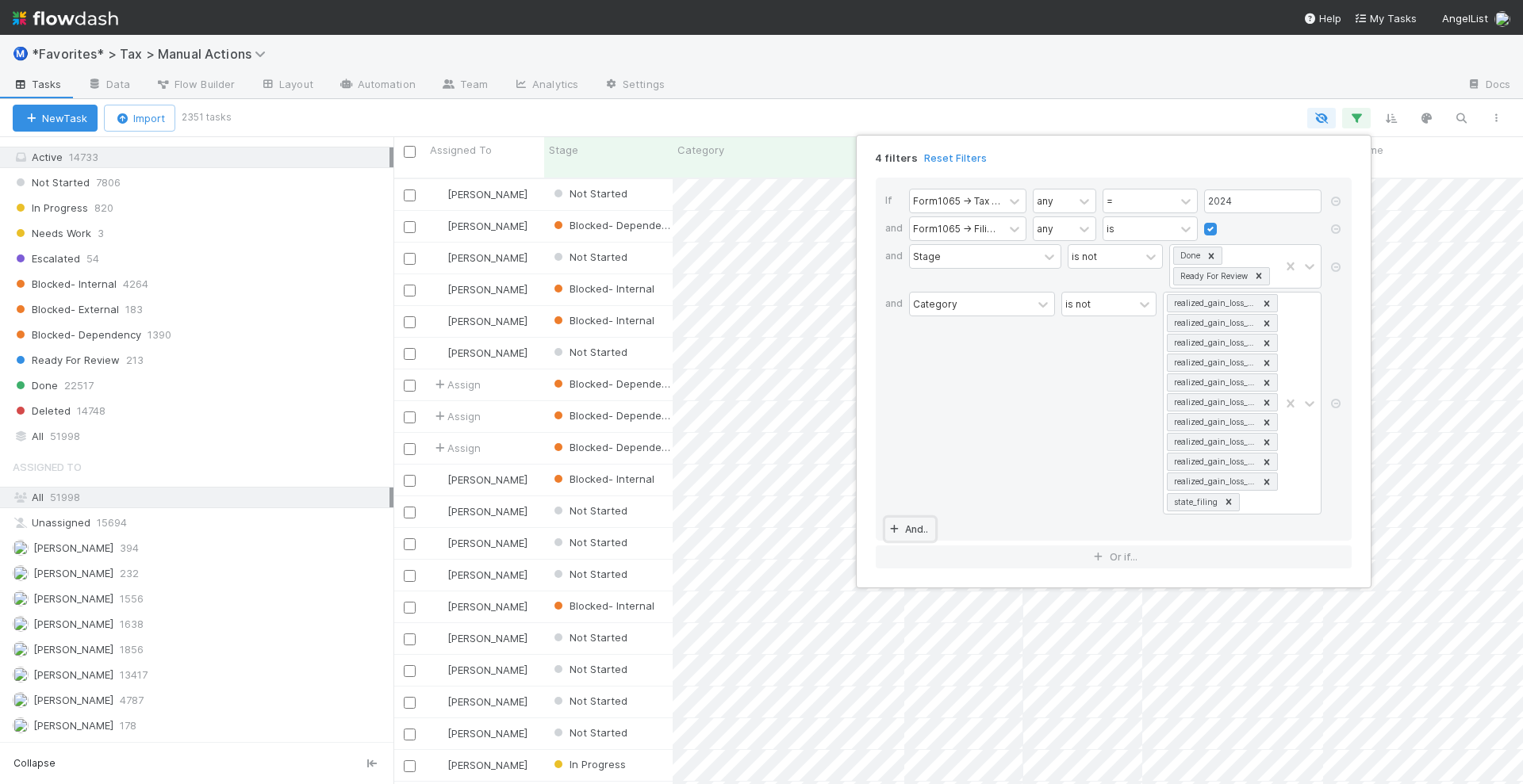
click at [917, 524] on link "And.." at bounding box center [910, 529] width 50 height 23
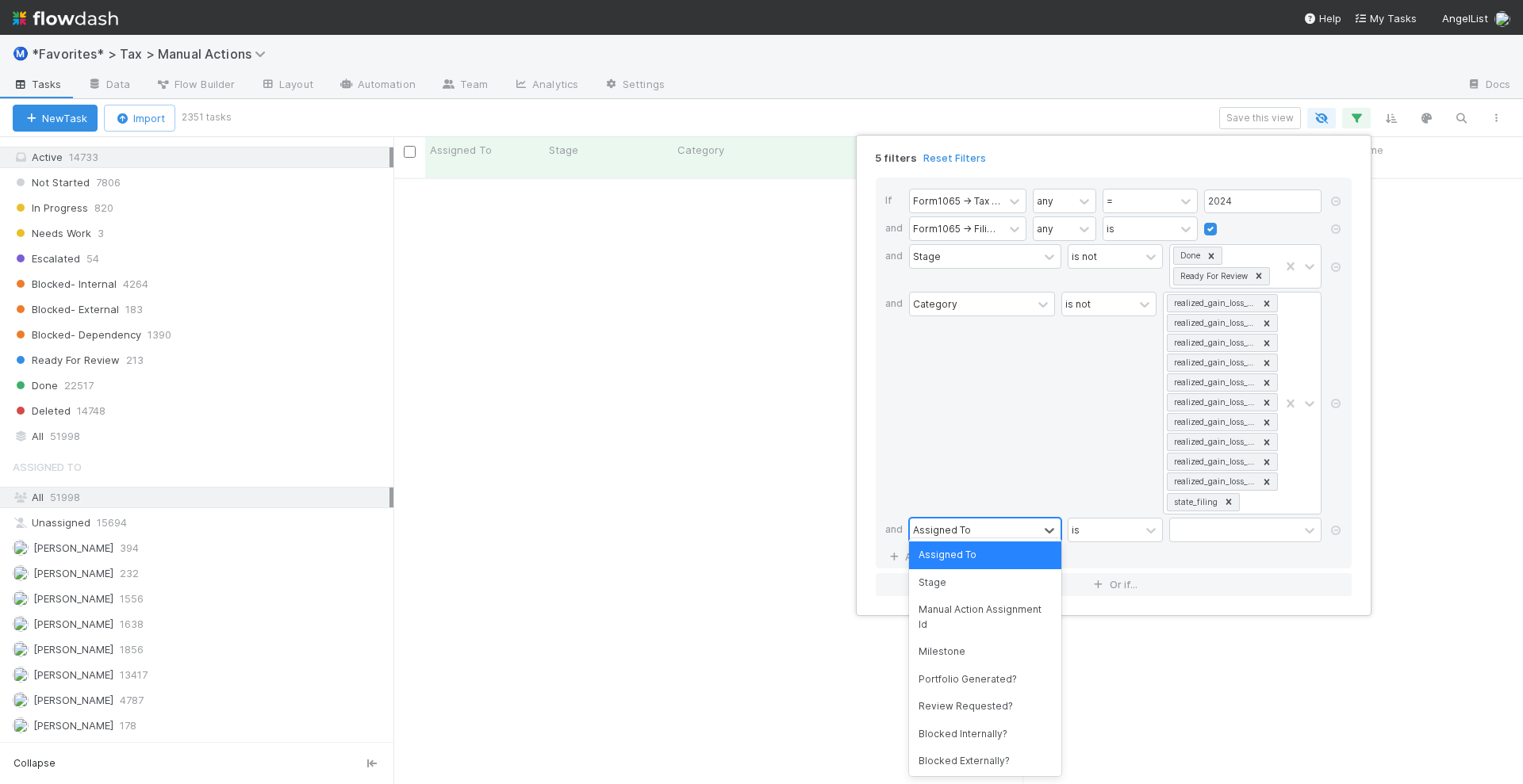
click at [966, 524] on div "Assigned To" at bounding box center [941, 530] width 58 height 14
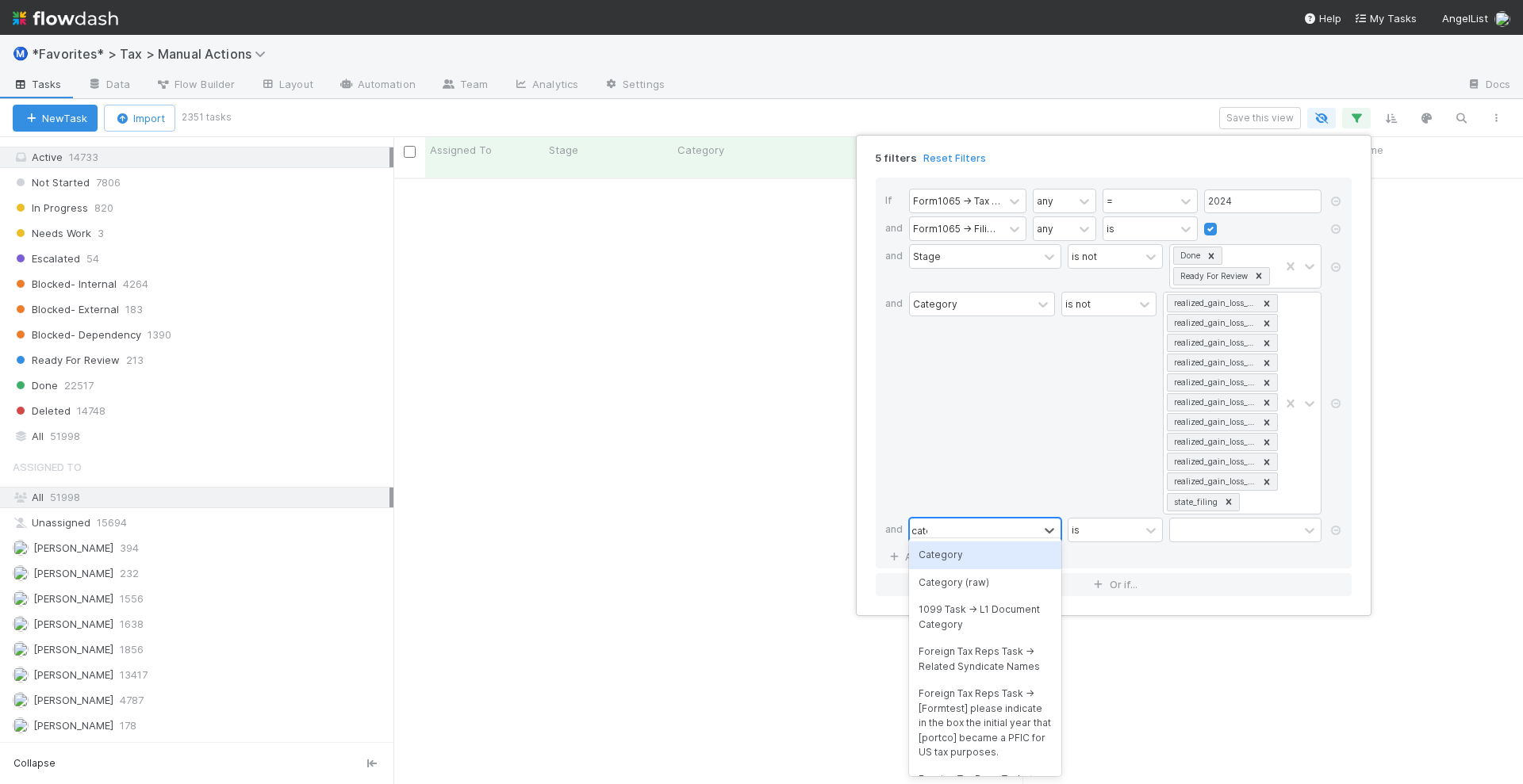
type input "categ"
click at [967, 553] on div "Category" at bounding box center [985, 555] width 152 height 27
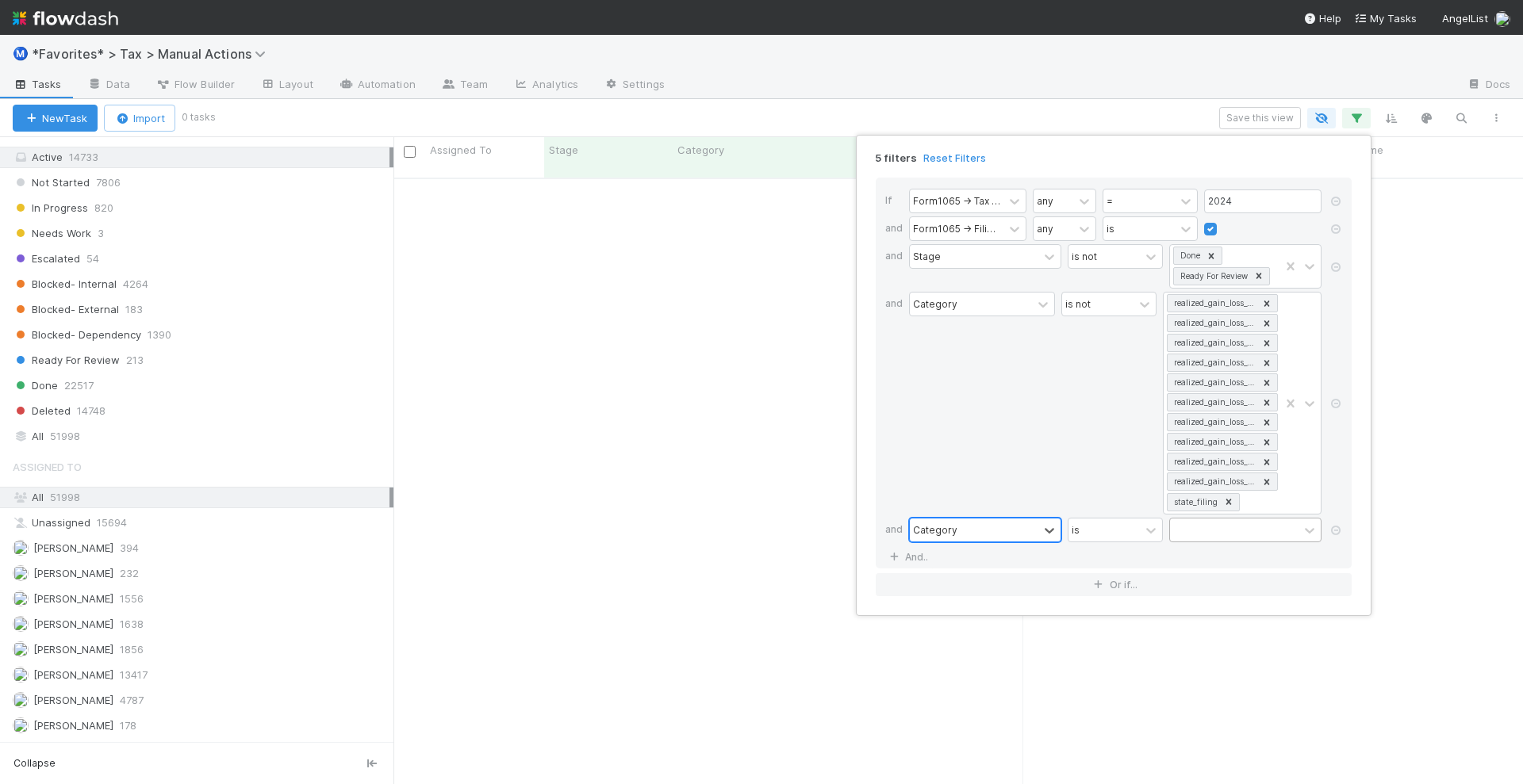
click at [1231, 522] on div at bounding box center [1234, 530] width 129 height 23
click at [1091, 418] on div "is not" at bounding box center [1109, 403] width 96 height 223
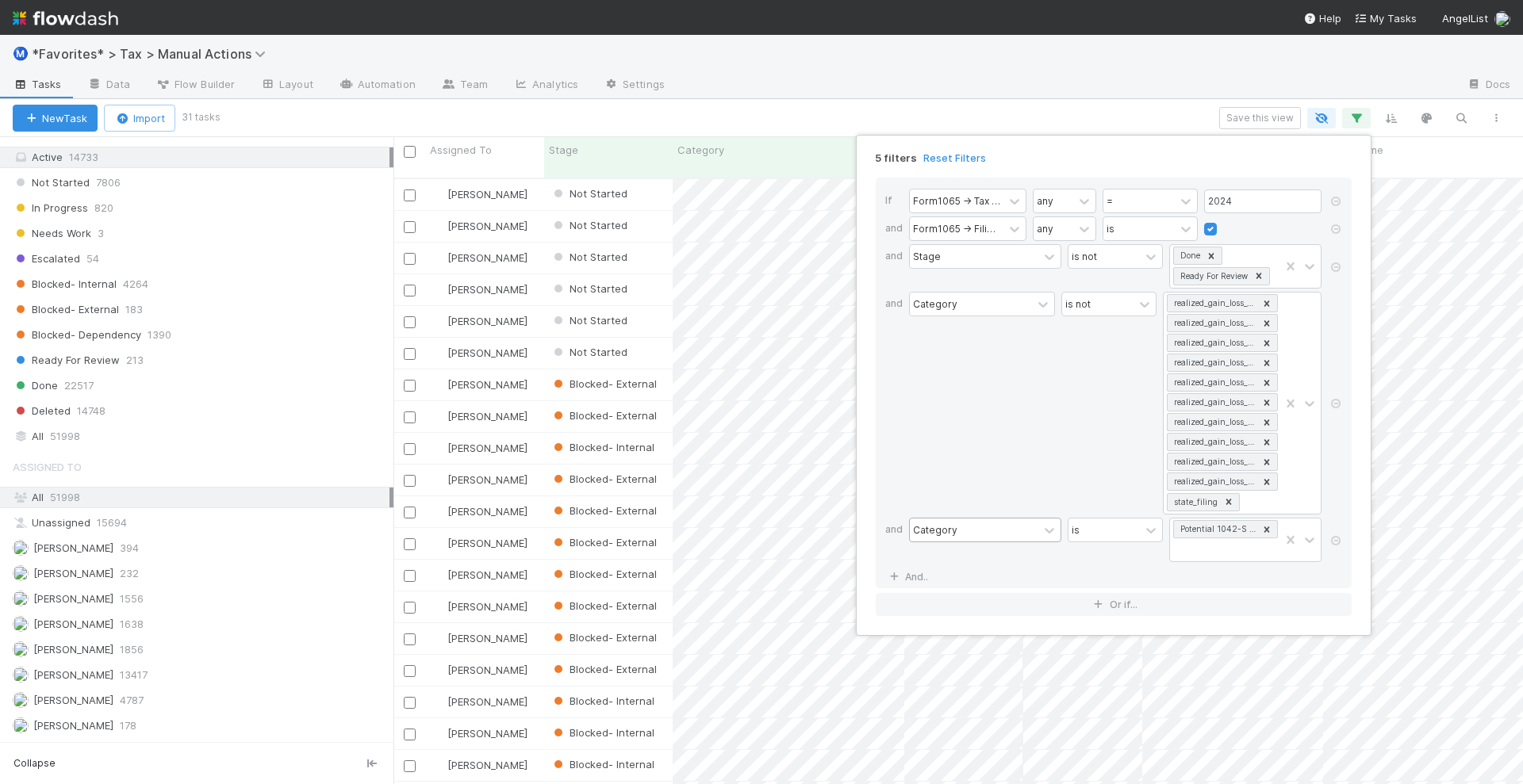
scroll to position [604, 1114]
click at [1157, 116] on div "5 filters Reset Filters If Form1065 -> Tax Year any = 2024 and Form1065 -> Fili…" at bounding box center [762, 392] width 1523 height 784
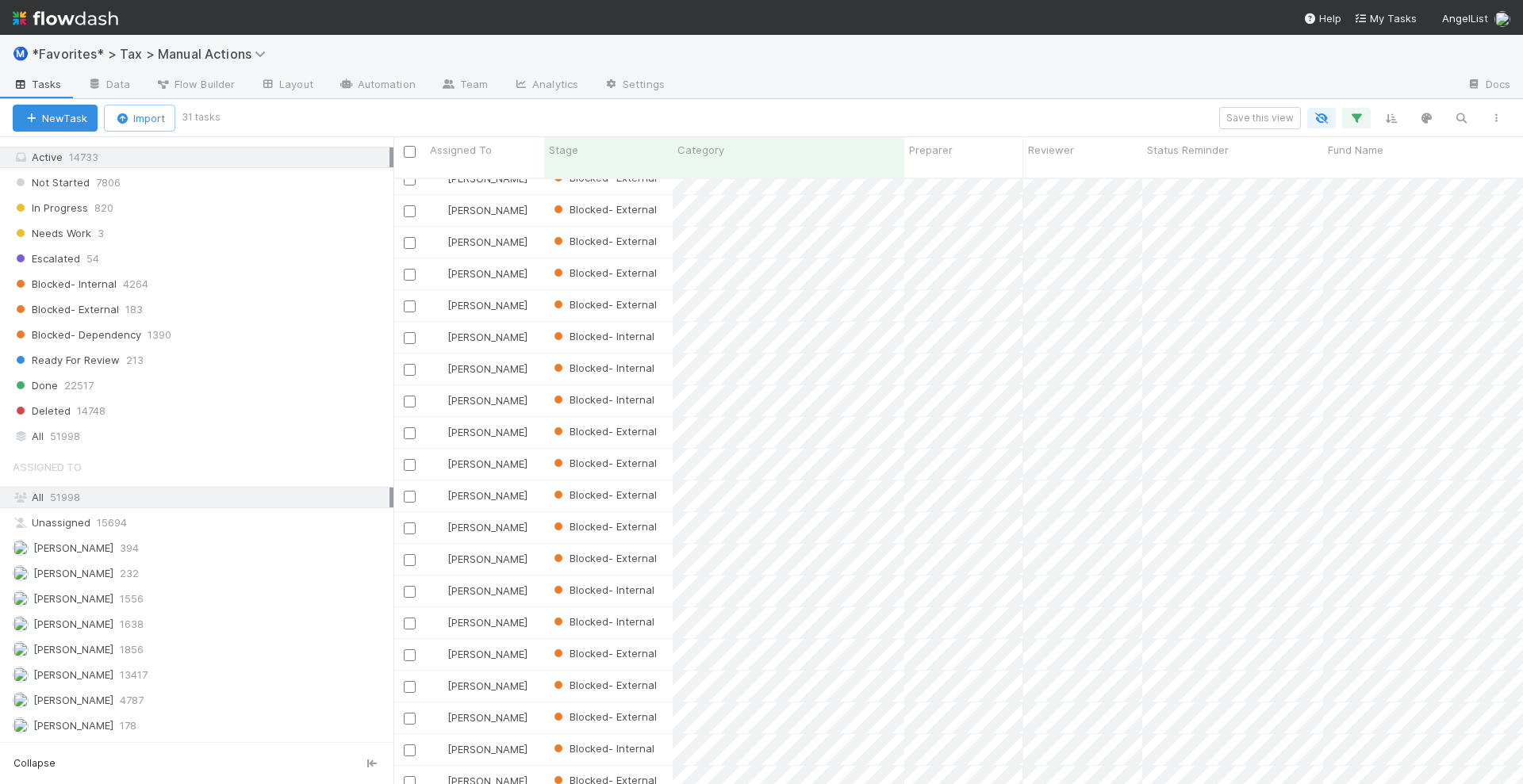
scroll to position [0, 0]
click at [1091, 92] on div at bounding box center [762, 392] width 1523 height 784
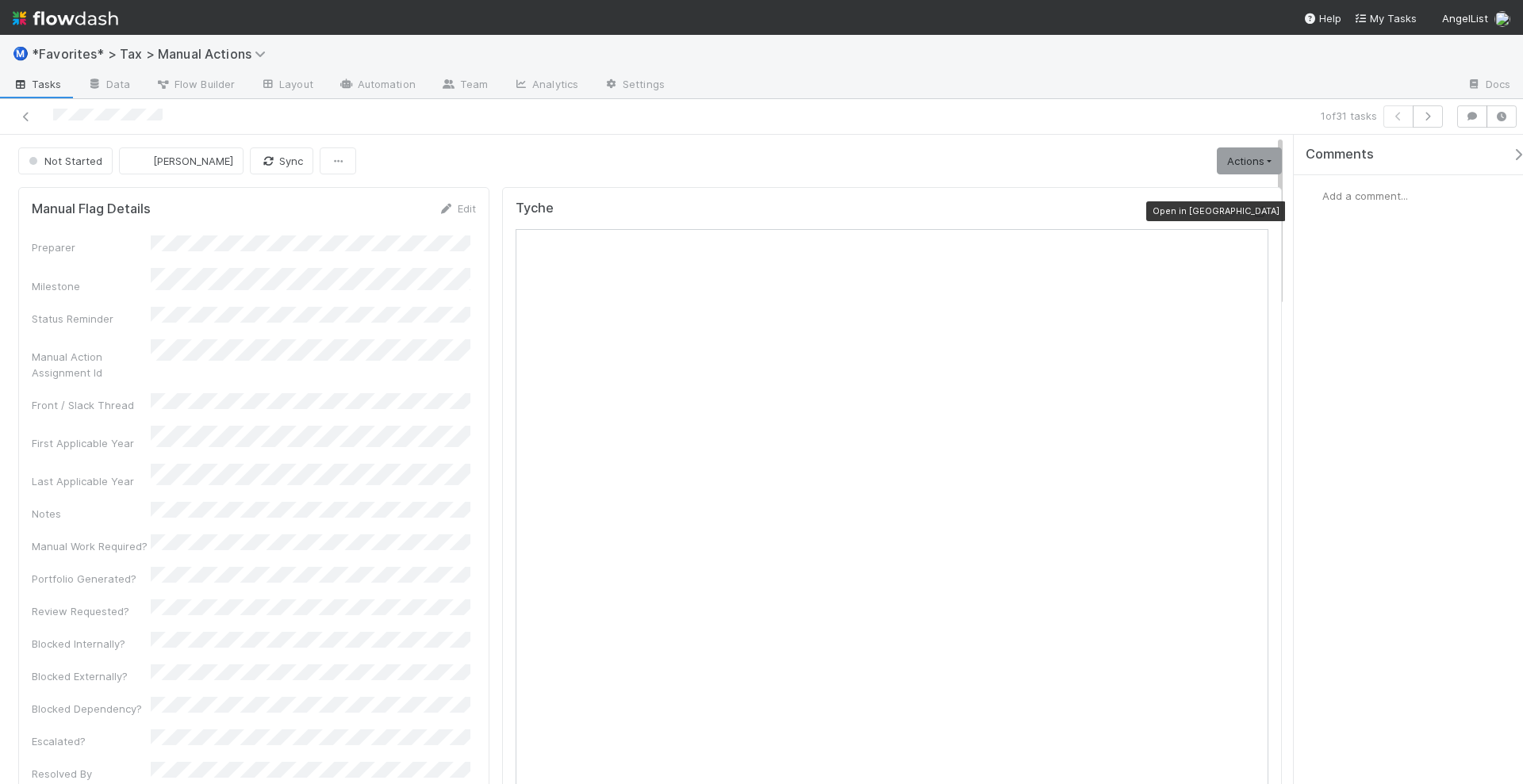
click at [1252, 211] on icon at bounding box center [1260, 212] width 16 height 10
click at [1433, 122] on button "button" at bounding box center [1427, 116] width 30 height 23
click at [1468, 120] on icon "button" at bounding box center [1472, 116] width 16 height 10
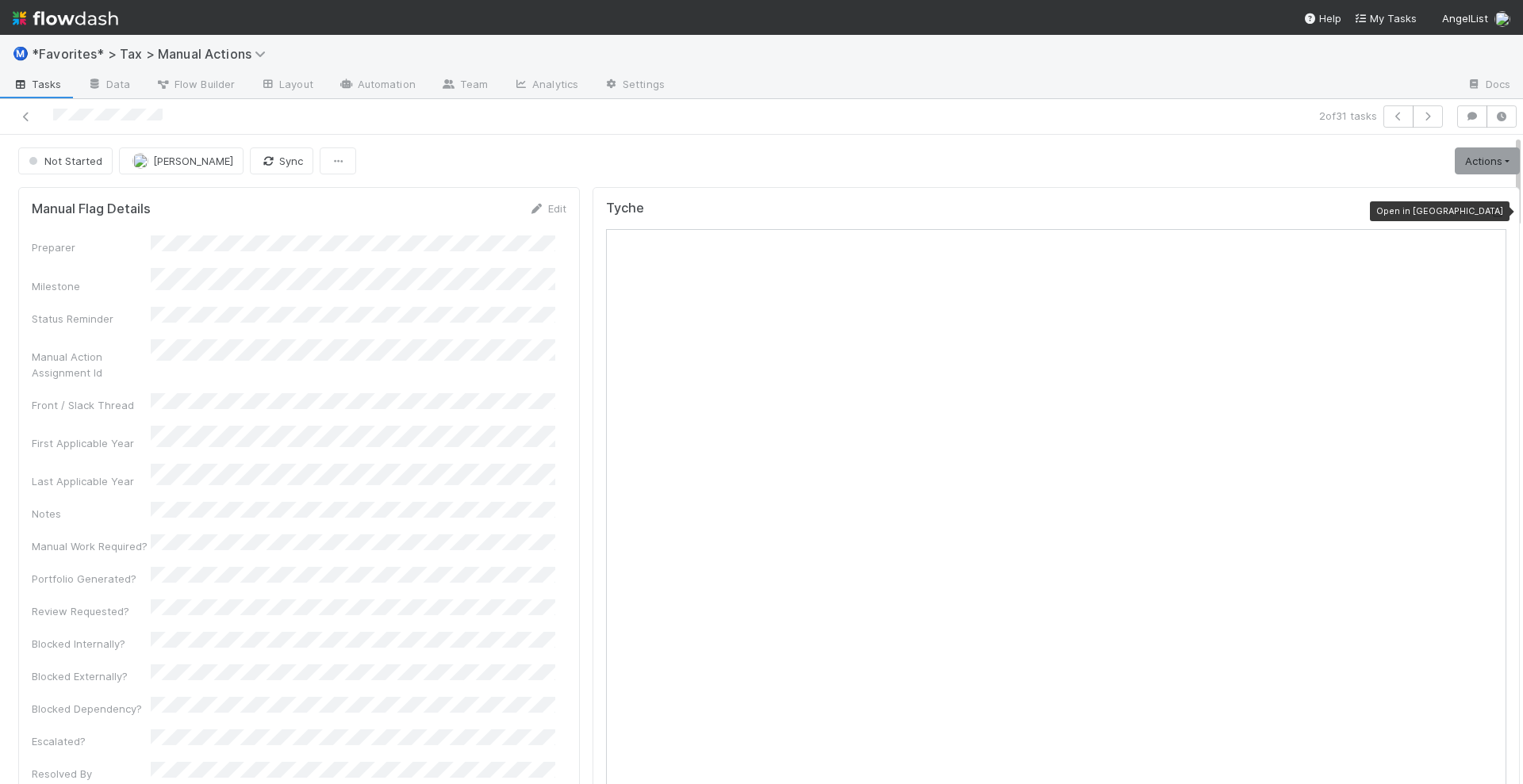
click at [1490, 207] on icon at bounding box center [1498, 212] width 16 height 10
click at [1464, 114] on icon "button" at bounding box center [1472, 116] width 16 height 10
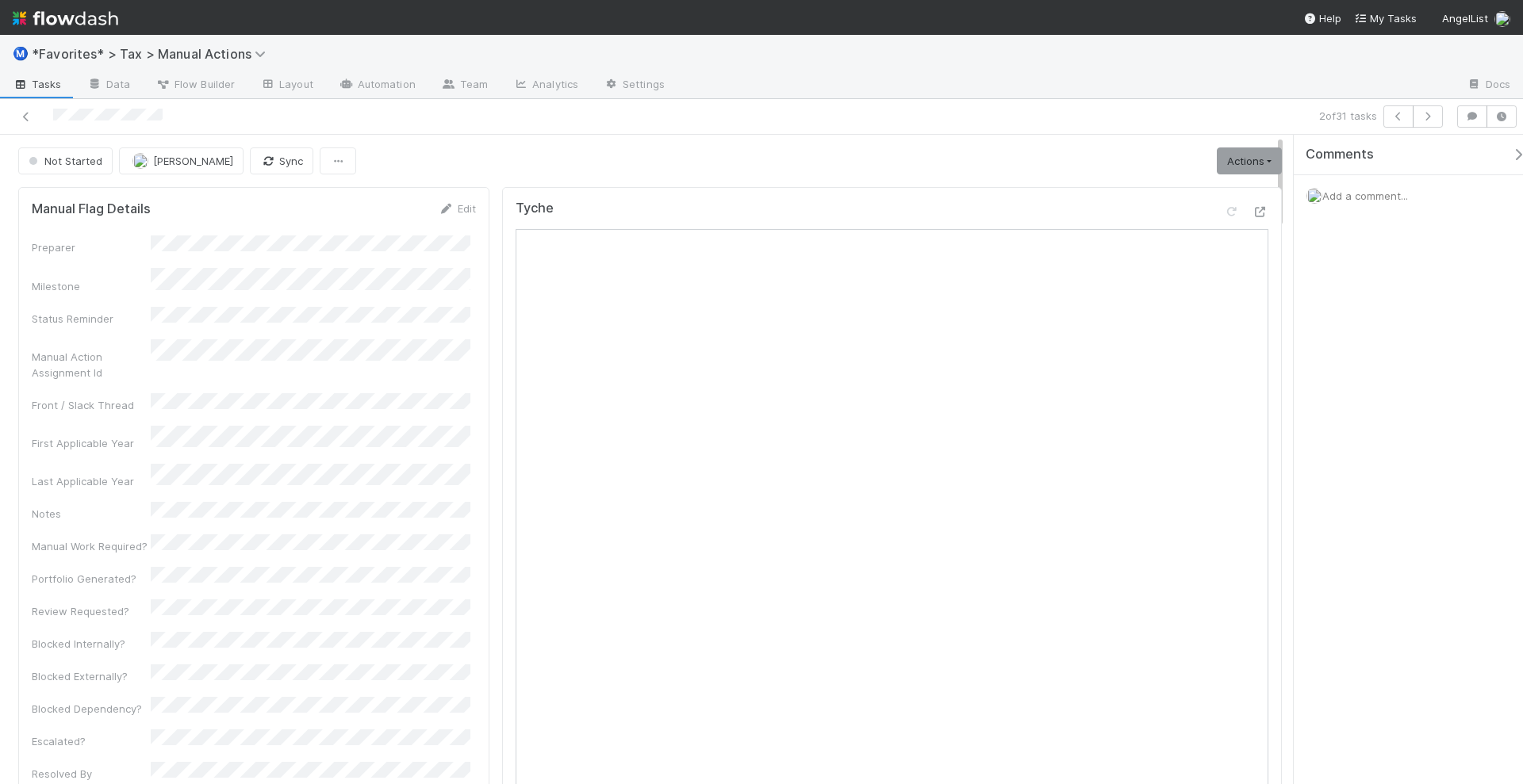
click at [1355, 194] on span "Add a comment..." at bounding box center [1365, 195] width 86 height 13
click at [1261, 115] on div "2 of 31 tasks" at bounding box center [1090, 116] width 719 height 23
click at [1249, 160] on link "Actions" at bounding box center [1249, 161] width 65 height 27
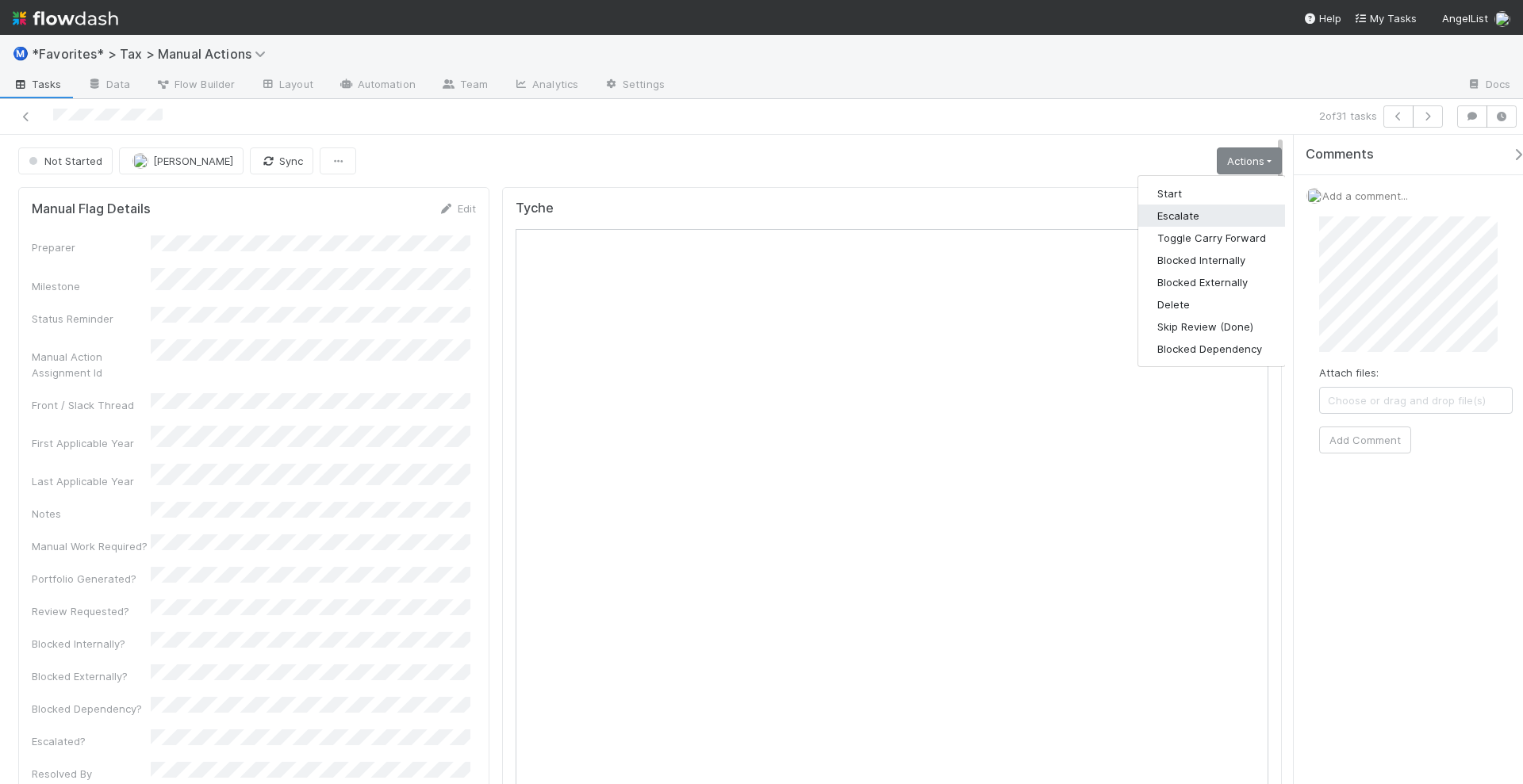
click at [1206, 210] on button "Escalate" at bounding box center [1211, 216] width 147 height 23
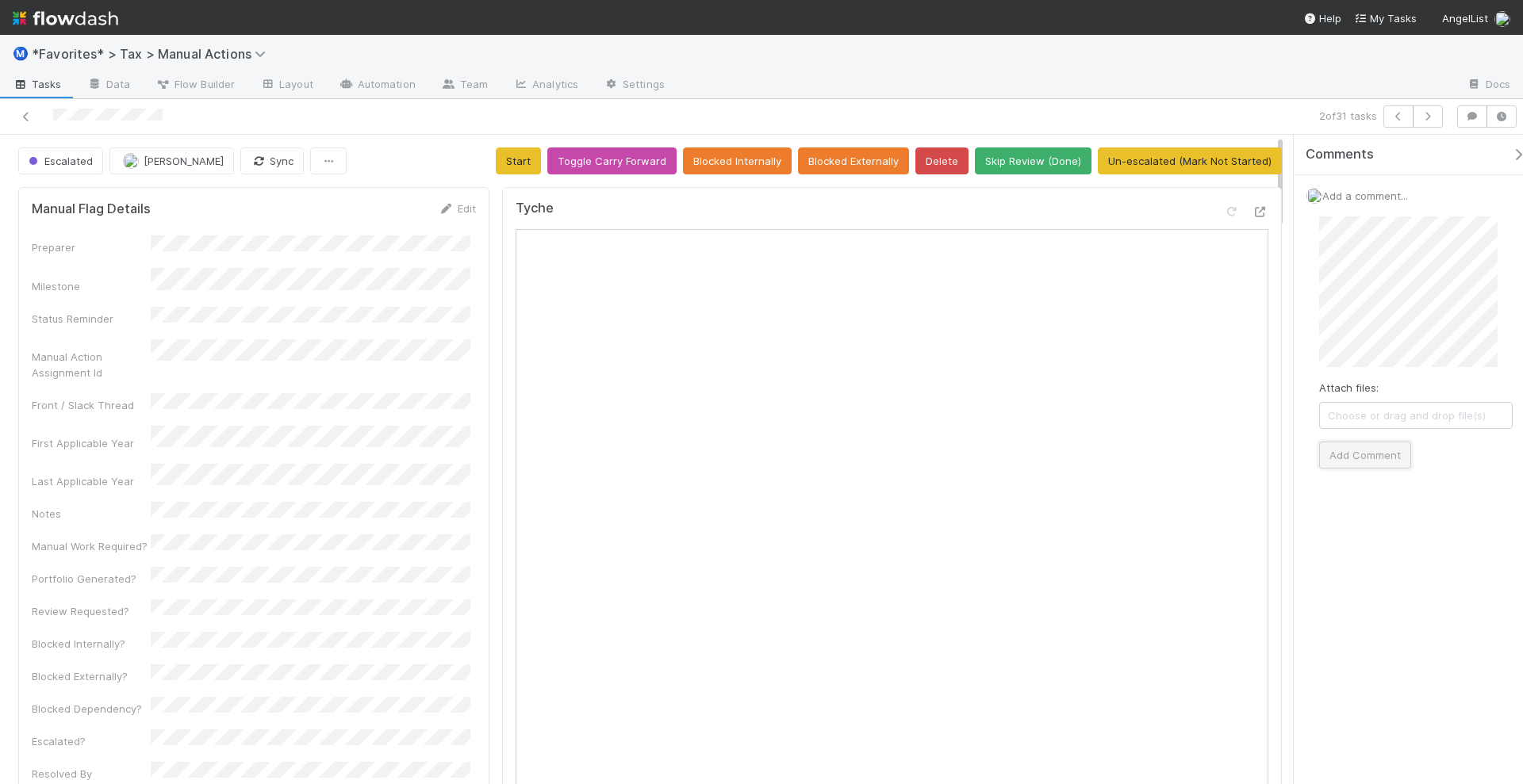
click at [1363, 451] on button "Add Comment" at bounding box center [1365, 455] width 92 height 27
click at [180, 165] on button "[PERSON_NAME]" at bounding box center [171, 161] width 124 height 27
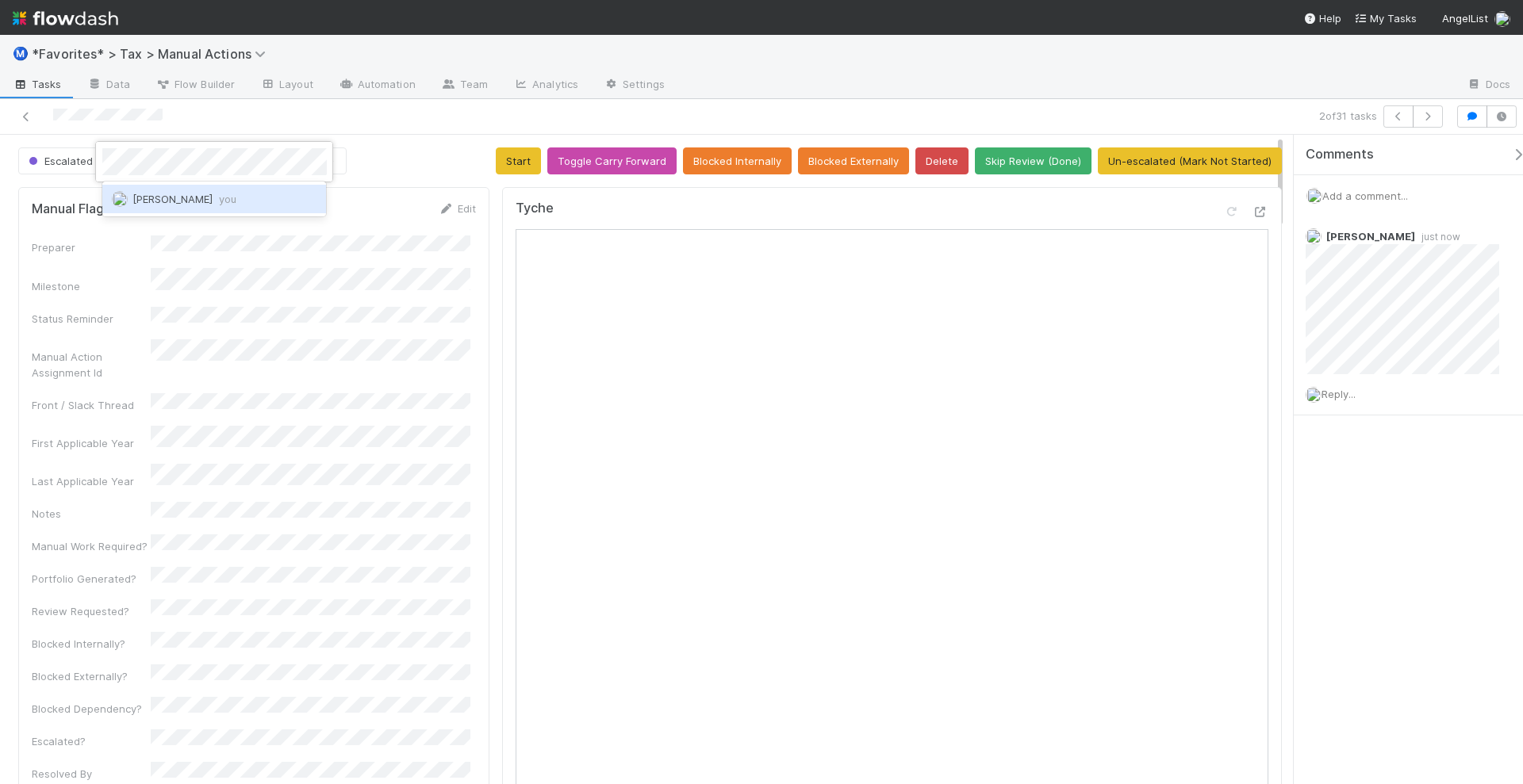
click at [197, 188] on div "[PERSON_NAME] you" at bounding box center [214, 199] width 224 height 29
click at [396, 168] on div "Escalated [PERSON_NAME] Sync Start Toggle Carry Forward Blocked Internally Bloc…" at bounding box center [649, 161] width 1263 height 27
drag, startPoint x: 180, startPoint y: 119, endPoint x: 57, endPoint y: 140, distance: 124.8
click at [52, 119] on div at bounding box center [368, 116] width 724 height 23
click at [1423, 122] on button "button" at bounding box center [1427, 116] width 30 height 23
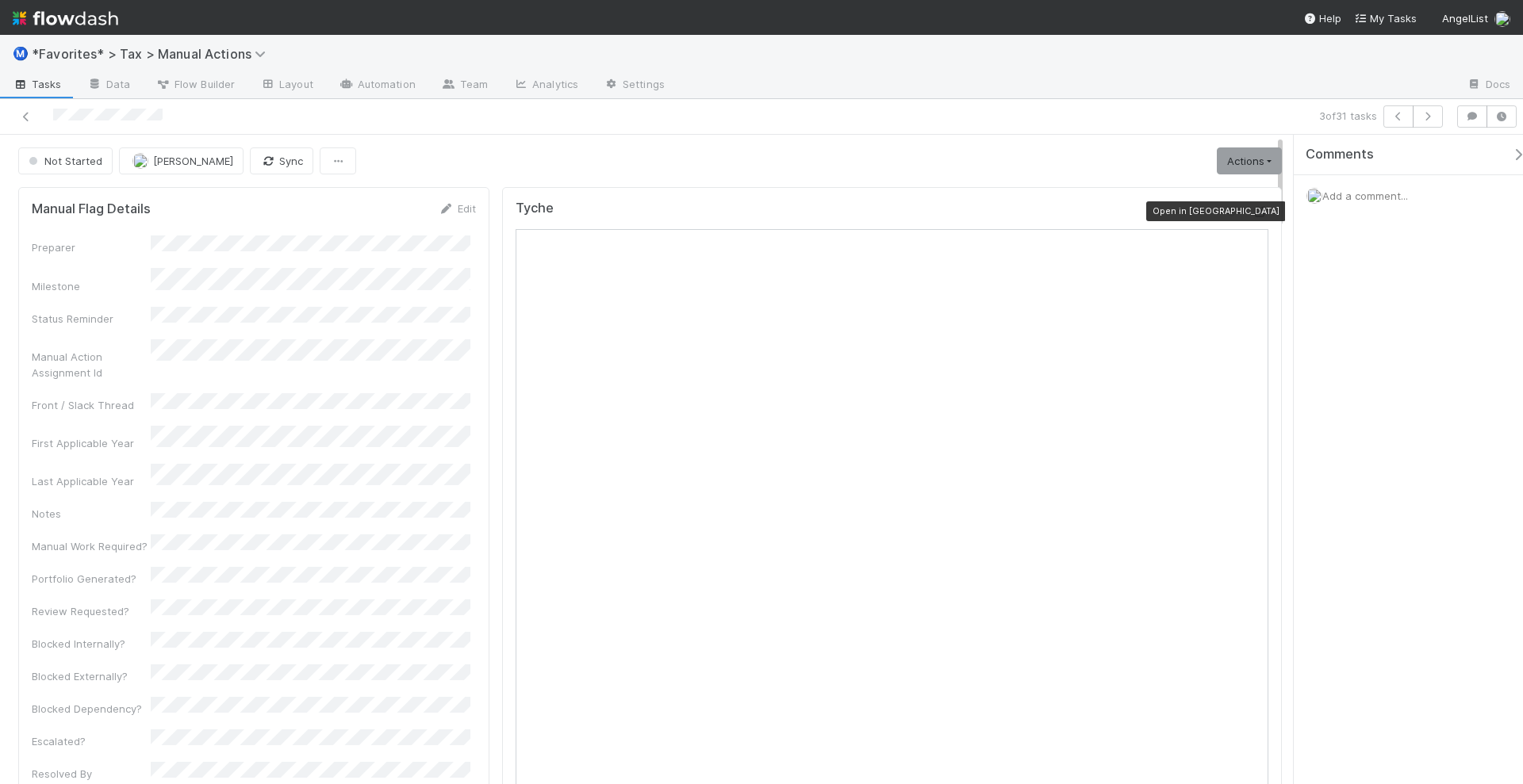
click at [1252, 207] on icon at bounding box center [1260, 212] width 16 height 10
click at [1216, 168] on link "Actions" at bounding box center [1249, 161] width 65 height 27
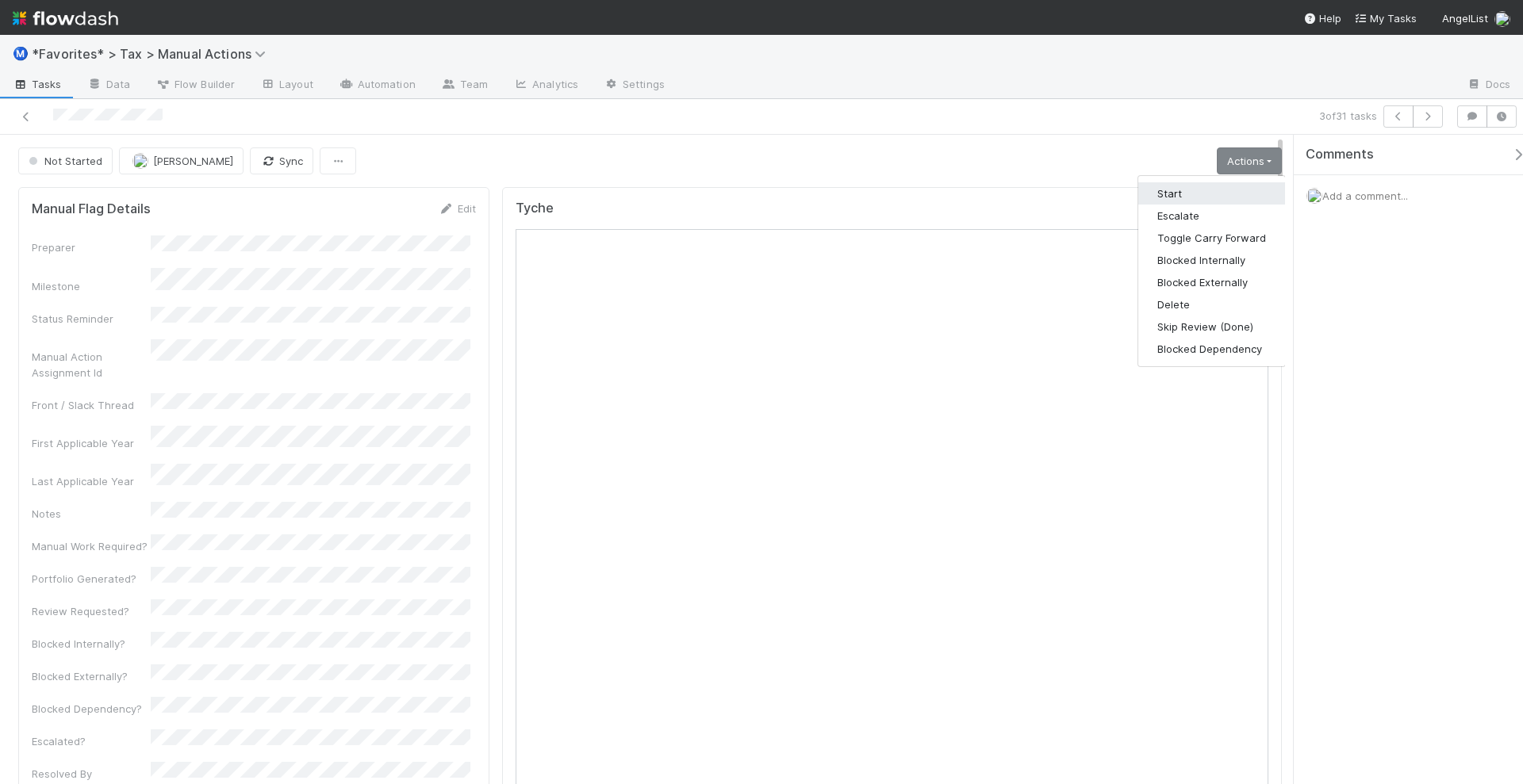
click at [1191, 190] on button "Start" at bounding box center [1211, 194] width 147 height 23
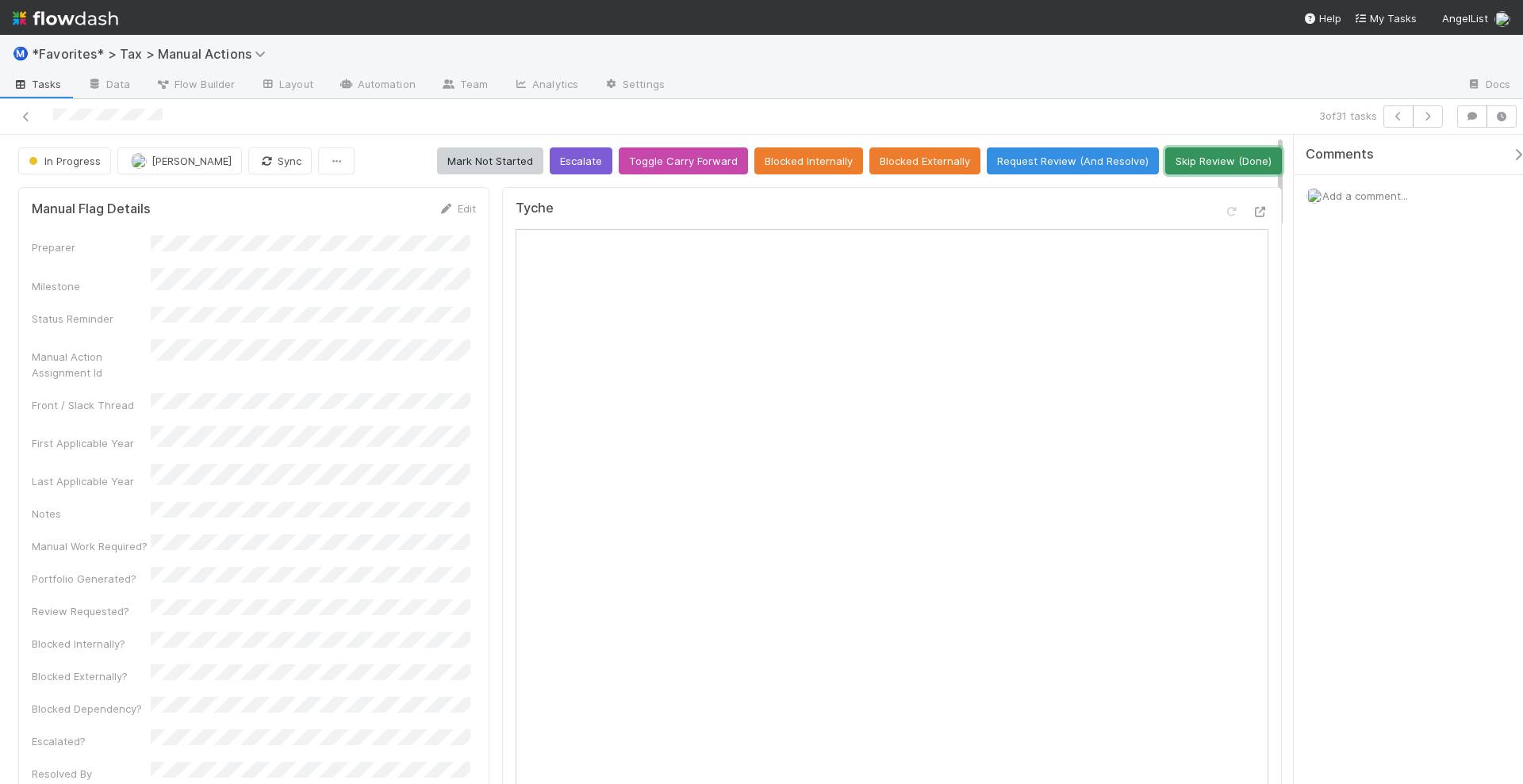
click at [1222, 162] on button "Skip Review (Done)" at bounding box center [1223, 161] width 116 height 27
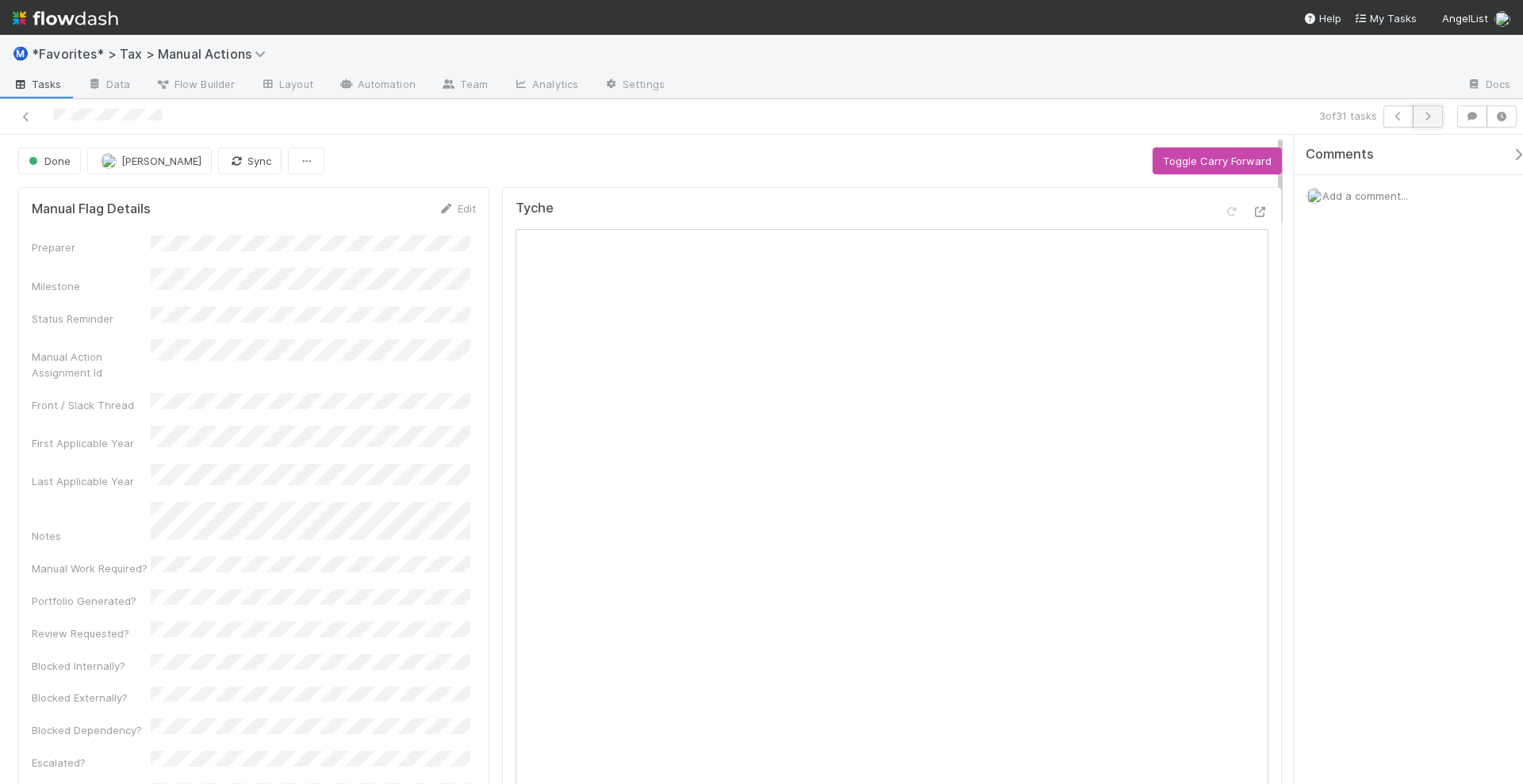
click at [1423, 114] on icon "button" at bounding box center [1427, 116] width 16 height 10
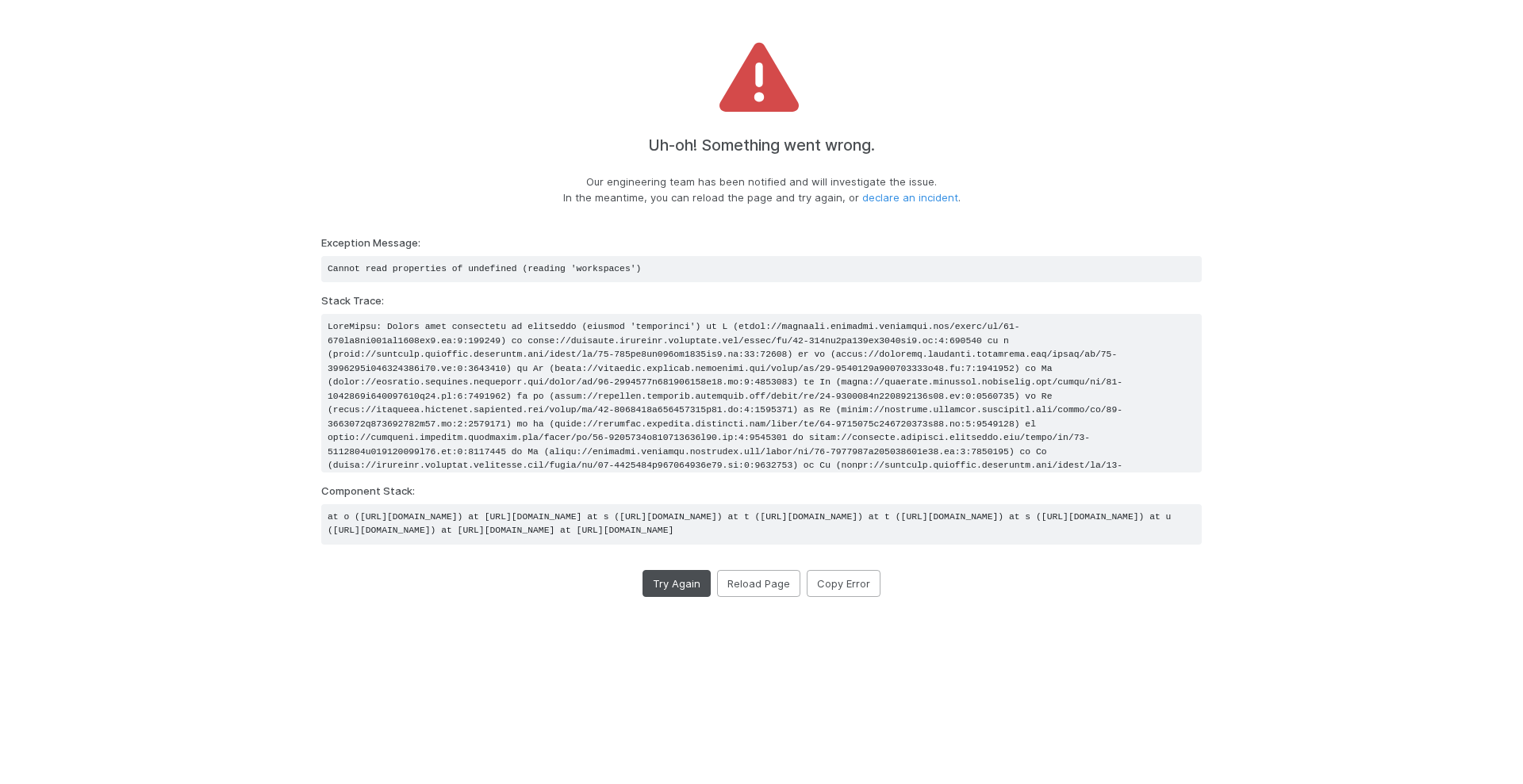
click at [662, 609] on div "Uh-oh! Something went wrong. Our engineering team has been notified and will in…" at bounding box center [762, 324] width 880 height 572
click at [663, 597] on button "Try Again" at bounding box center [676, 583] width 69 height 27
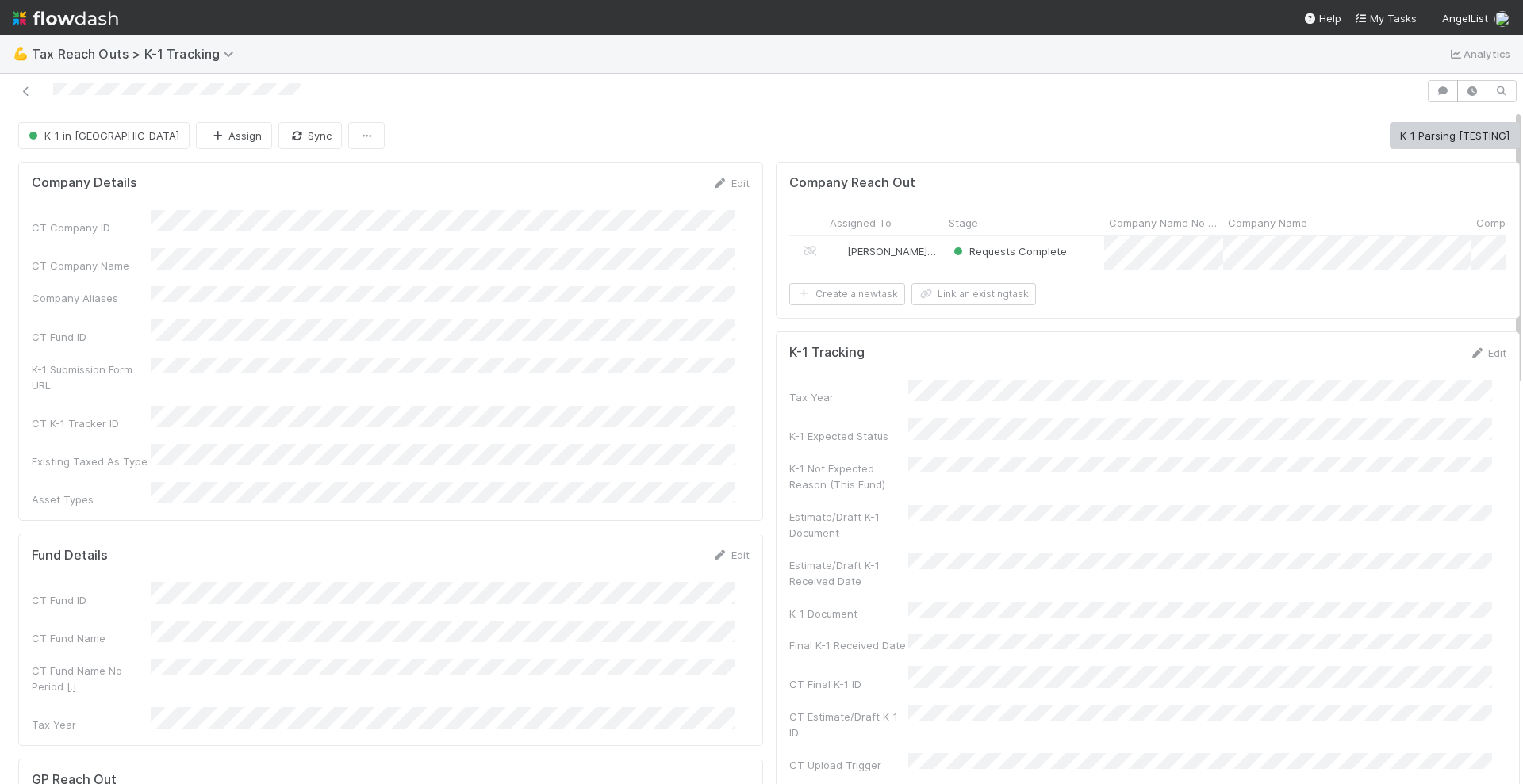
click at [926, 260] on div "Loraine Pati-Gayob" at bounding box center [884, 253] width 119 height 33
